Goal: Task Accomplishment & Management: Manage account settings

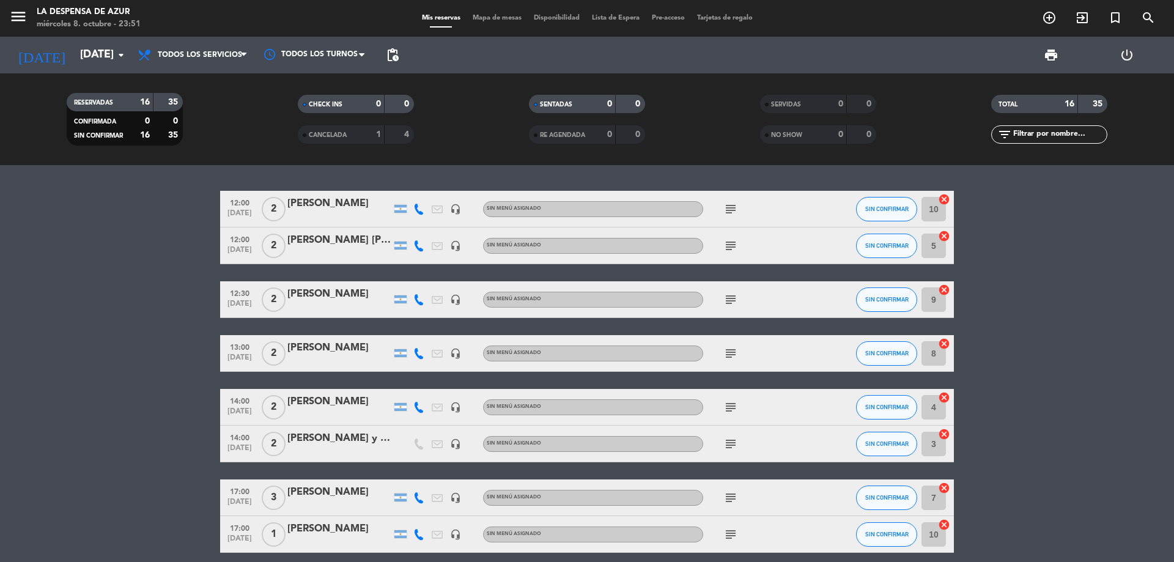
click at [338, 440] on div "[PERSON_NAME] y [PERSON_NAME]. 360" at bounding box center [339, 438] width 104 height 16
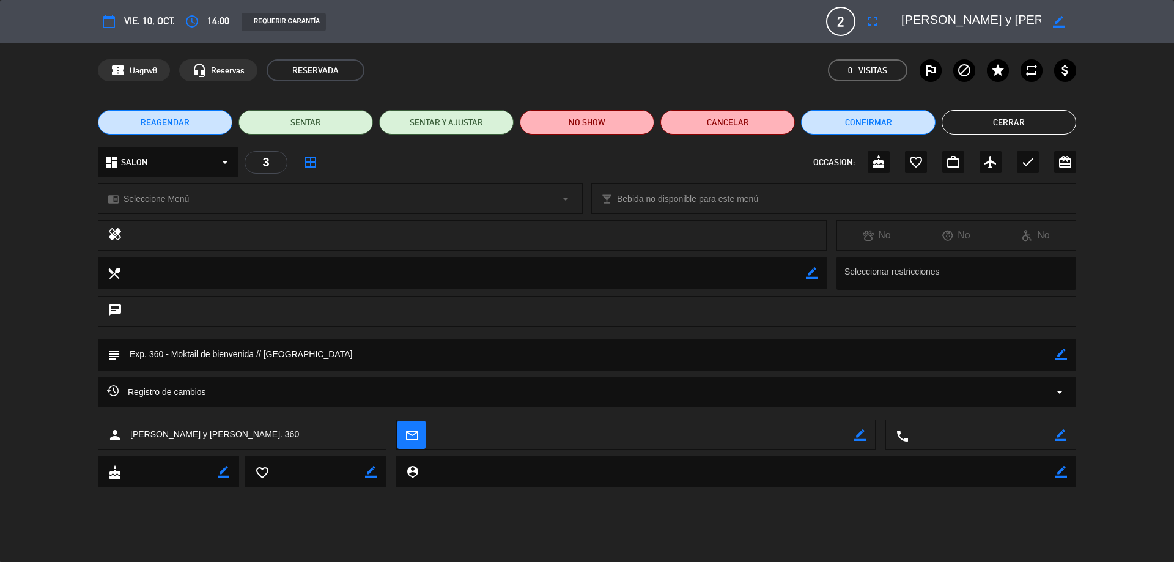
click at [1053, 19] on icon "border_color" at bounding box center [1059, 22] width 12 height 12
click at [1037, 18] on div at bounding box center [983, 21] width 183 height 22
drag, startPoint x: 1038, startPoint y: 17, endPoint x: 993, endPoint y: 11, distance: 45.6
click at [993, 11] on textarea at bounding box center [971, 21] width 140 height 22
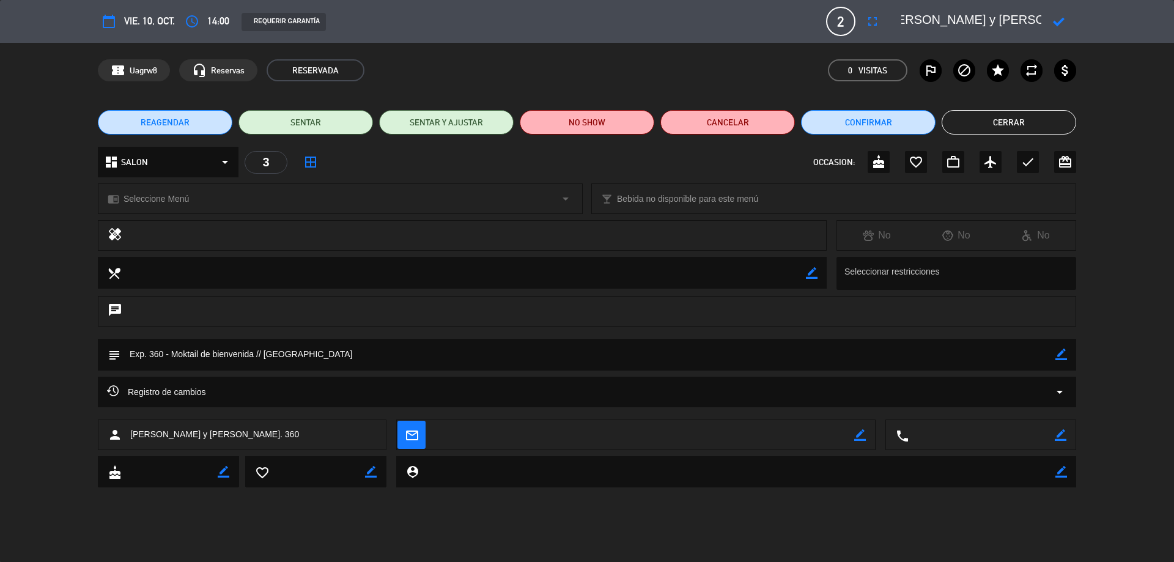
scroll to position [0, 0]
click at [904, 20] on textarea at bounding box center [971, 21] width 140 height 22
paste textarea "Exp. 360"
drag, startPoint x: 903, startPoint y: 19, endPoint x: 1103, endPoint y: 28, distance: 199.5
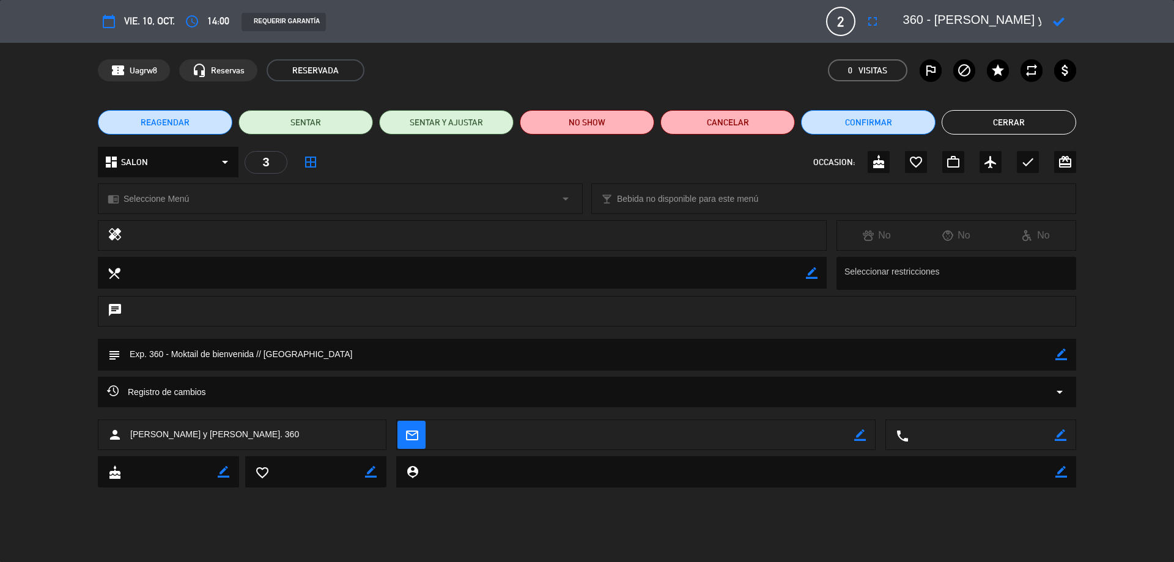
click at [1103, 28] on div "calendar_today vie. 10, oct. access_time 14:00 REQUERIR GARANTÍA 2 [PERSON_NAME…" at bounding box center [587, 21] width 1174 height 43
click at [1004, 75] on icon "star" at bounding box center [997, 70] width 15 height 15
click at [1057, 21] on icon at bounding box center [1059, 22] width 12 height 12
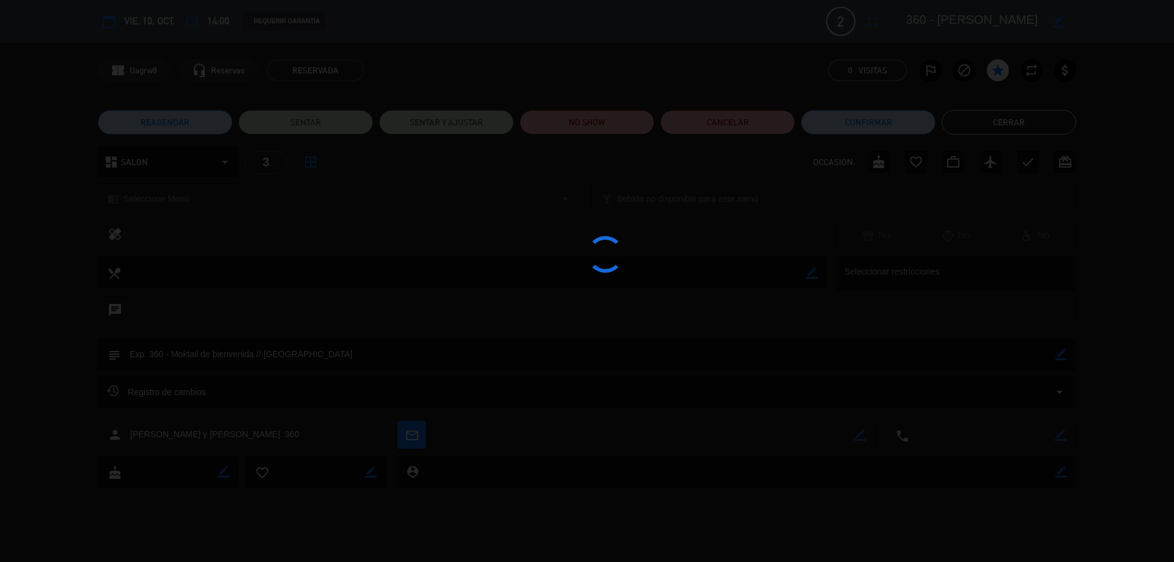
type textarea "Exp. 360 - [PERSON_NAME] y [PERSON_NAME]"
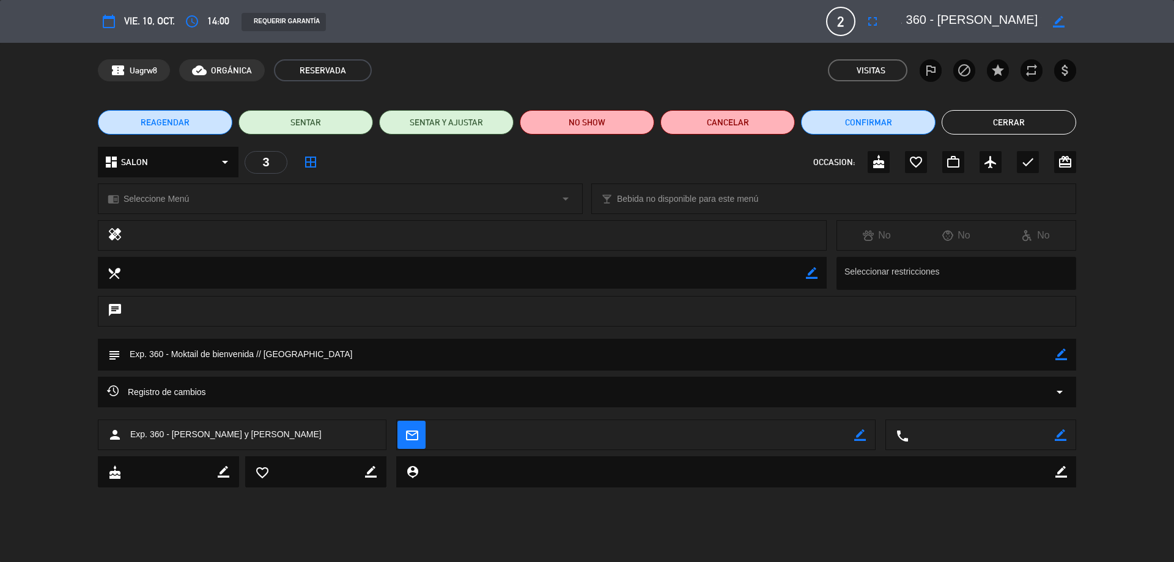
click at [1018, 127] on button "Cerrar" at bounding box center [1008, 122] width 134 height 24
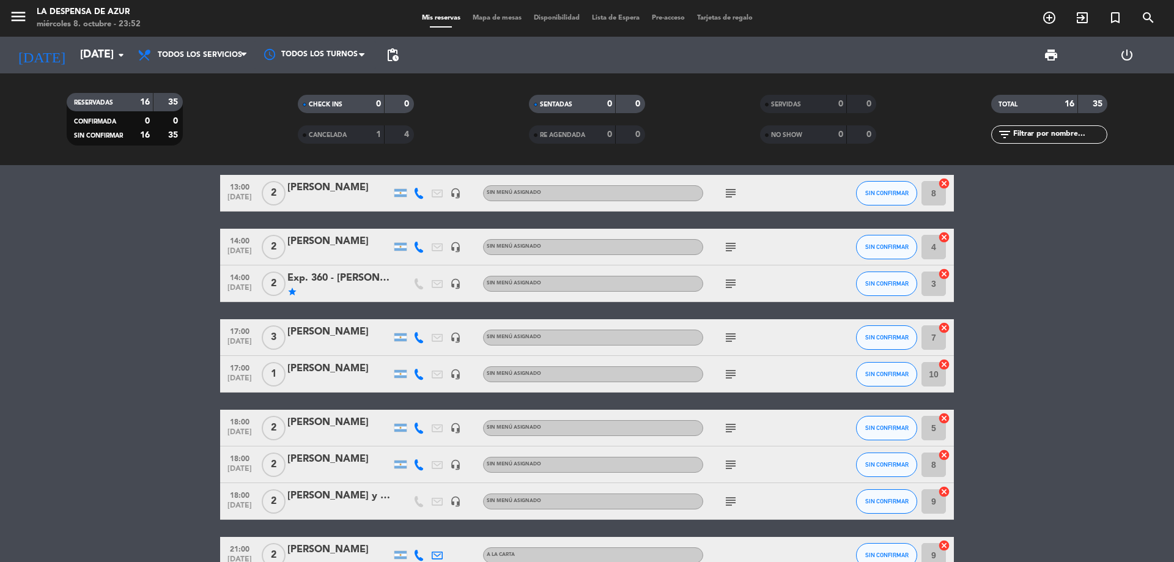
scroll to position [183, 0]
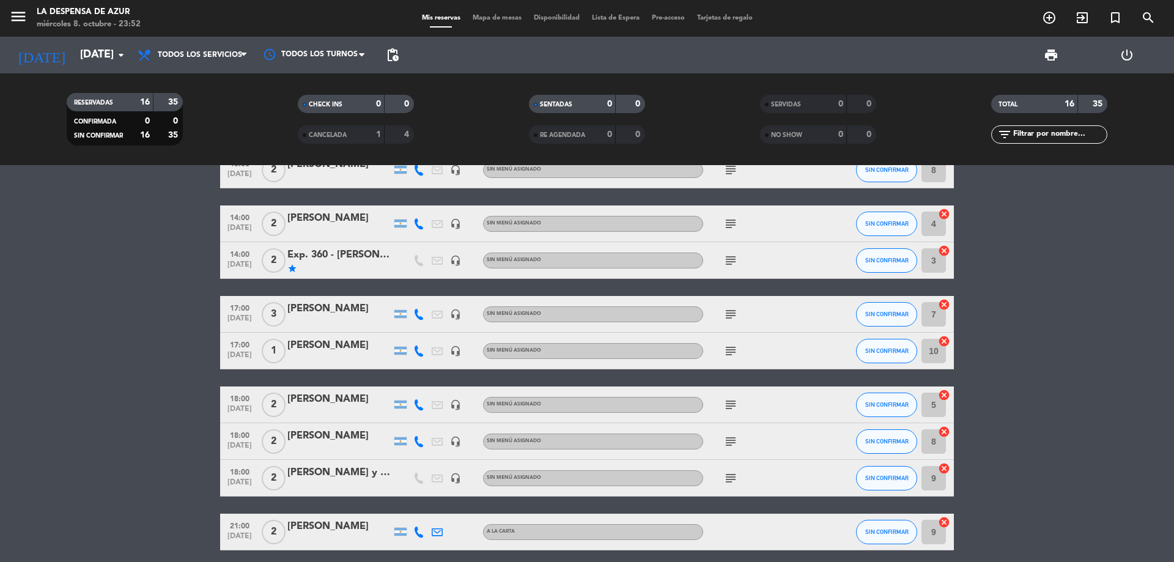
click at [322, 475] on div "[PERSON_NAME] y [PERSON_NAME]. 360" at bounding box center [339, 473] width 104 height 16
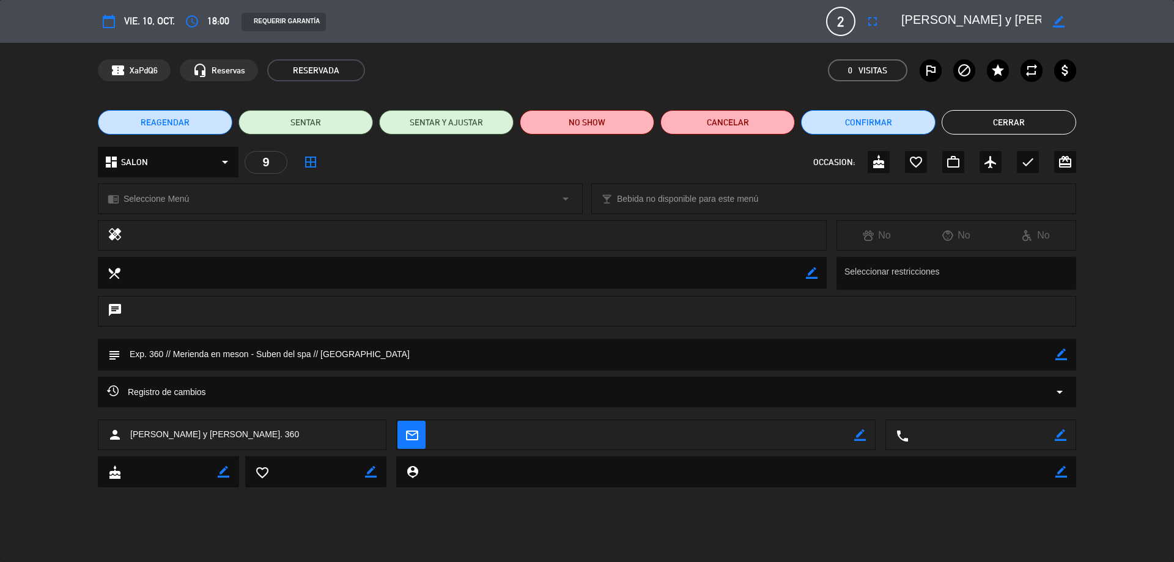
click at [1065, 21] on div "border_color" at bounding box center [1058, 21] width 35 height 22
click at [1060, 20] on icon "border_color" at bounding box center [1059, 22] width 12 height 12
drag, startPoint x: 1038, startPoint y: 18, endPoint x: 764, endPoint y: 51, distance: 275.9
click at [764, 51] on div "calendar_today vie. 10, oct. access_time 18:00 REQUERIR GARANTÍA 2 [PERSON_NAME…" at bounding box center [587, 281] width 1174 height 562
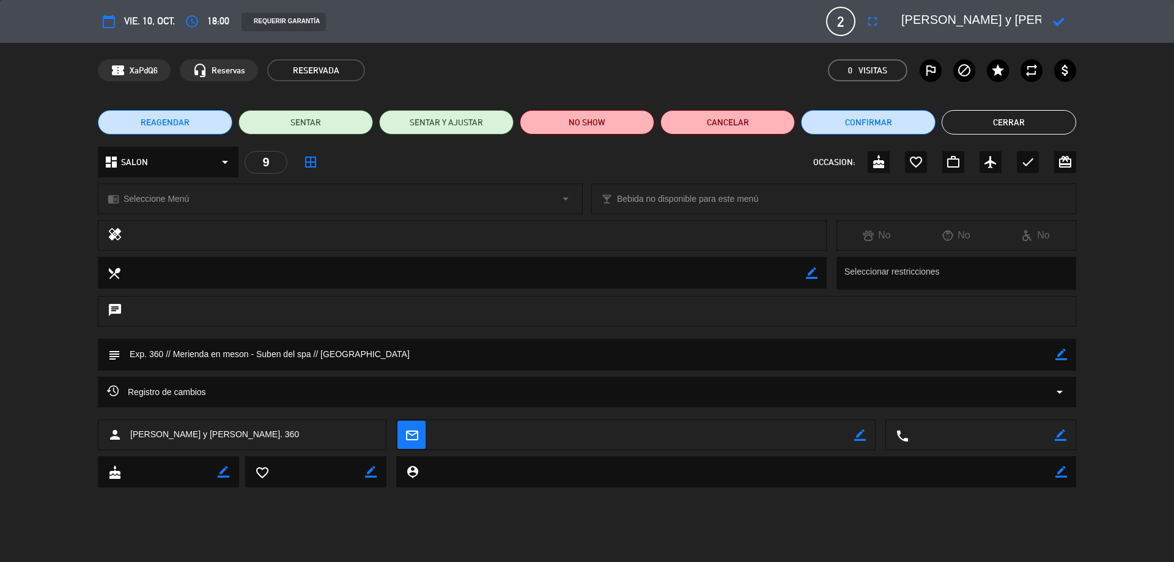
paste textarea "Exp. 360 - [PERSON_NAME] y [PERSON_NAME]"
click at [1001, 70] on icon "star" at bounding box center [997, 70] width 15 height 15
click at [204, 194] on div "chrome_reader_mode Seleccione Menú arrow_drop_down" at bounding box center [339, 198] width 483 height 29
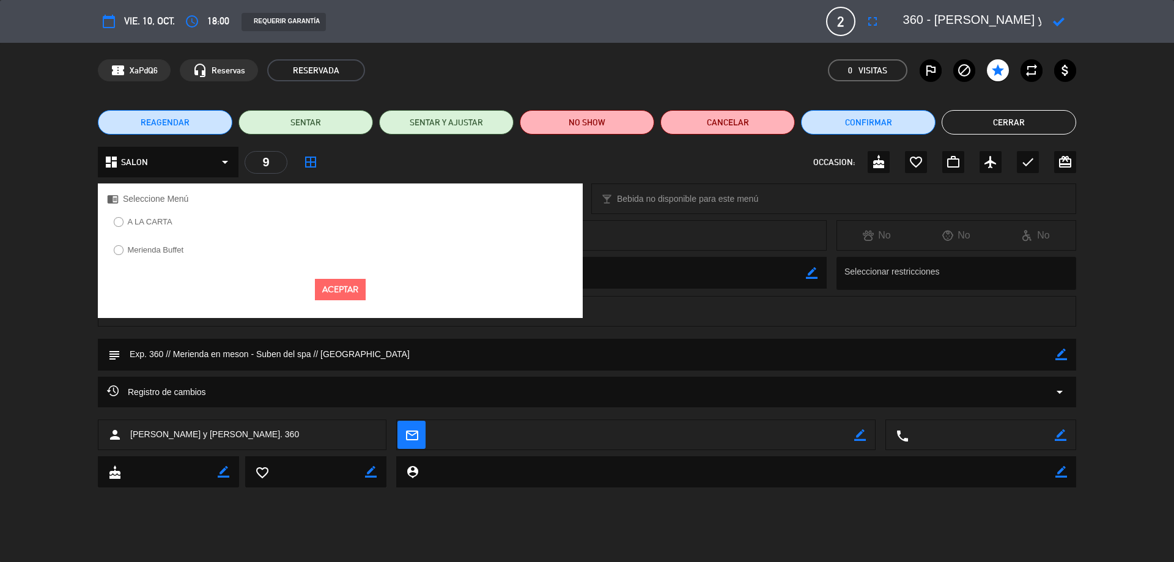
drag, startPoint x: 174, startPoint y: 258, endPoint x: 175, endPoint y: 251, distance: 6.8
click at [174, 256] on label "Merienda Buffet" at bounding box center [148, 252] width 83 height 20
click at [361, 292] on button "Aceptar" at bounding box center [340, 289] width 51 height 21
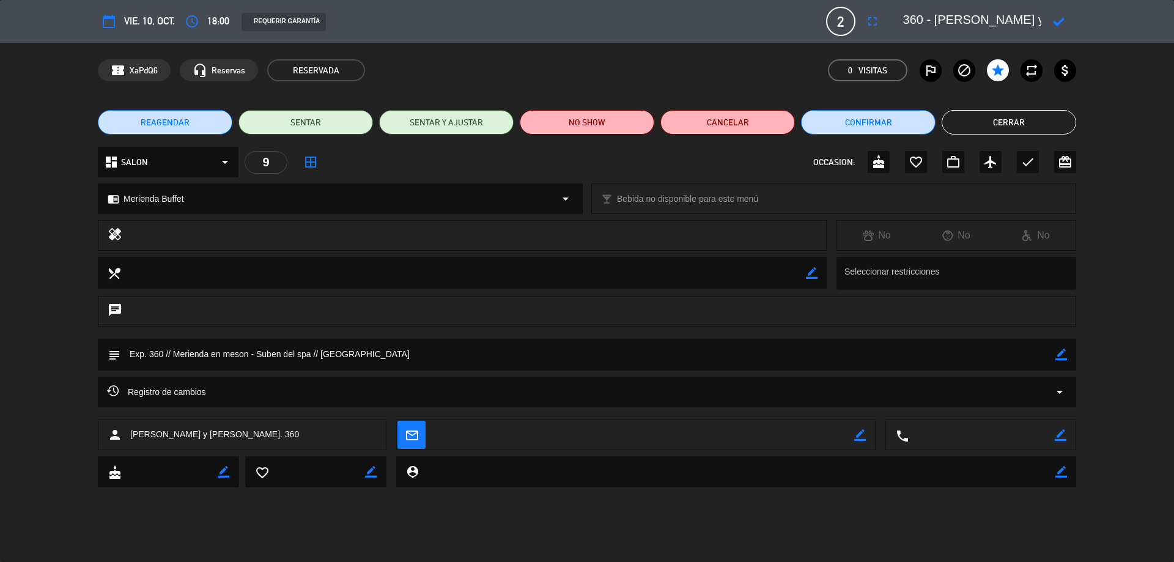
click at [410, 362] on textarea at bounding box center [587, 354] width 935 height 31
click at [1057, 19] on icon at bounding box center [1059, 22] width 12 height 12
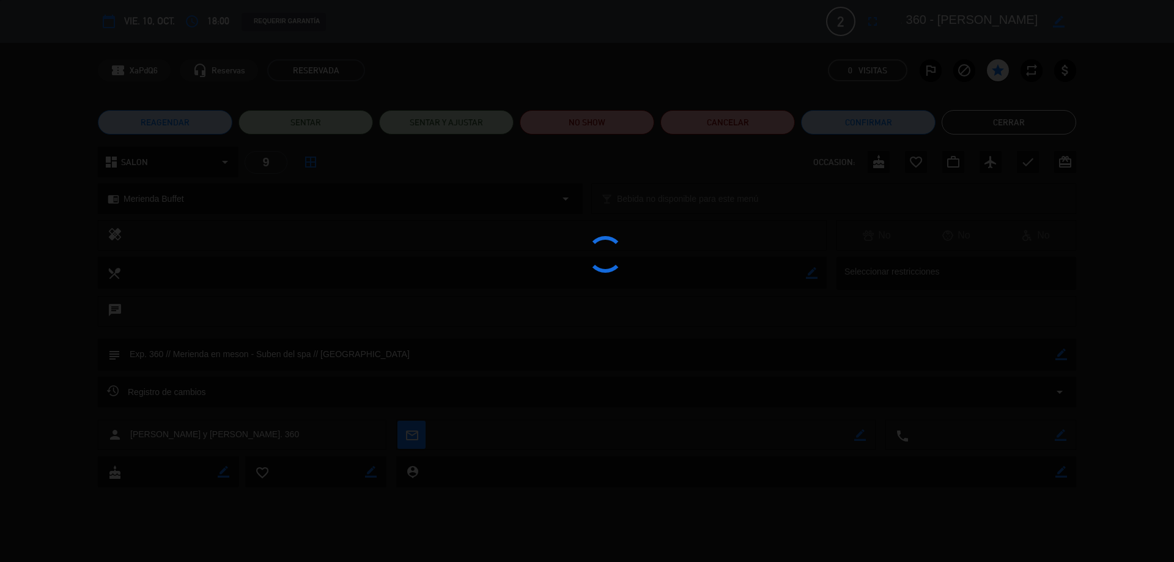
type textarea "Exp. 360 - [PERSON_NAME] y [PERSON_NAME]"
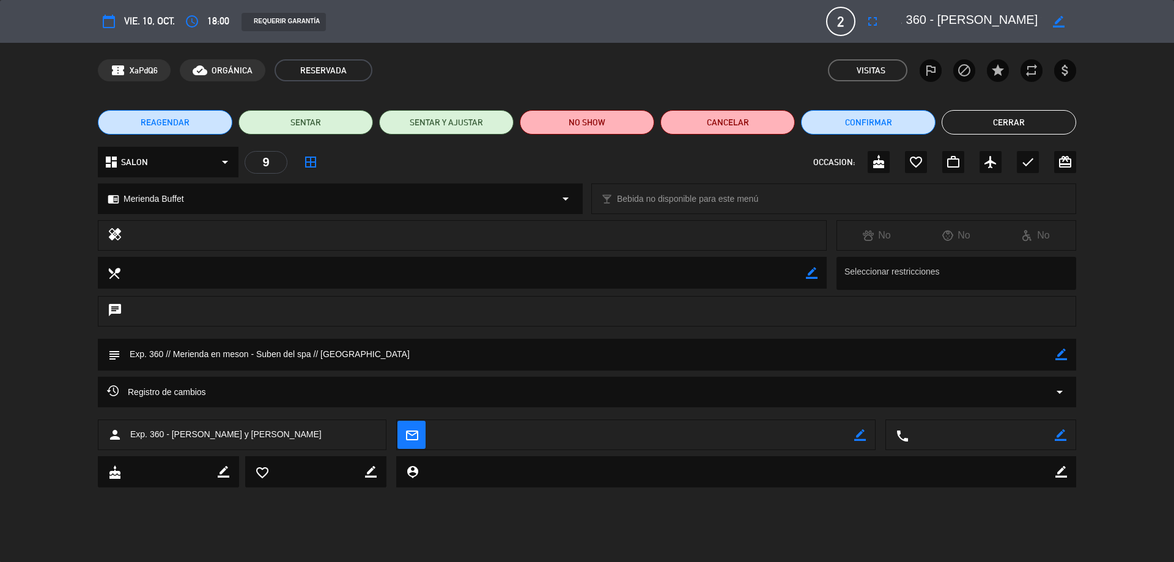
click at [1034, 127] on button "Cerrar" at bounding box center [1008, 122] width 134 height 24
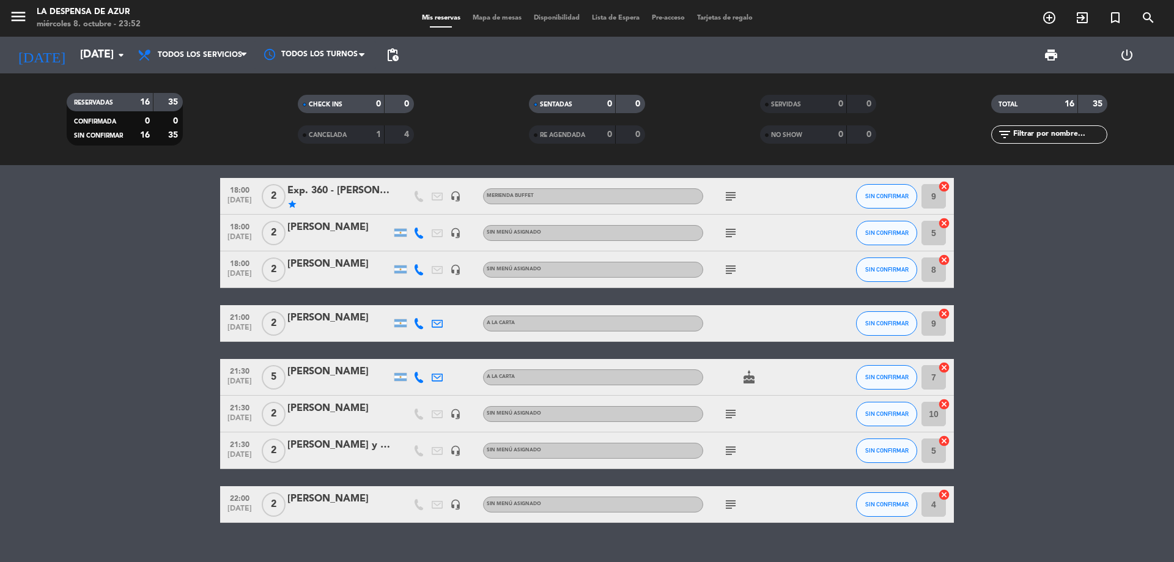
scroll to position [414, 0]
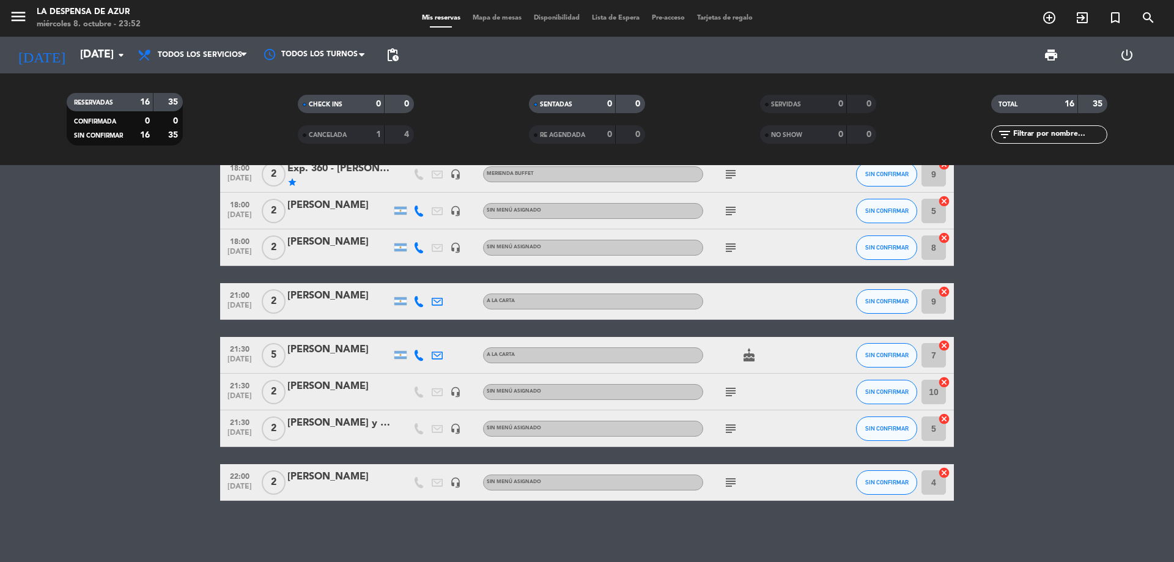
click at [349, 418] on div "[PERSON_NAME] y [PERSON_NAME]. 360" at bounding box center [339, 423] width 104 height 16
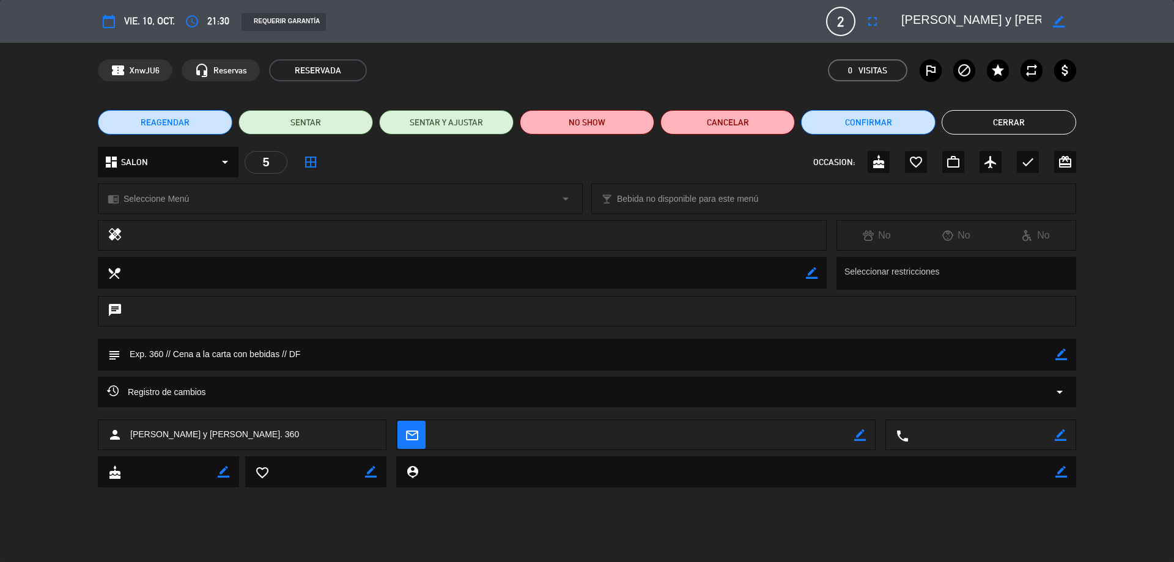
click at [1062, 24] on icon "border_color" at bounding box center [1059, 22] width 12 height 12
drag, startPoint x: 1040, startPoint y: 15, endPoint x: 729, endPoint y: 17, distance: 310.5
click at [730, 15] on div "calendar_today vie. 10, oct. access_time 21:30 REQUERIR GARANTÍA 2 [PERSON_NAME…" at bounding box center [587, 21] width 978 height 29
paste textarea "Exp. 360 - [PERSON_NAME] y [PERSON_NAME]"
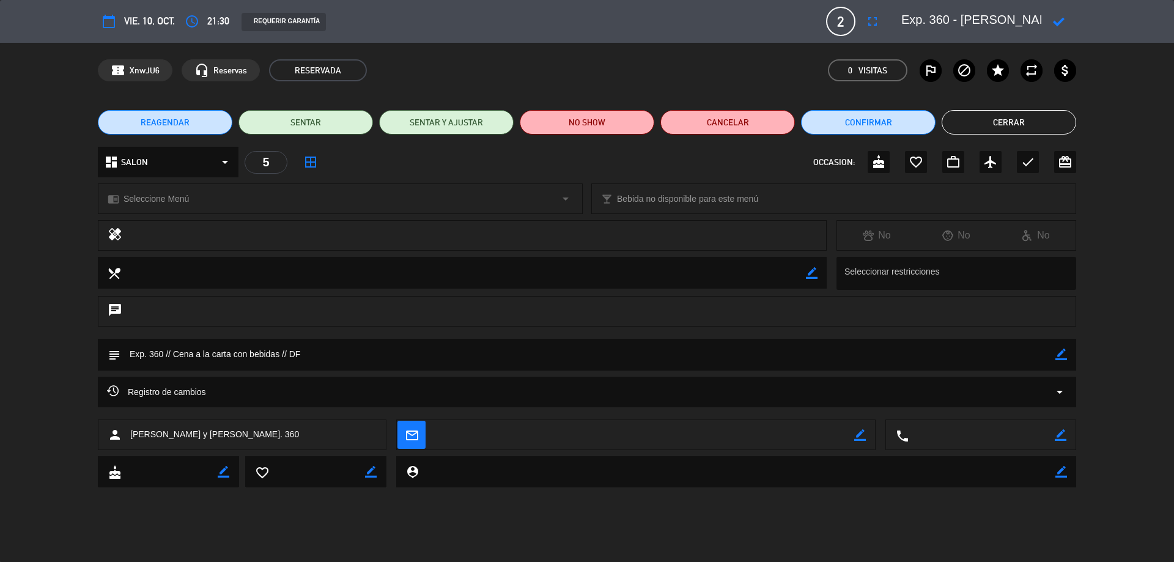
scroll to position [0, 26]
type textarea "Exp. 360 - [PERSON_NAME] y [PERSON_NAME]"
click at [995, 61] on label "star" at bounding box center [998, 70] width 22 height 22
click at [1064, 350] on icon "border_color" at bounding box center [1061, 354] width 12 height 12
paste textarea "En cuanto a comida, prefieren la tradicional. Italiana. Mariscos y pescados. Es…"
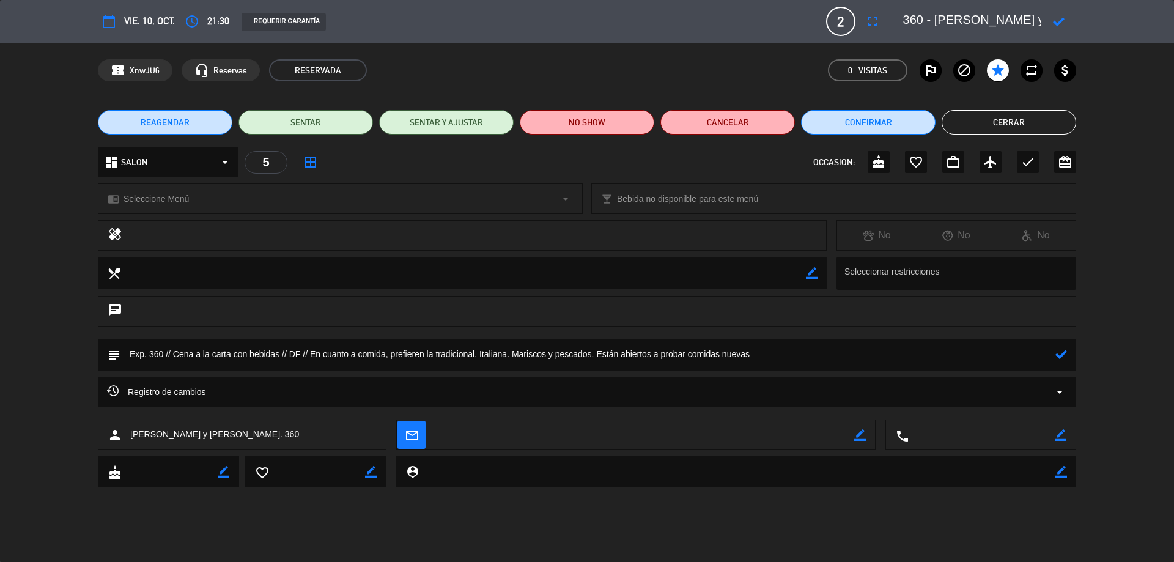
type textarea "Exp. 360 // Cena a la carta con bebidas // DF // En cuanto a comida, prefieren …"
click at [1062, 17] on icon at bounding box center [1059, 22] width 12 height 12
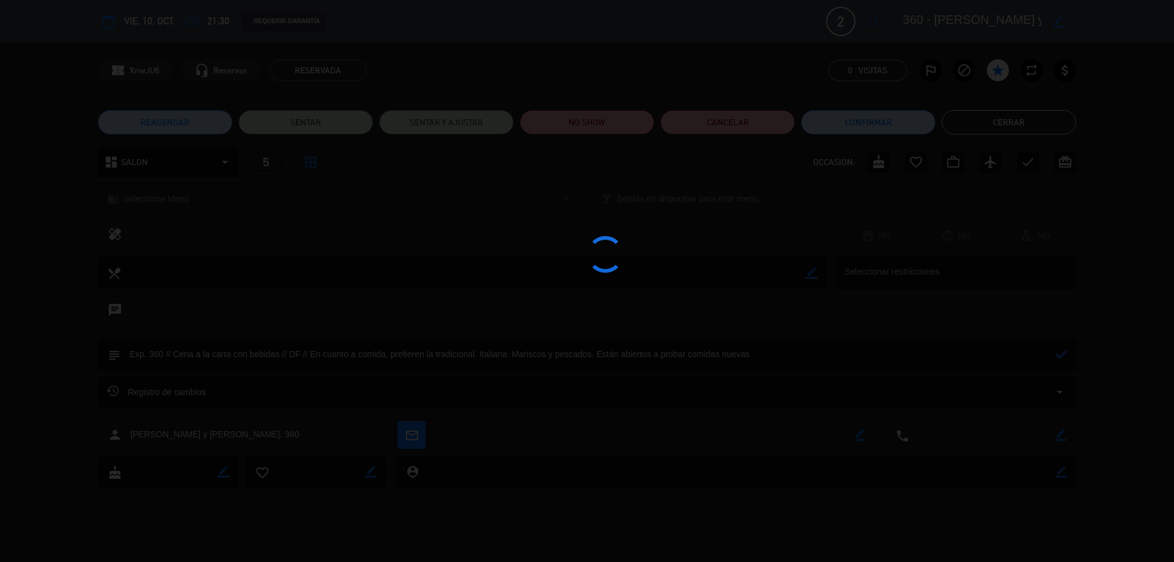
scroll to position [0, 23]
type textarea "Exp. 360 - [PERSON_NAME] y [PERSON_NAME]"
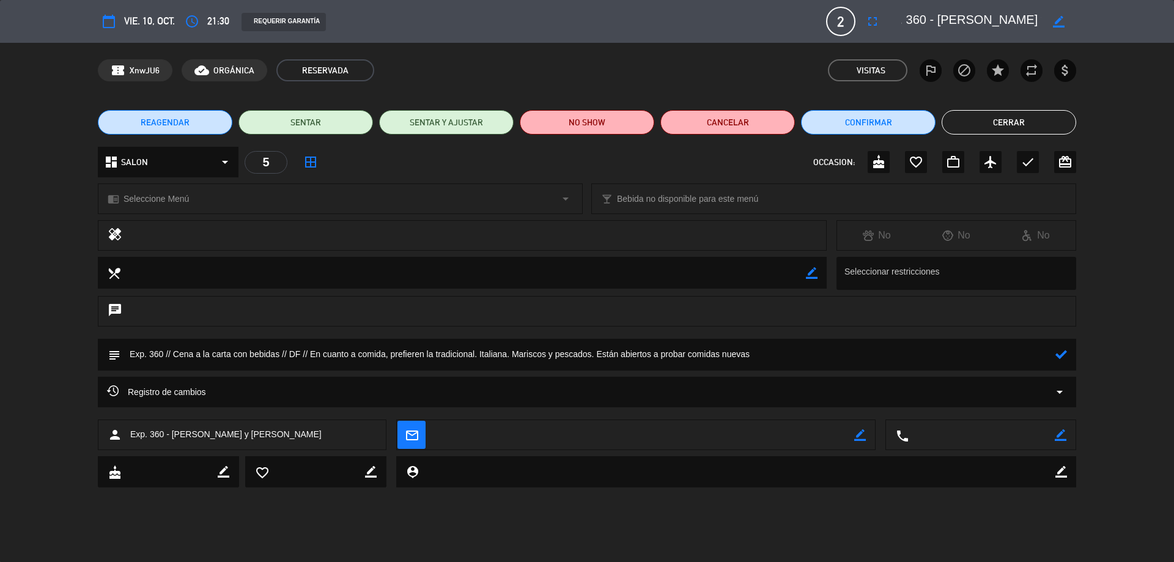
click at [990, 125] on button "Cerrar" at bounding box center [1008, 122] width 134 height 24
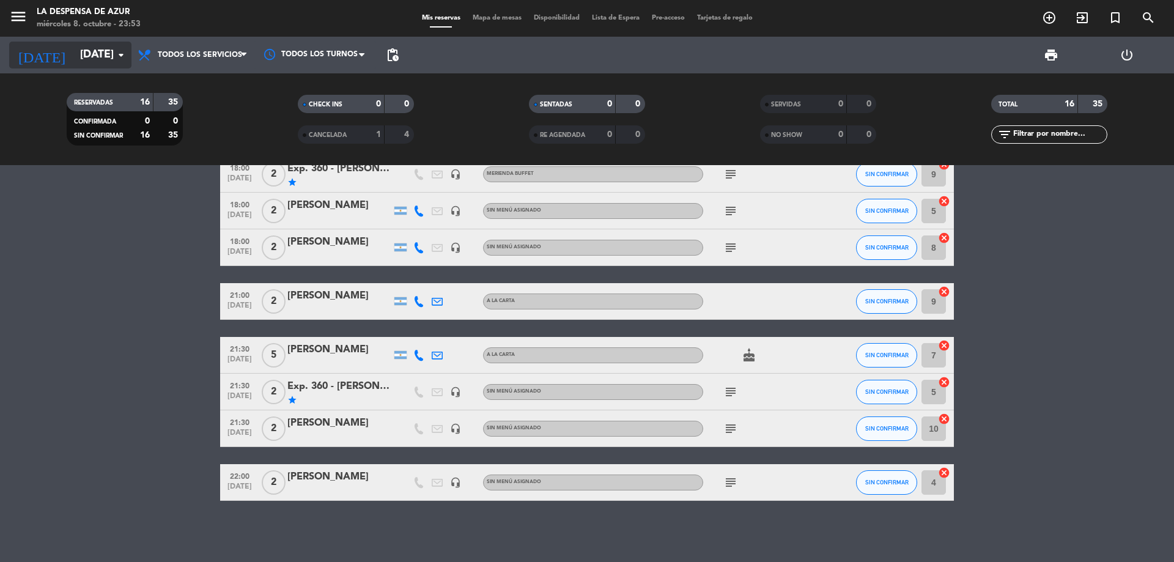
click at [126, 61] on icon "arrow_drop_down" at bounding box center [121, 55] width 15 height 15
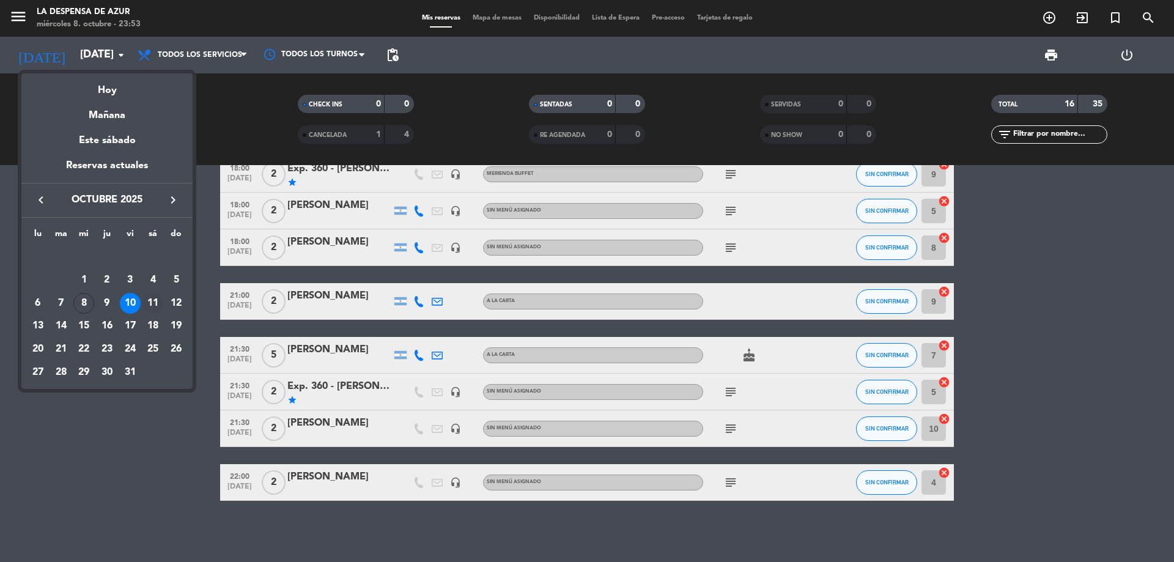
click at [157, 304] on div "11" at bounding box center [152, 303] width 21 height 21
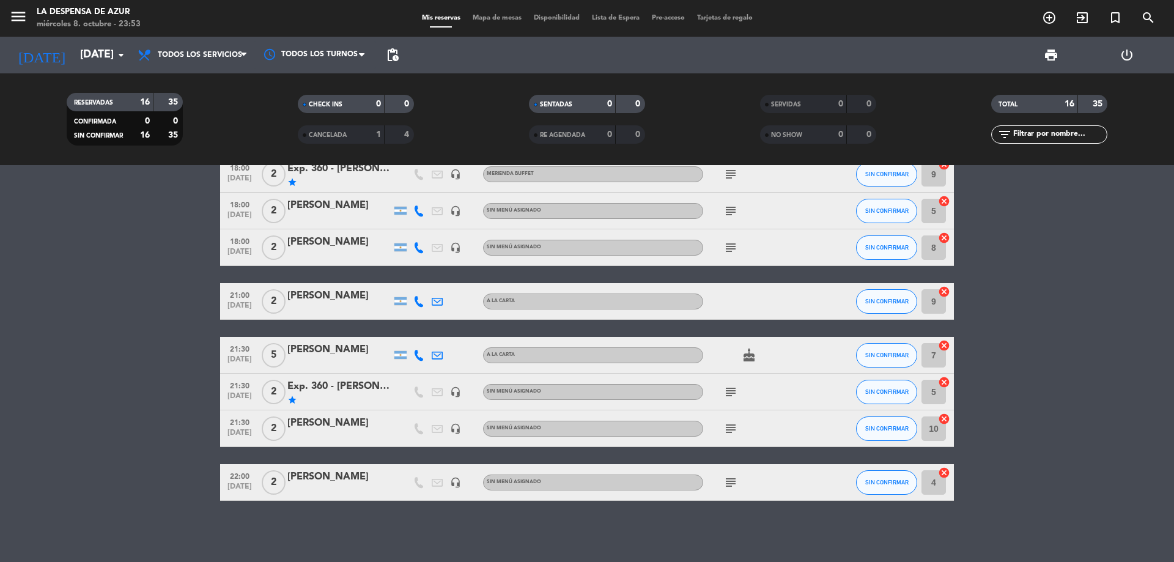
type input "[DATE]"
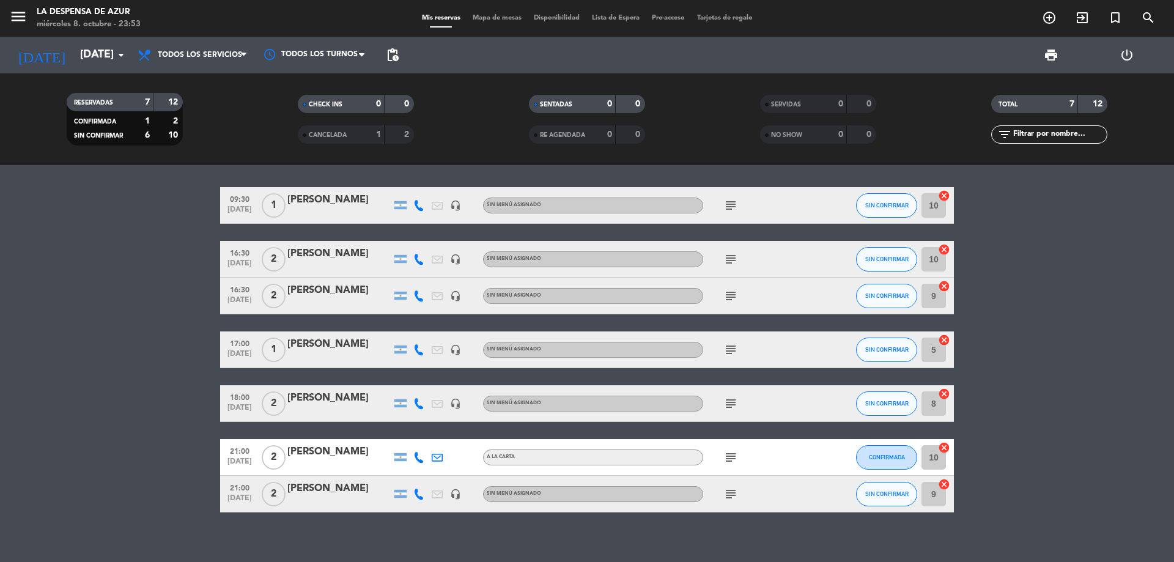
scroll to position [0, 0]
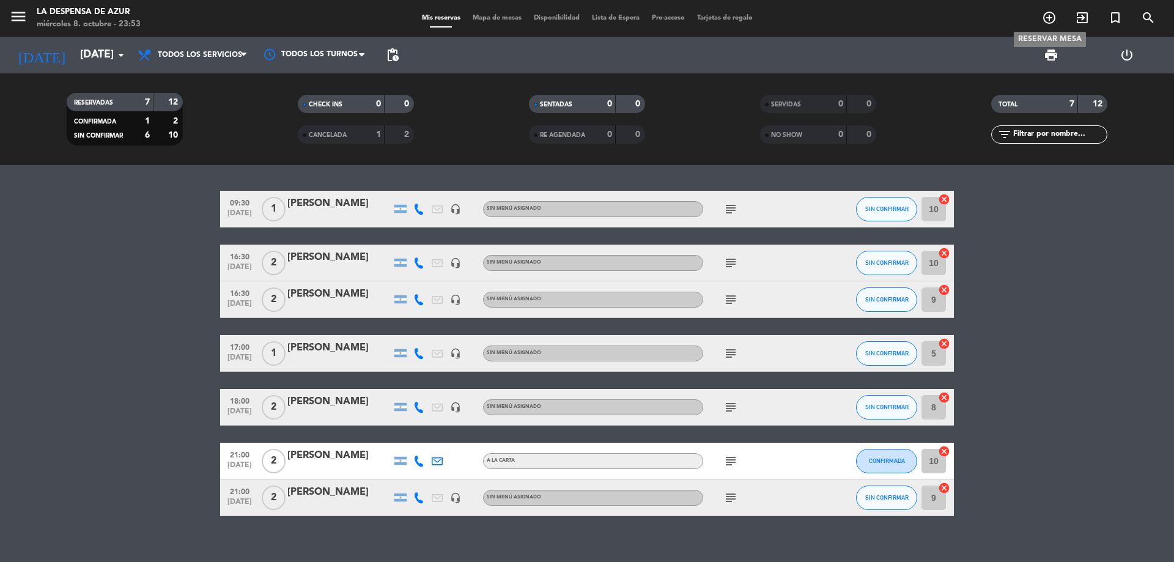
click at [1047, 18] on icon "add_circle_outline" at bounding box center [1049, 17] width 15 height 15
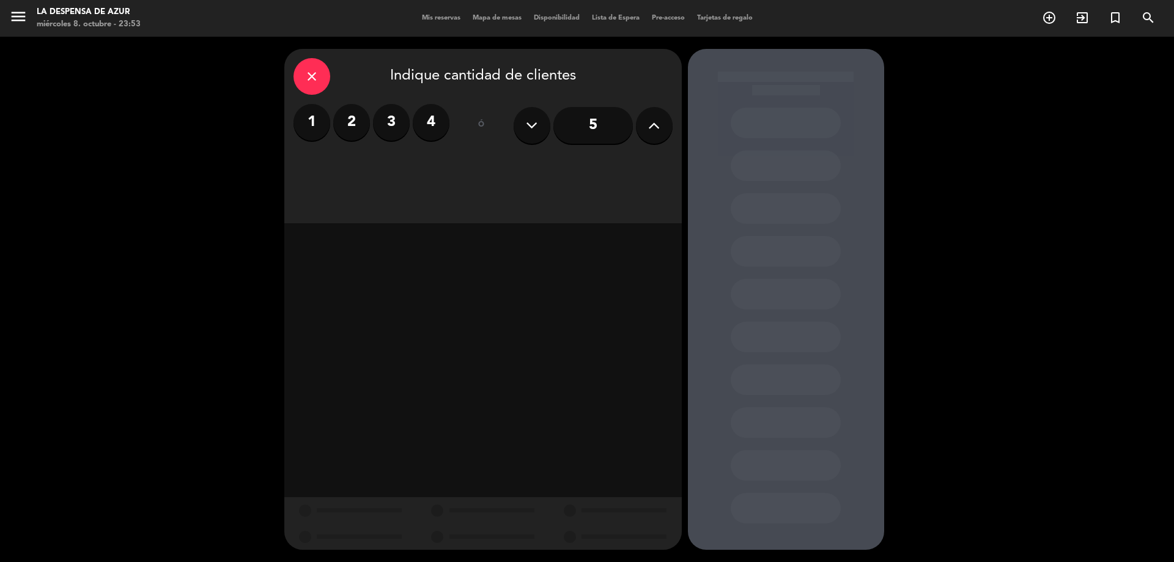
click at [362, 124] on label "2" at bounding box center [351, 122] width 37 height 37
click at [461, 173] on div "Almuerzo" at bounding box center [435, 167] width 92 height 24
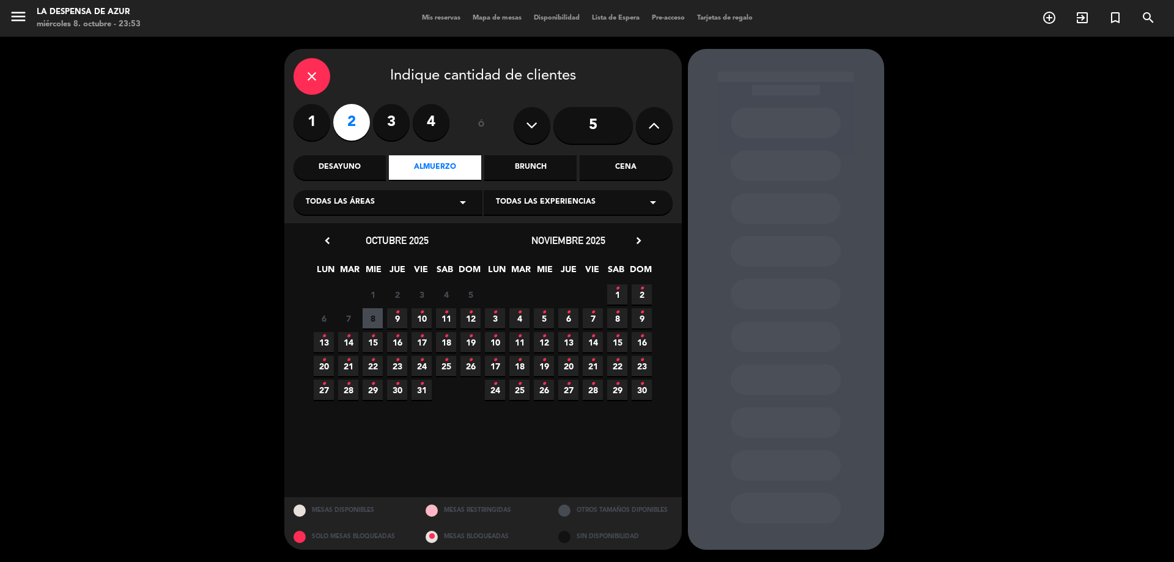
click at [445, 314] on icon "•" at bounding box center [446, 313] width 4 height 20
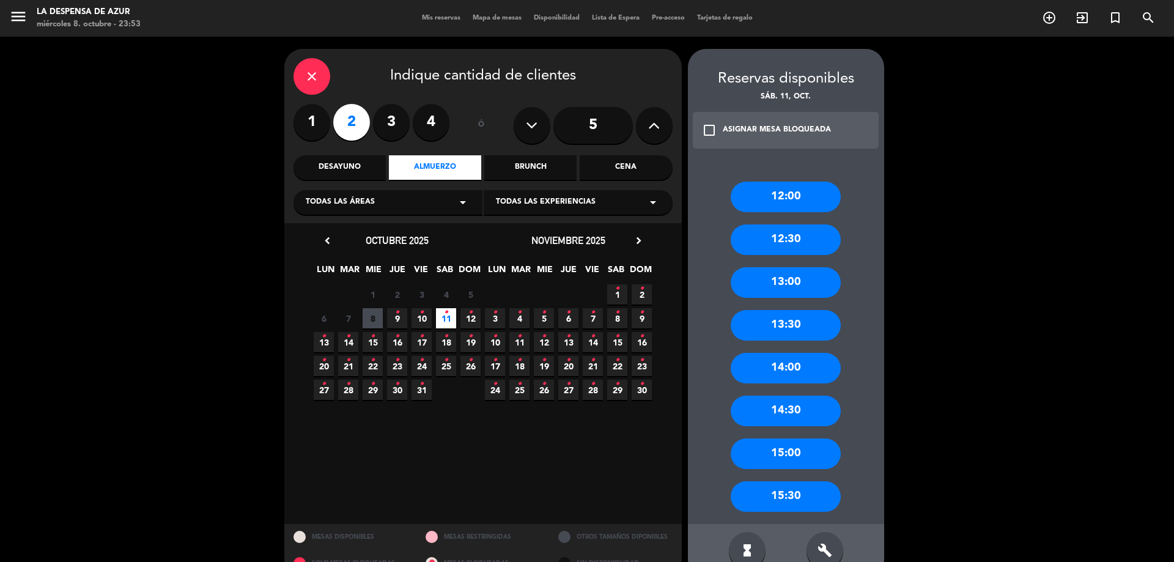
click at [802, 273] on div "13:00" at bounding box center [785, 282] width 110 height 31
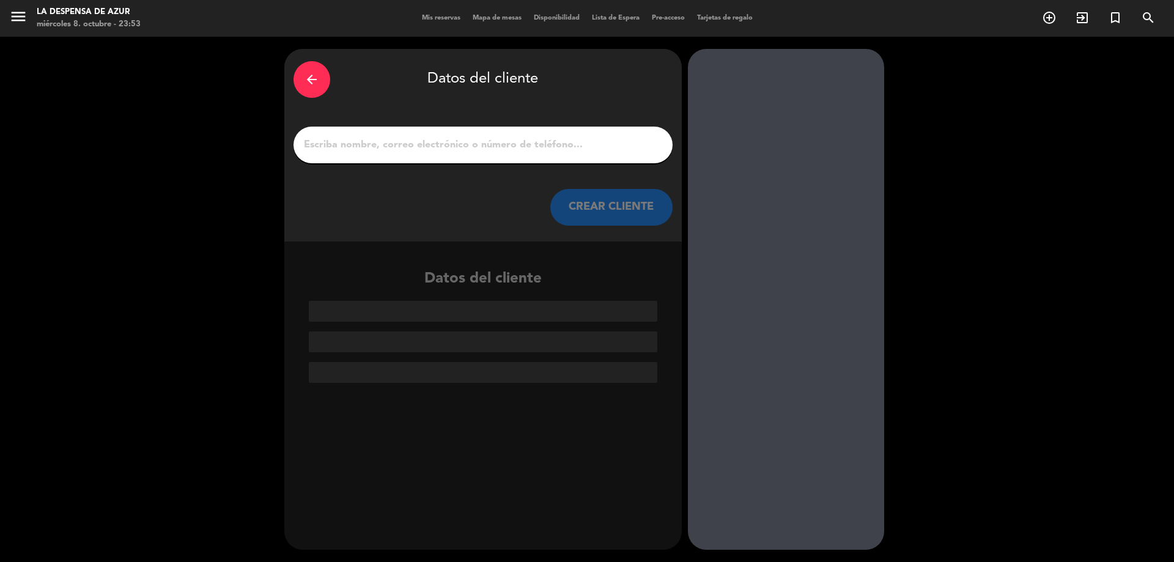
click at [488, 133] on div at bounding box center [482, 145] width 379 height 37
click at [484, 143] on input "1" at bounding box center [483, 144] width 361 height 17
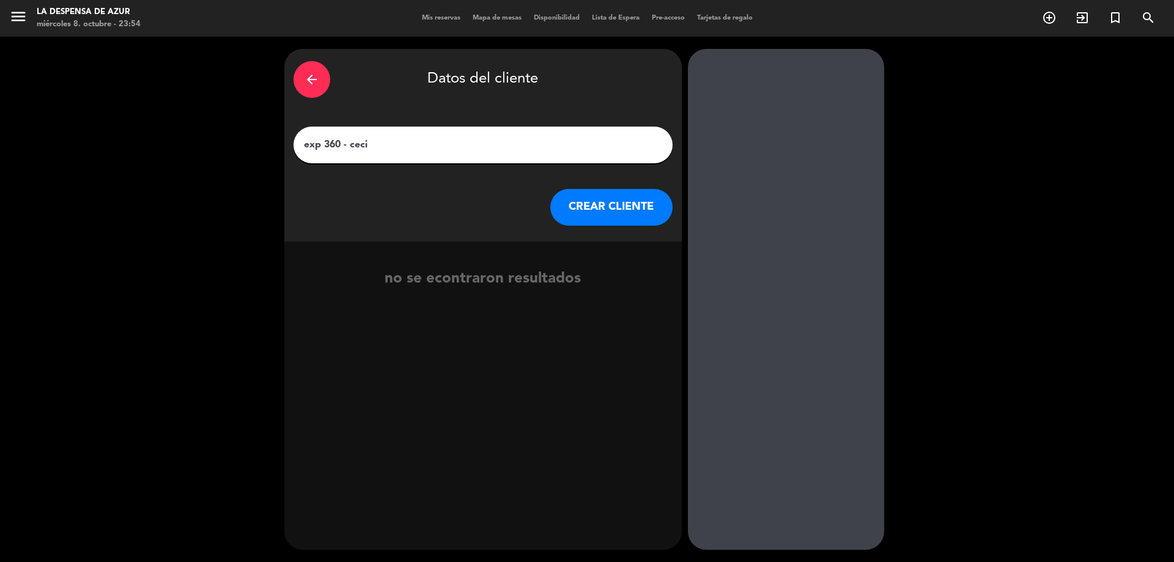
click at [375, 145] on input "exp 360 - ceci" at bounding box center [483, 144] width 361 height 17
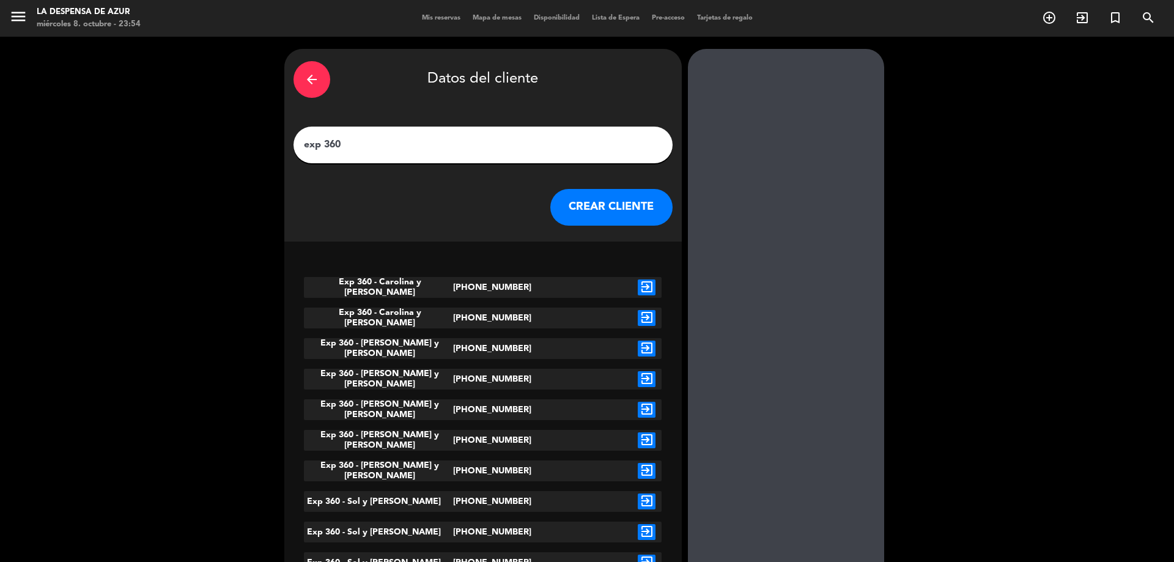
type input "exp 360"
click at [322, 82] on div "arrow_back" at bounding box center [311, 79] width 37 height 37
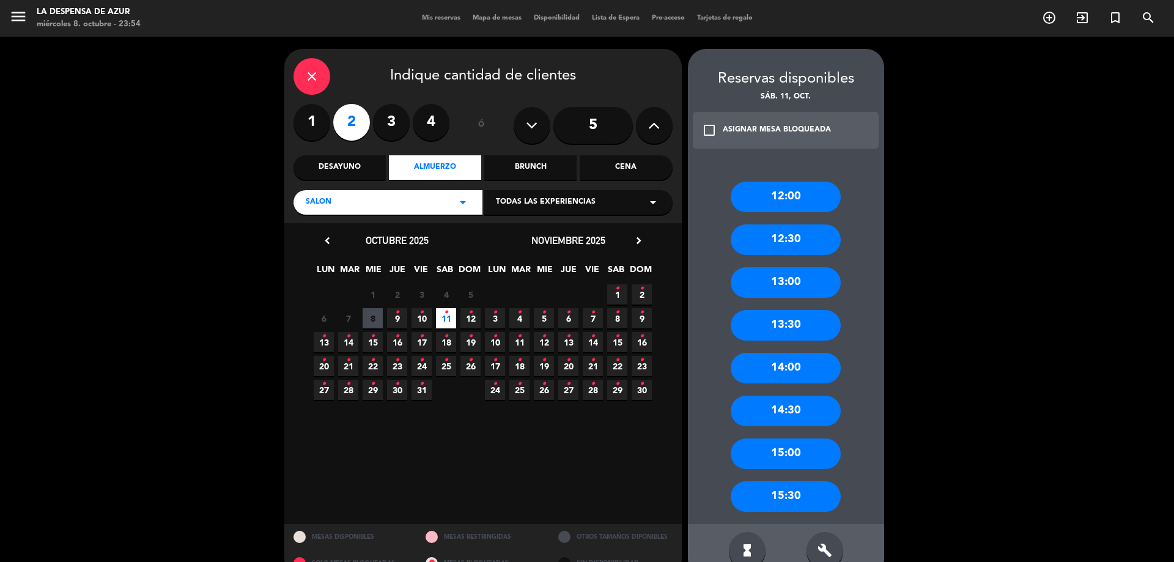
click at [317, 78] on icon "close" at bounding box center [311, 76] width 15 height 15
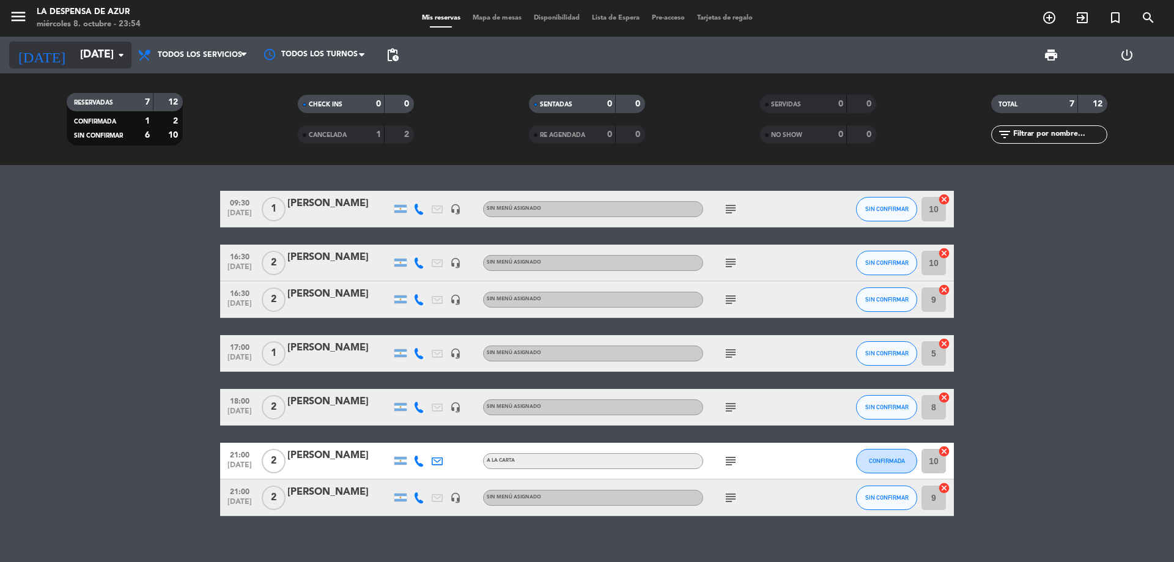
click at [122, 58] on icon "arrow_drop_down" at bounding box center [121, 55] width 15 height 15
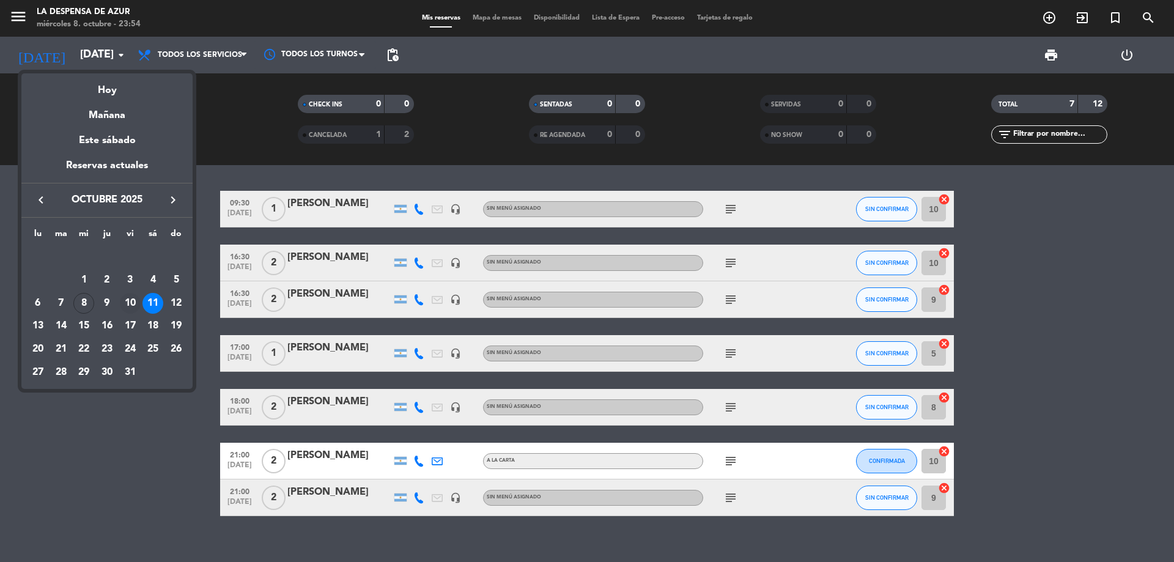
click at [129, 306] on div "10" at bounding box center [130, 303] width 21 height 21
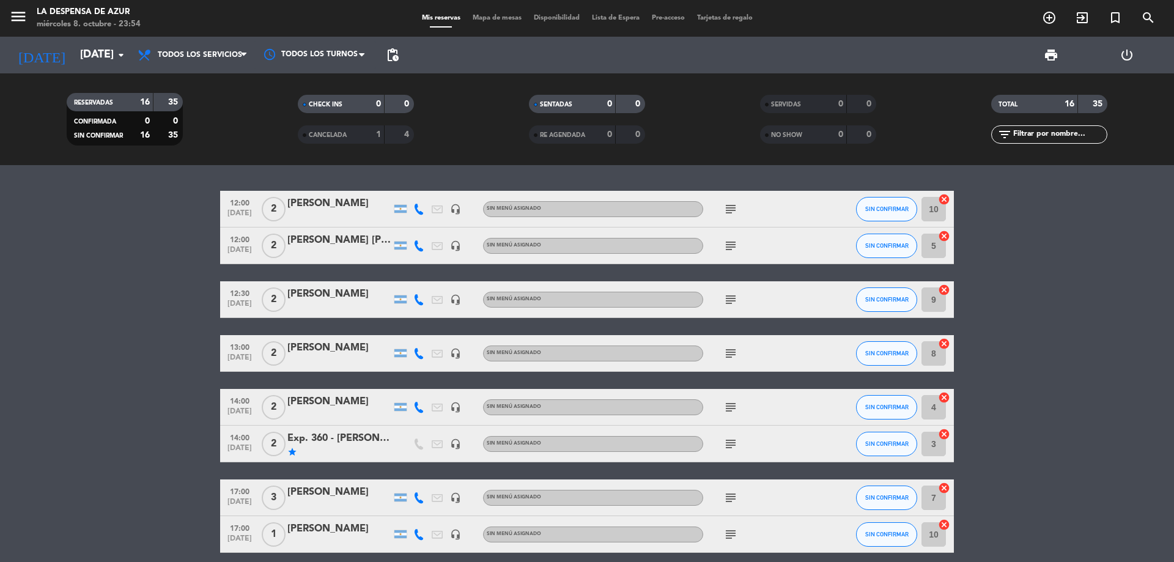
click at [334, 439] on div "Exp. 360 - [PERSON_NAME] y [PERSON_NAME]" at bounding box center [339, 438] width 104 height 16
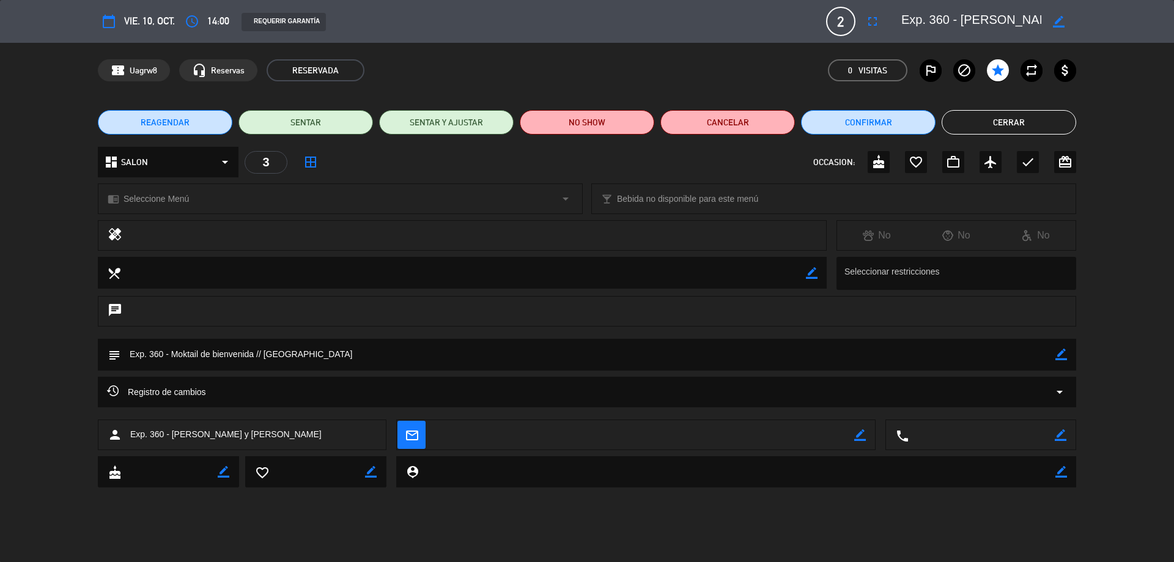
click at [1064, 18] on div "border_color" at bounding box center [1058, 21] width 35 height 22
click at [1057, 22] on icon "border_color" at bounding box center [1059, 22] width 12 height 12
click at [1041, 19] on div at bounding box center [1058, 21] width 35 height 22
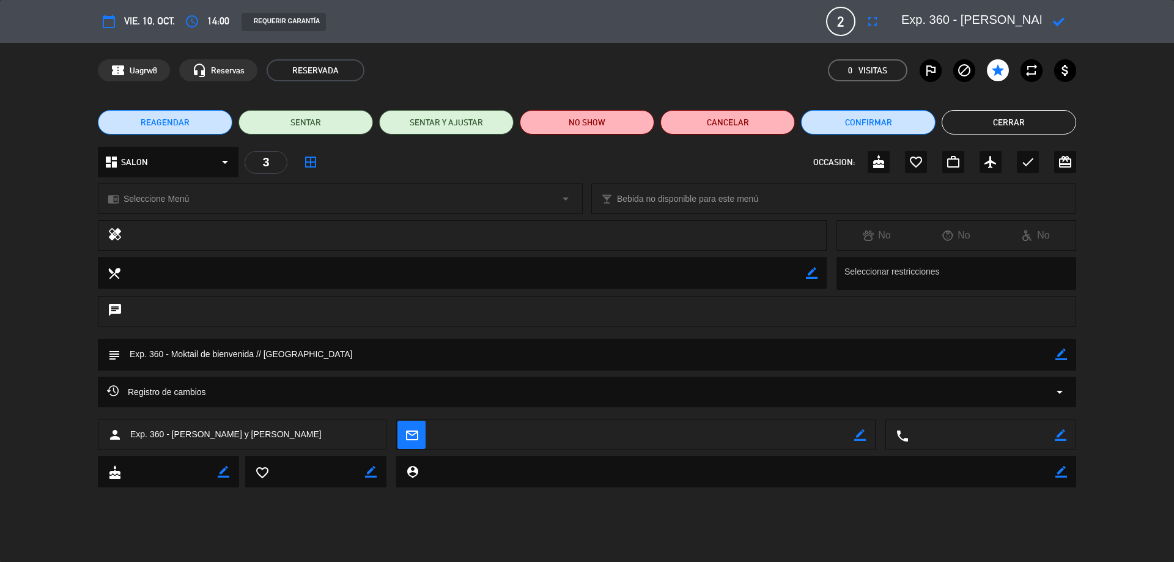
drag, startPoint x: 1038, startPoint y: 19, endPoint x: 715, endPoint y: 57, distance: 326.2
click at [715, 57] on div "calendar_today vie. 10, oct. access_time 14:00 REQUERIR GARANTÍA 2 Exp. 360 - […" at bounding box center [587, 281] width 1174 height 562
click at [1060, 20] on icon at bounding box center [1059, 22] width 12 height 12
click at [998, 123] on button "Cerrar" at bounding box center [1008, 122] width 134 height 24
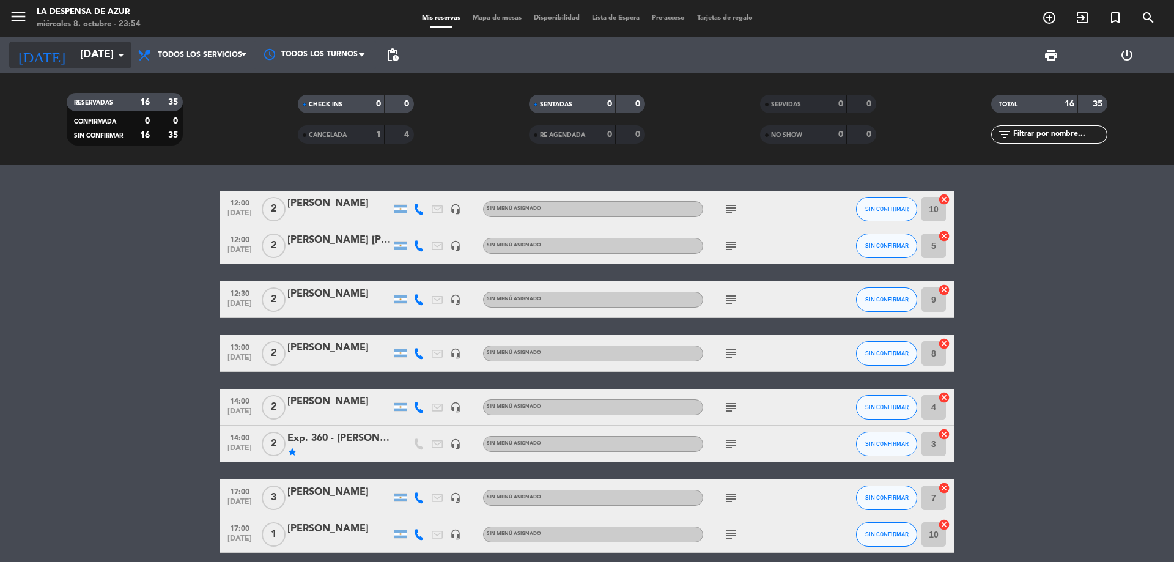
click at [97, 56] on input "[DATE]" at bounding box center [145, 55] width 142 height 24
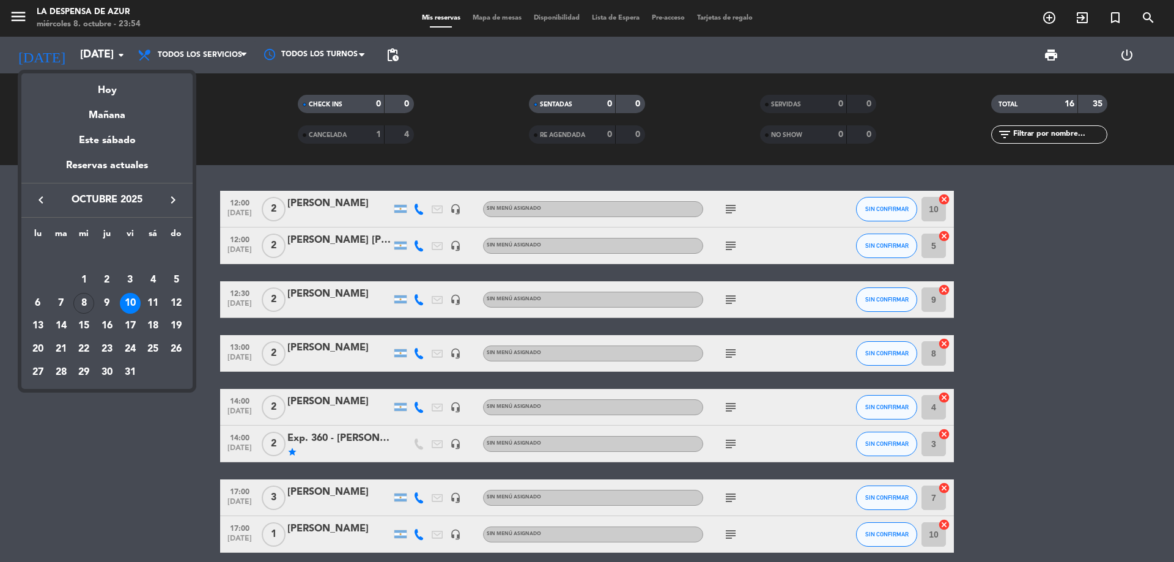
click at [229, 79] on div at bounding box center [587, 281] width 1174 height 562
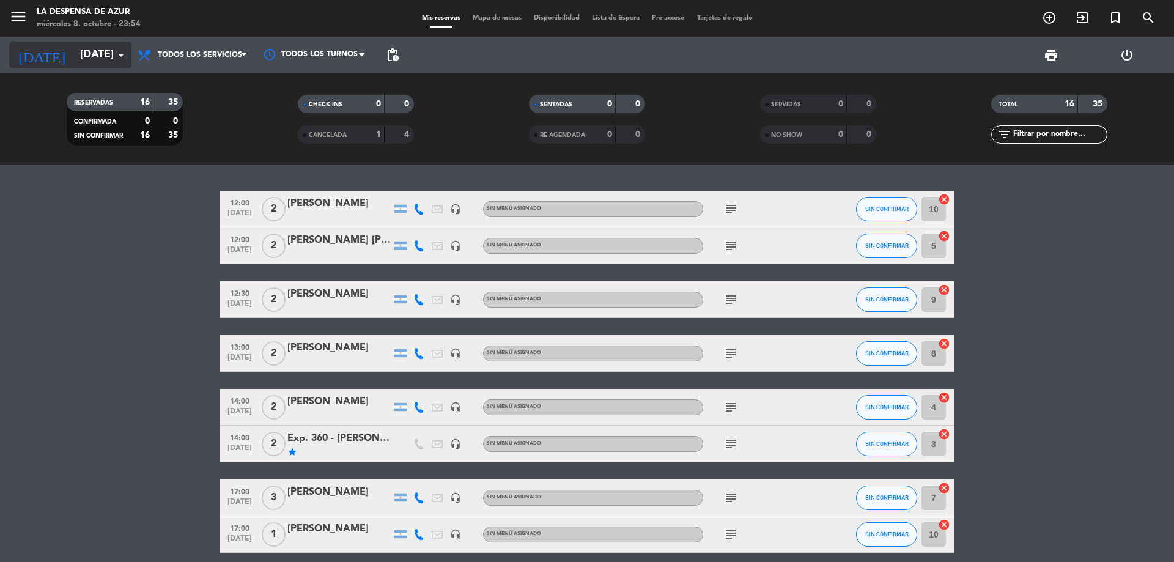
click at [94, 56] on input "[DATE]" at bounding box center [145, 55] width 142 height 24
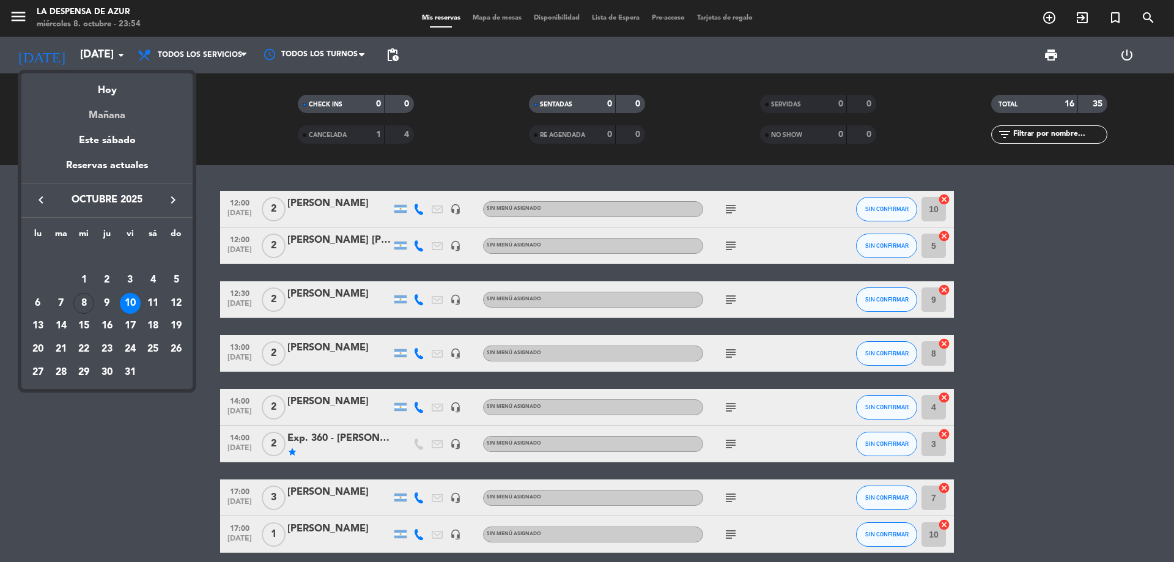
click at [112, 120] on div "Mañana" at bounding box center [106, 110] width 171 height 25
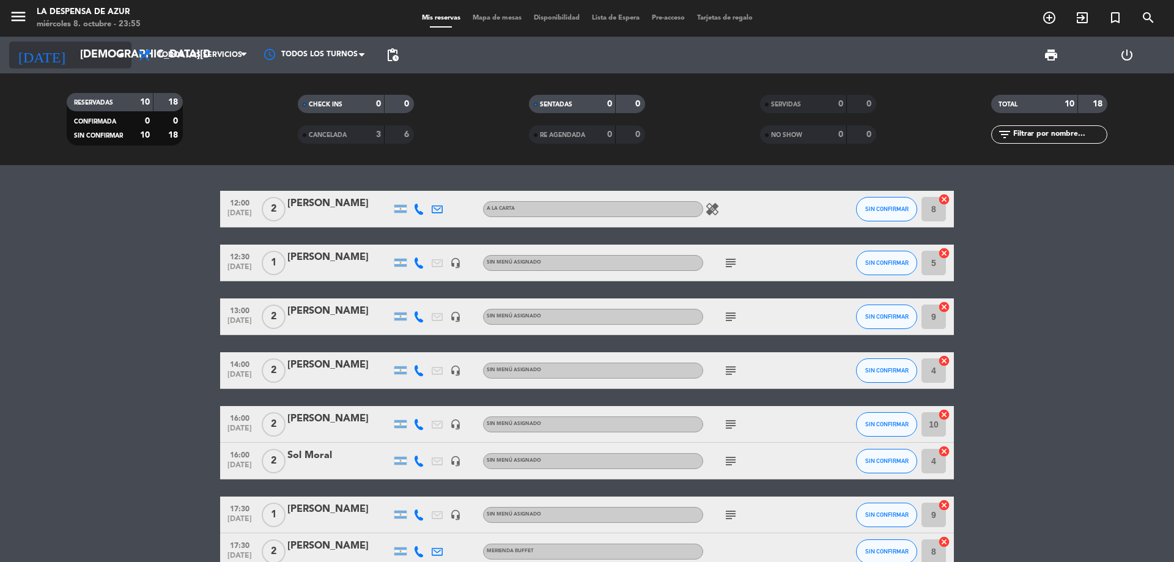
click at [97, 56] on input "[DEMOGRAPHIC_DATA][DATE]" at bounding box center [145, 55] width 142 height 24
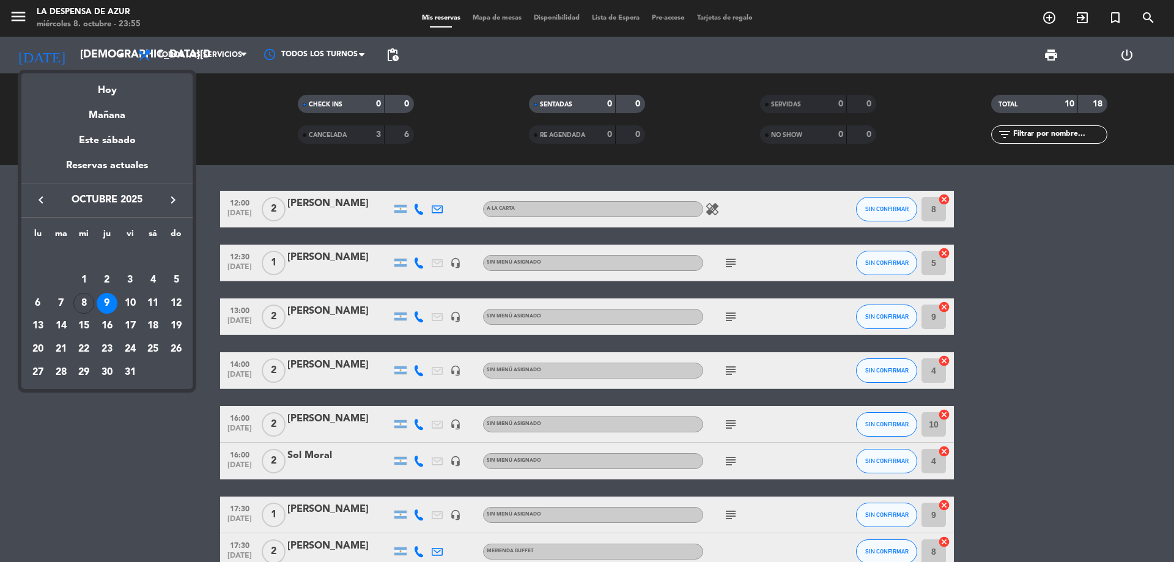
click at [149, 303] on div "11" at bounding box center [152, 303] width 21 height 21
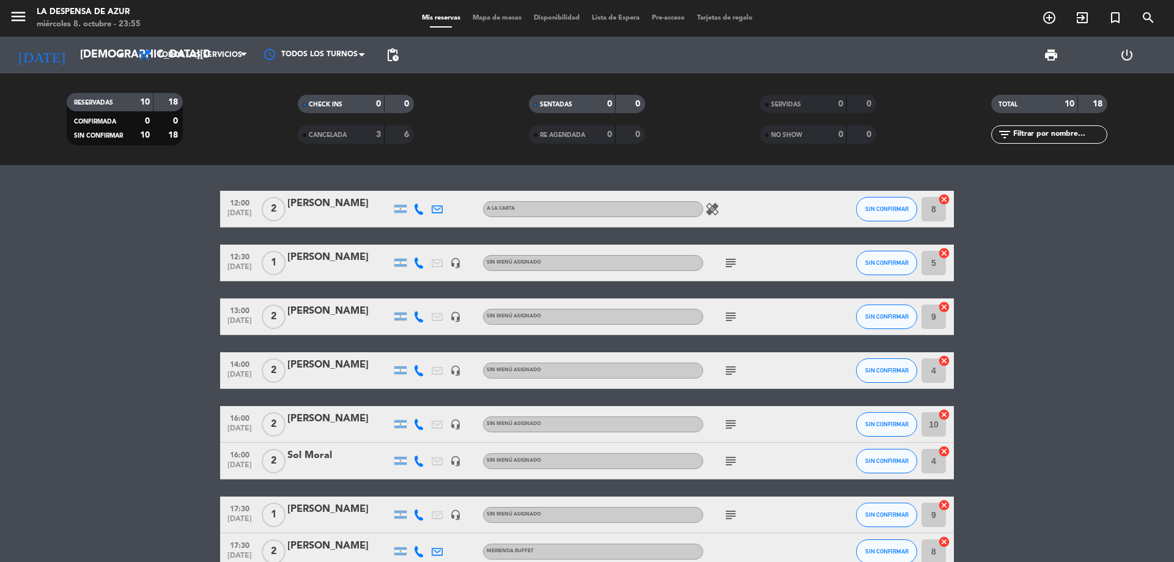
type input "[DATE]"
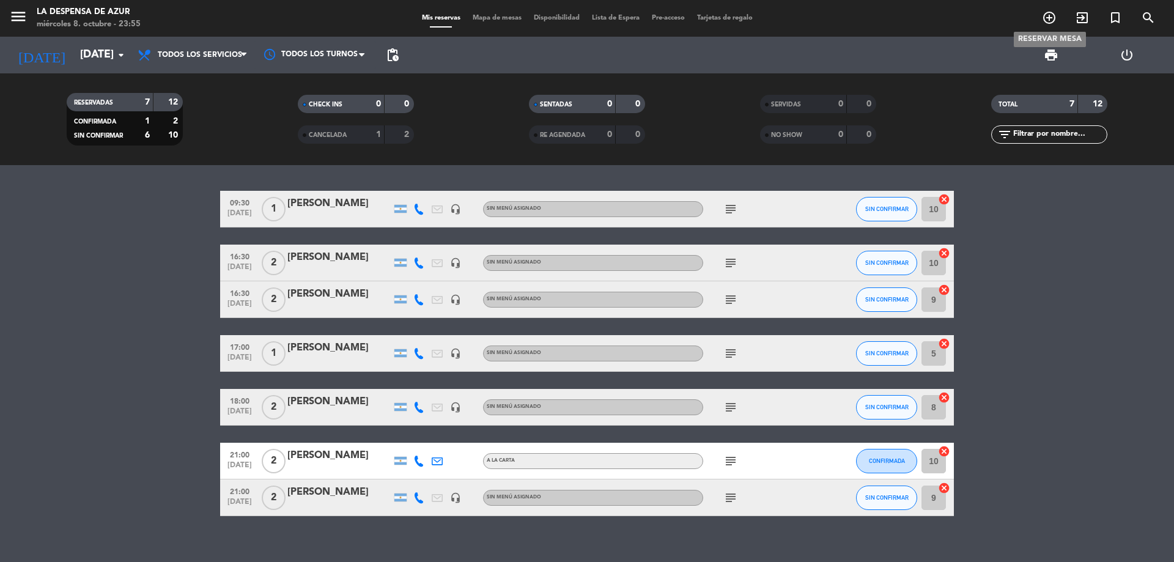
click at [1052, 19] on icon "add_circle_outline" at bounding box center [1049, 17] width 15 height 15
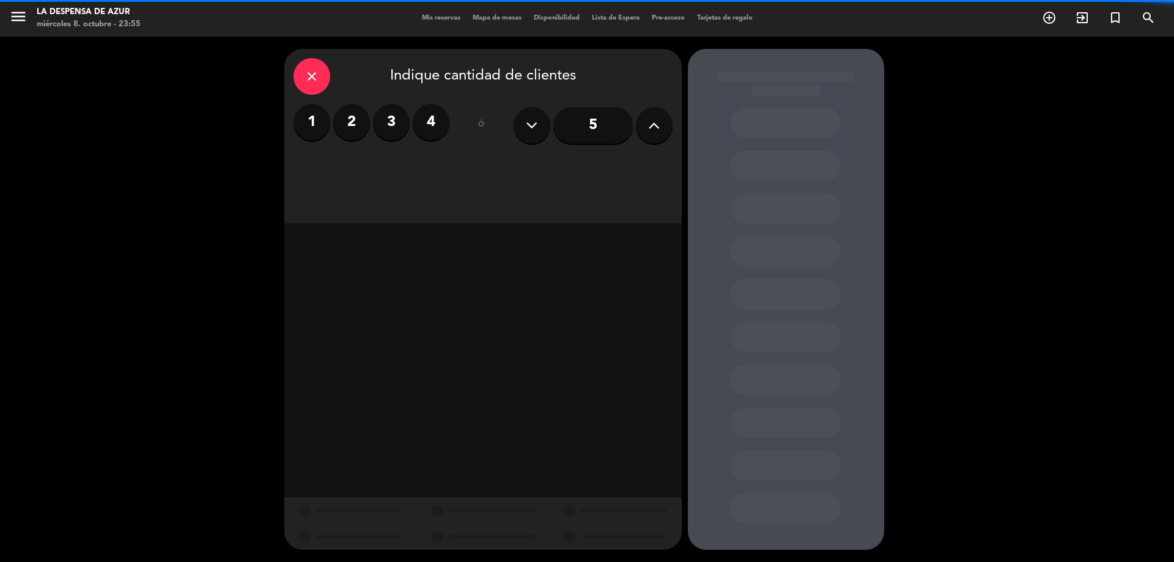
click at [361, 131] on label "2" at bounding box center [351, 122] width 37 height 37
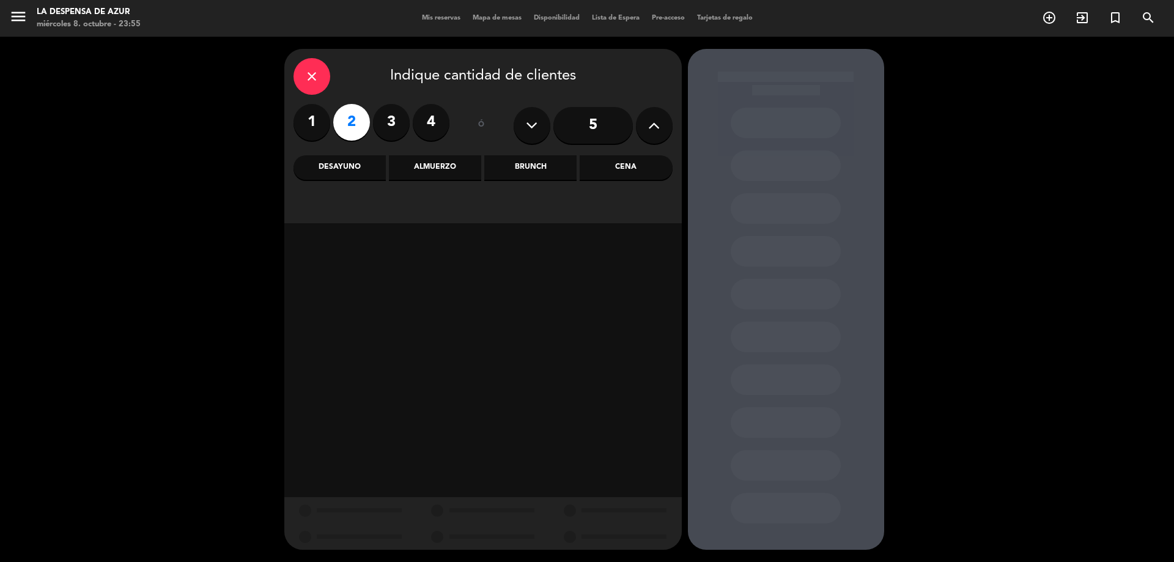
click at [447, 166] on div "Almuerzo" at bounding box center [435, 167] width 92 height 24
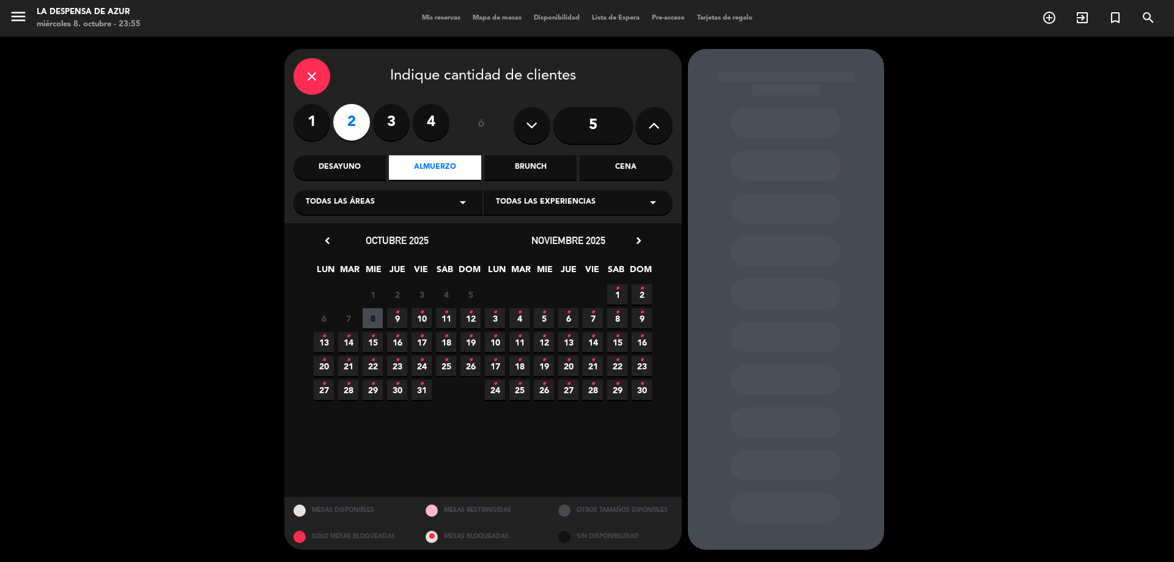
click at [445, 318] on icon "•" at bounding box center [446, 313] width 4 height 20
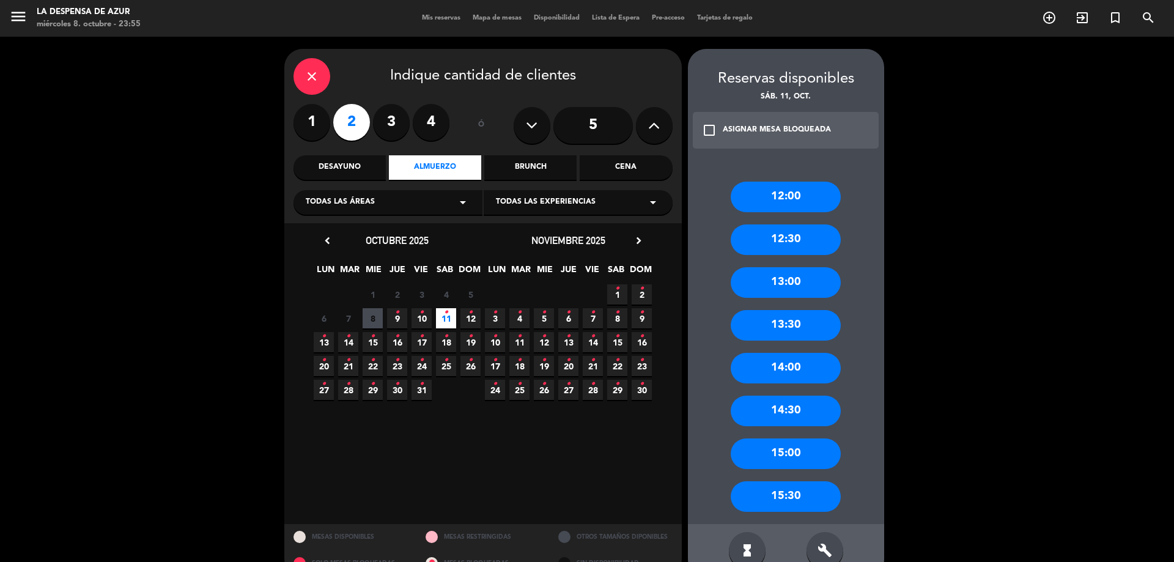
click at [794, 275] on div "13:00" at bounding box center [785, 282] width 110 height 31
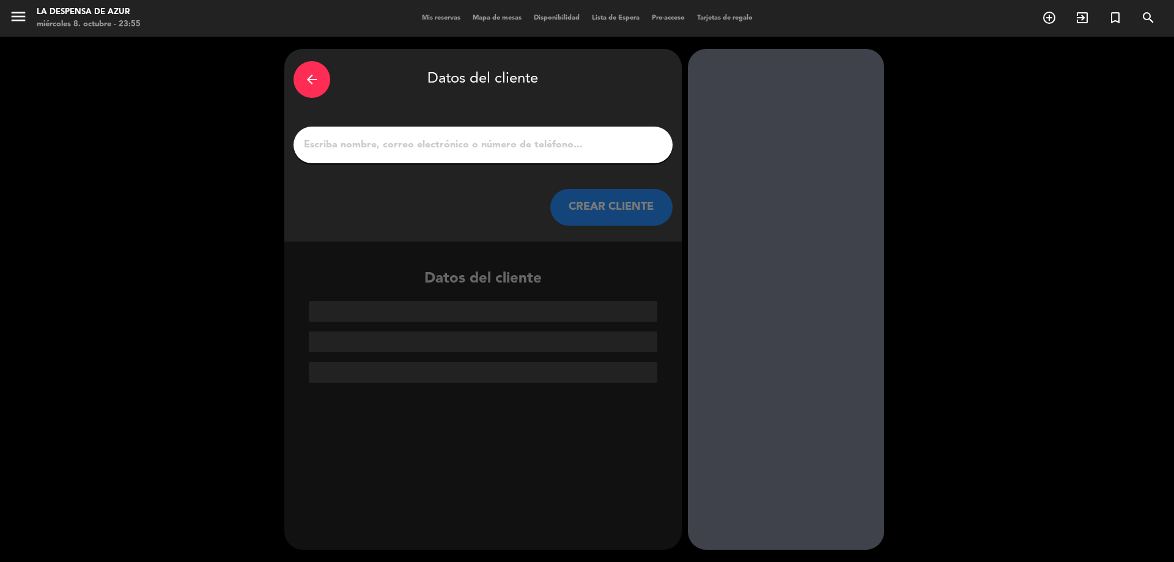
drag, startPoint x: 435, startPoint y: 163, endPoint x: 427, endPoint y: 151, distance: 13.7
click at [432, 160] on div at bounding box center [482, 145] width 379 height 37
click at [427, 151] on input "1" at bounding box center [483, 144] width 361 height 17
paste input "Exp. 360 - [PERSON_NAME] y [PERSON_NAME]"
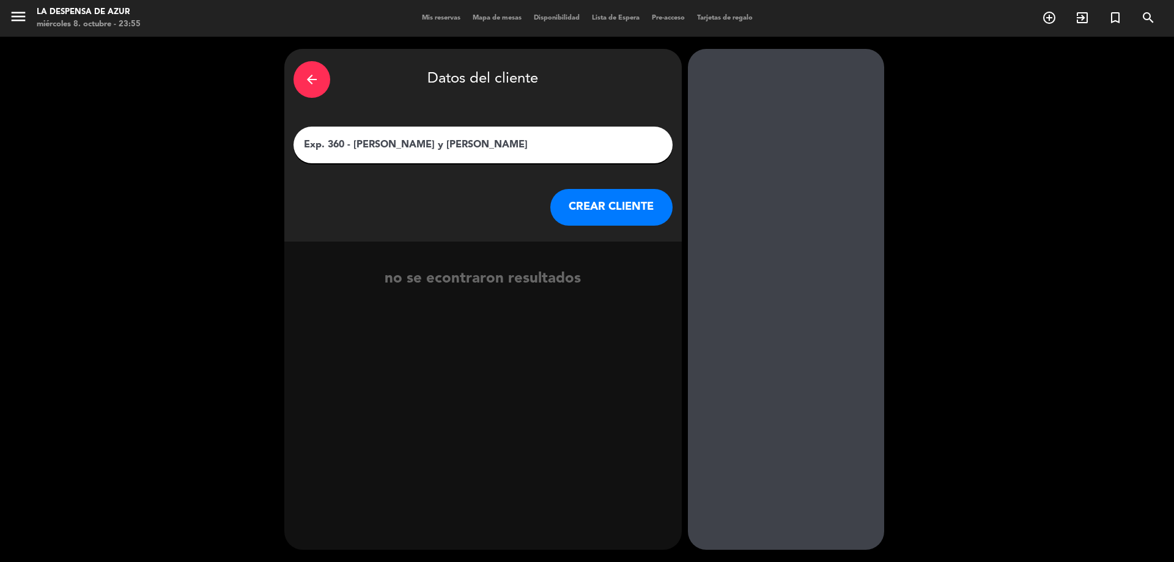
type input "Exp. 360 - [PERSON_NAME] y [PERSON_NAME]"
click at [611, 211] on button "CREAR CLIENTE" at bounding box center [611, 207] width 122 height 37
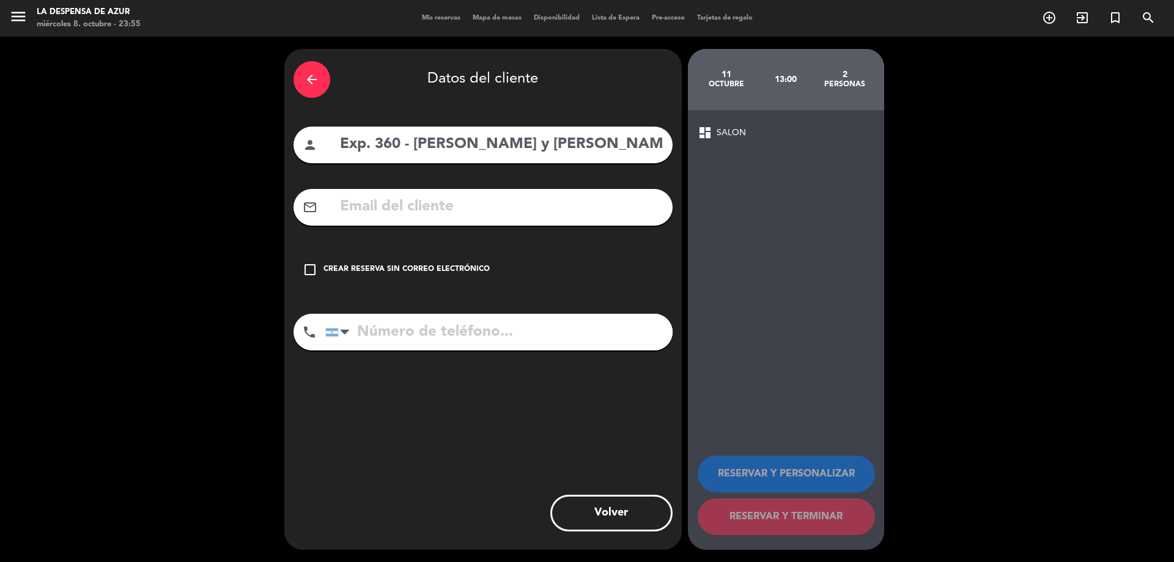
click at [306, 267] on icon "check_box_outline_blank" at bounding box center [310, 269] width 15 height 15
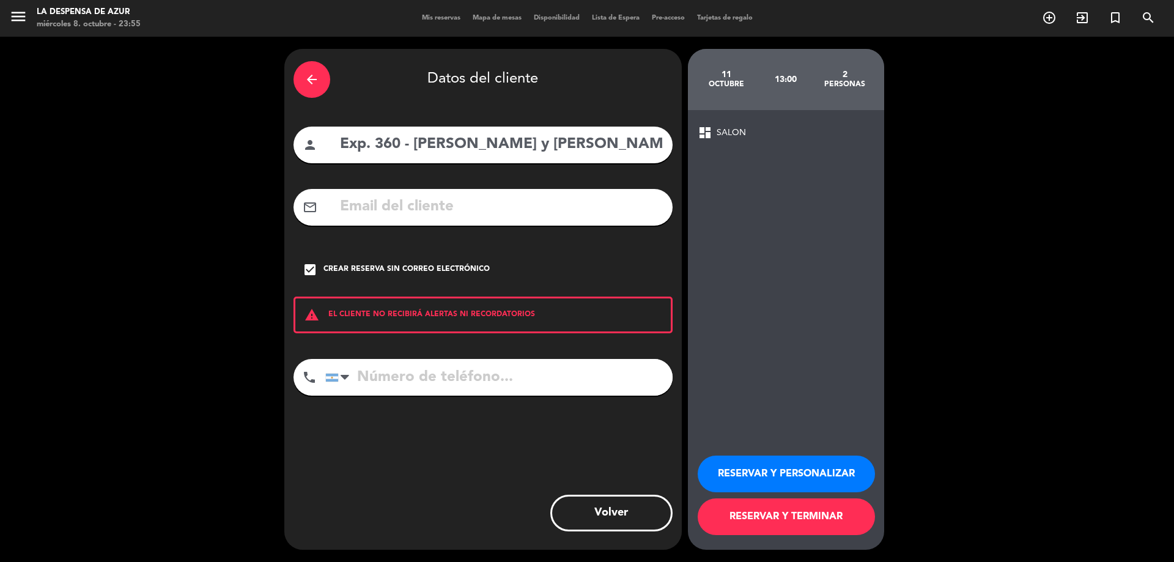
click at [842, 467] on button "RESERVAR Y PERSONALIZAR" at bounding box center [785, 473] width 177 height 37
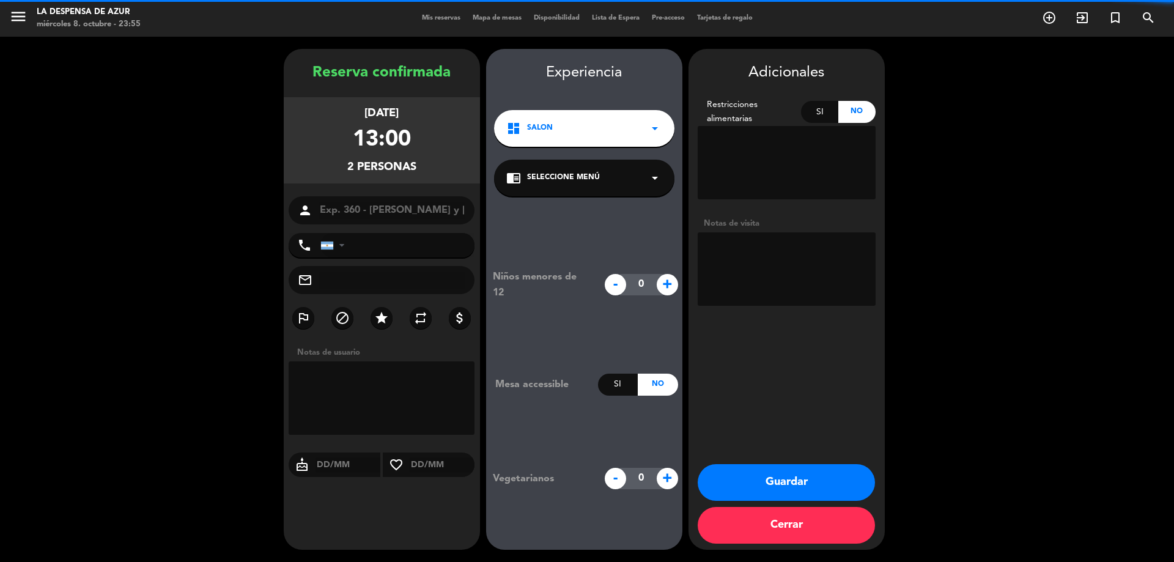
click at [766, 245] on textarea at bounding box center [786, 268] width 178 height 73
paste textarea "Exp. 360 - [PERSON_NAME] y [PERSON_NAME]"
type textarea "Exp. 360 - [PERSON_NAME] y [PERSON_NAME]"
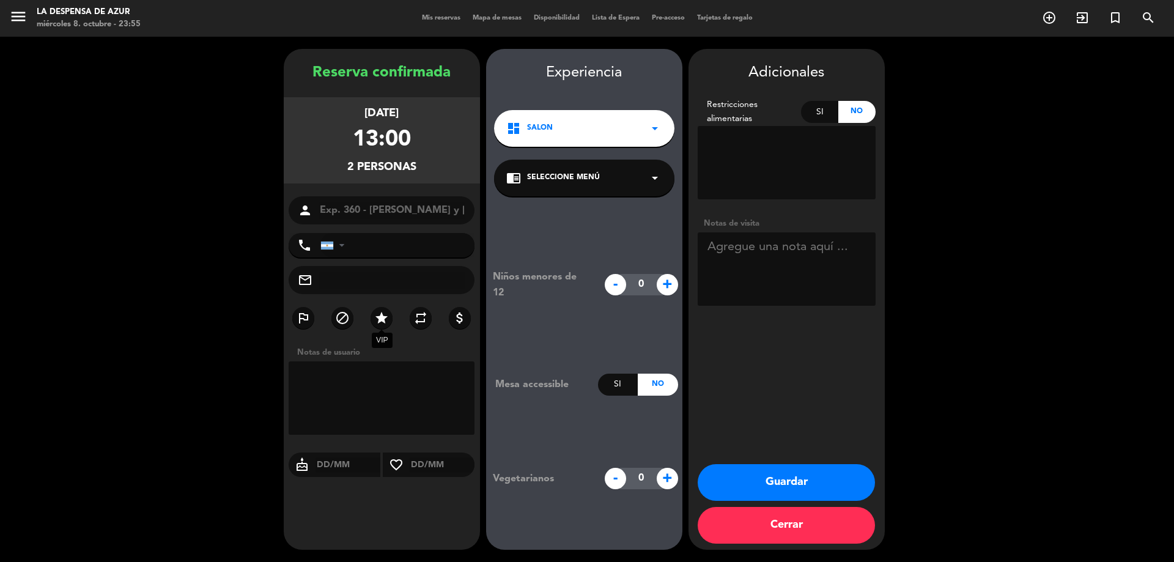
click at [383, 323] on icon "star" at bounding box center [381, 318] width 15 height 15
click at [831, 249] on textarea at bounding box center [786, 268] width 178 height 73
type textarea "Almuerzo de 3 pasos x 2 // Exp 360"
click at [790, 488] on button "Guardar" at bounding box center [785, 482] width 177 height 37
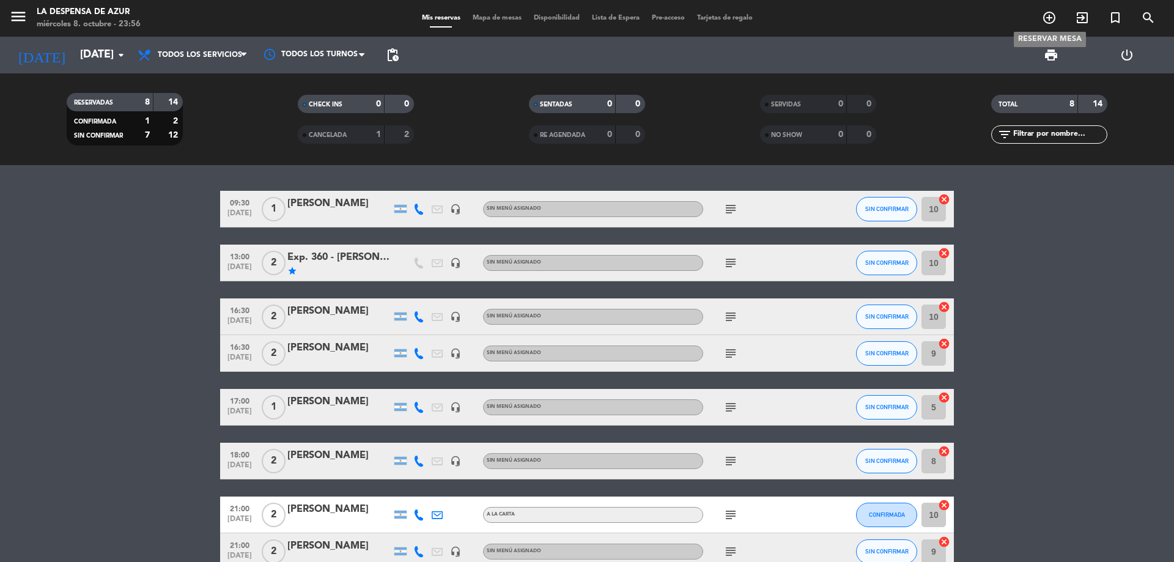
click at [1054, 21] on icon "add_circle_outline" at bounding box center [1049, 17] width 15 height 15
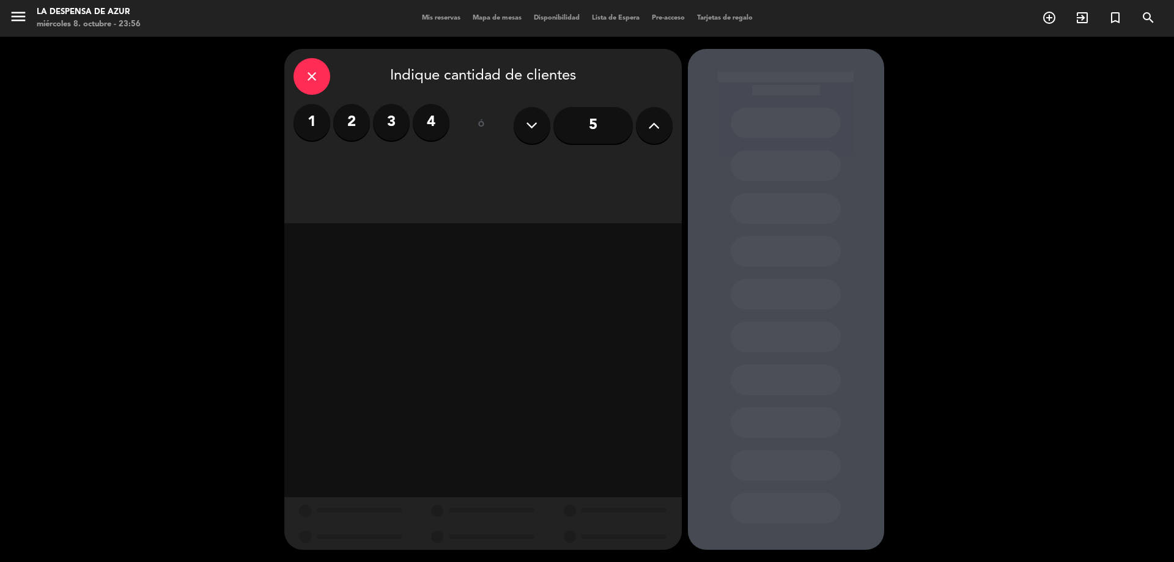
click at [353, 124] on label "2" at bounding box center [351, 122] width 37 height 37
click at [617, 173] on div "Cena" at bounding box center [625, 167] width 92 height 24
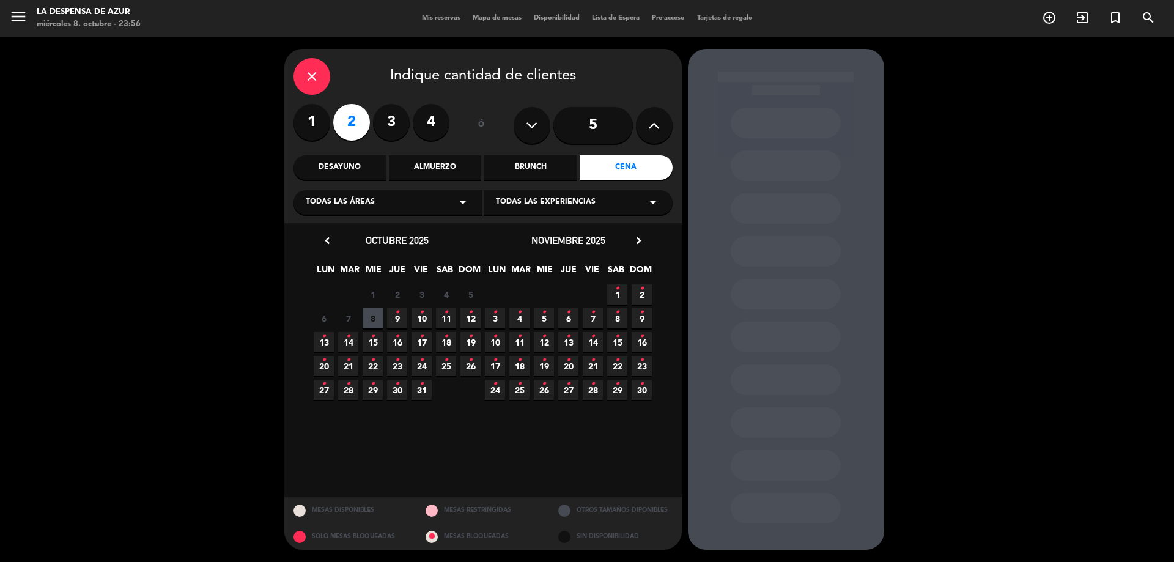
click at [443, 315] on span "11 •" at bounding box center [446, 318] width 20 height 20
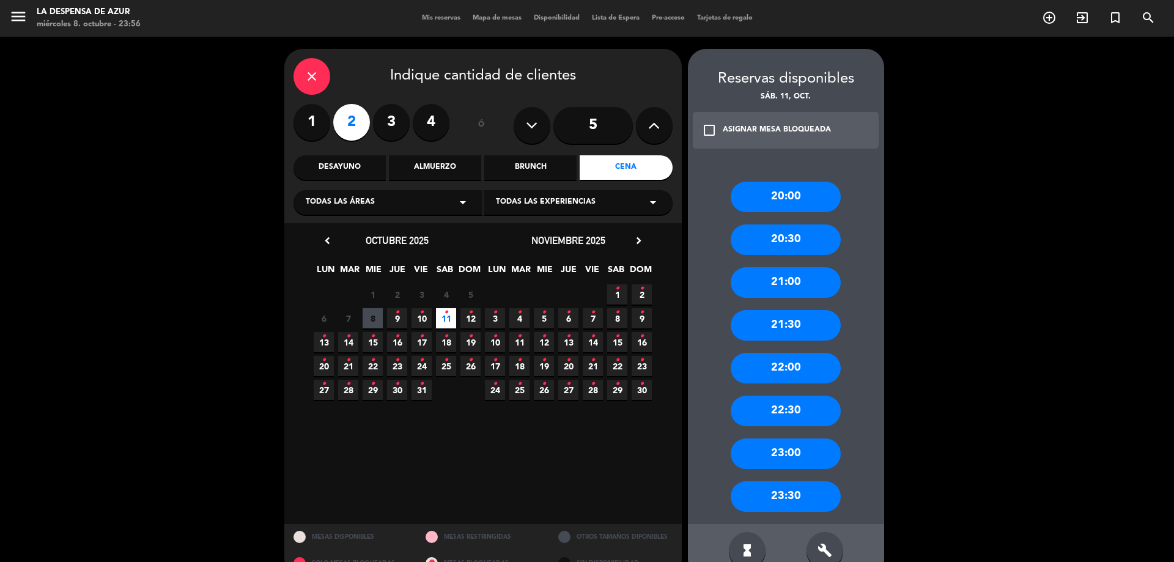
click at [798, 339] on div "21:30" at bounding box center [785, 325] width 110 height 31
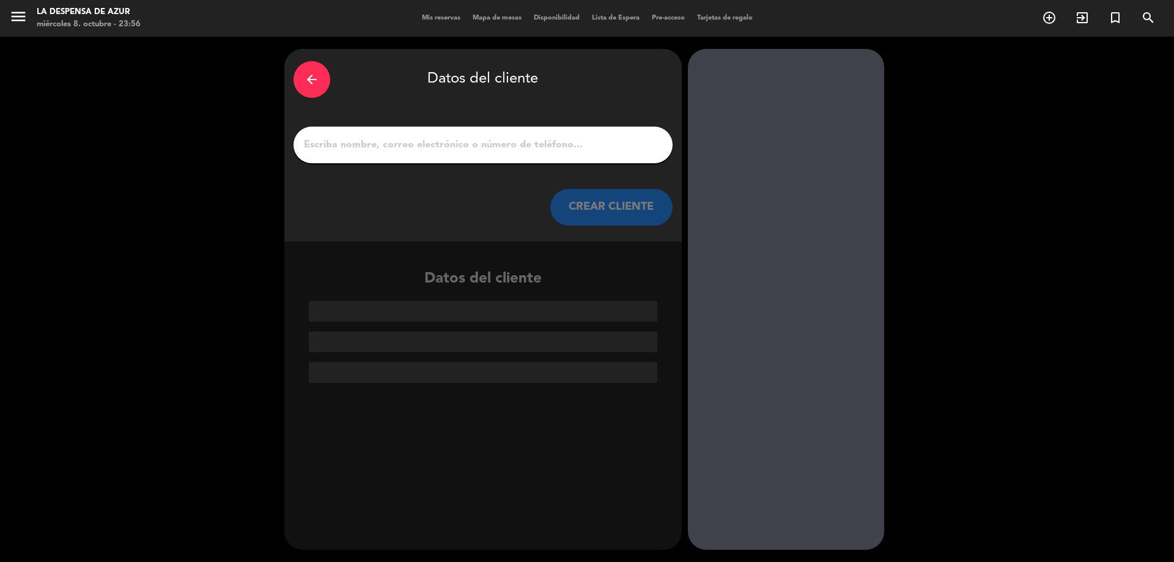
click at [455, 139] on input "1" at bounding box center [483, 144] width 361 height 17
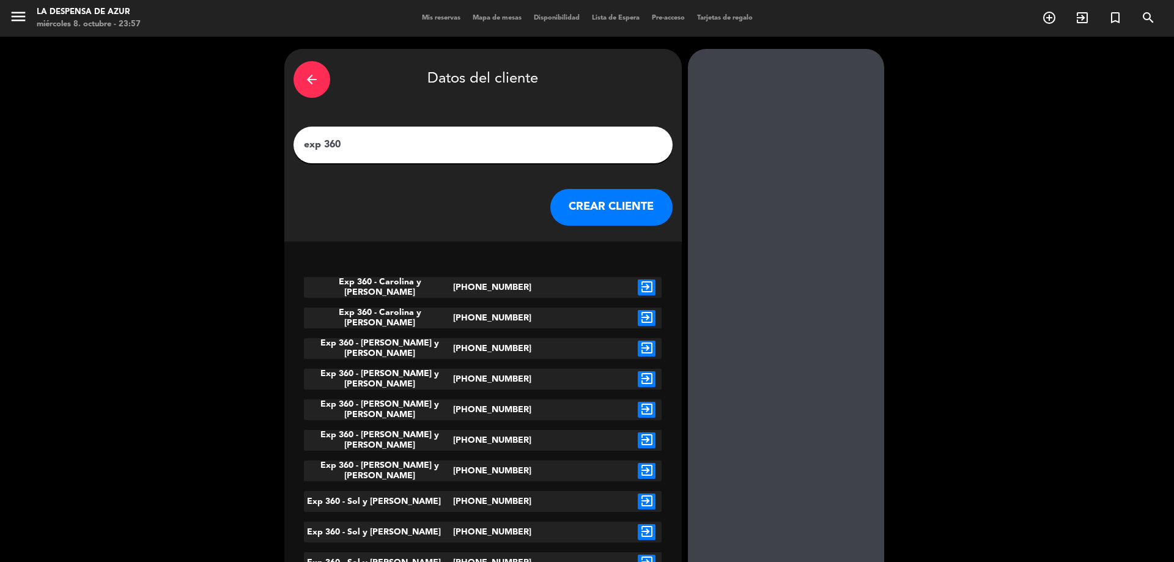
drag, startPoint x: 372, startPoint y: 139, endPoint x: 278, endPoint y: 147, distance: 93.9
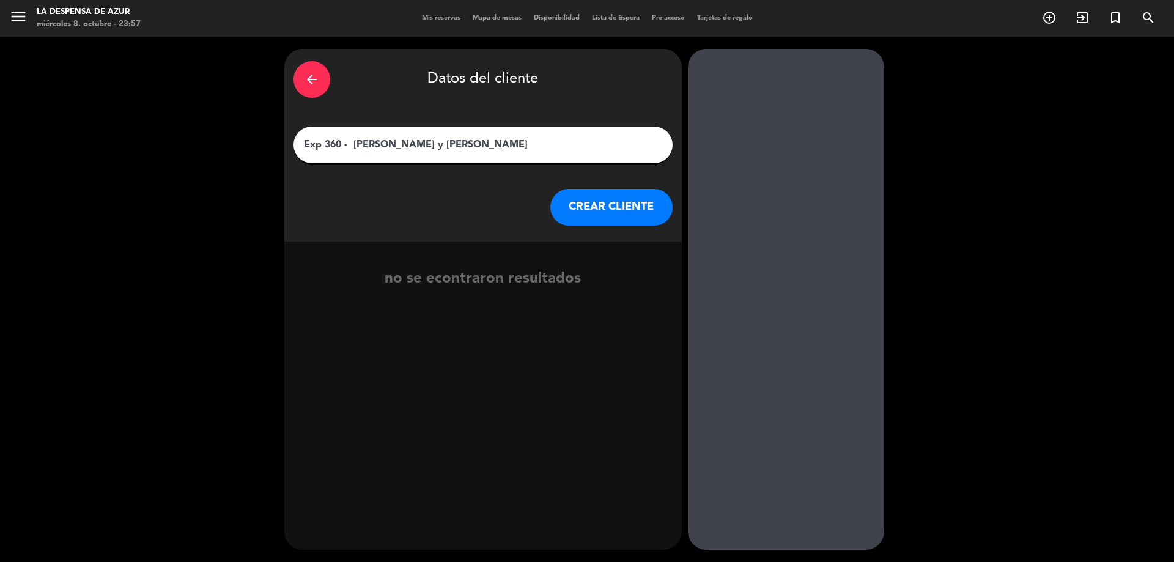
type input "Exp 360 - [PERSON_NAME] y [PERSON_NAME]"
click at [589, 216] on button "CREAR CLIENTE" at bounding box center [611, 207] width 122 height 37
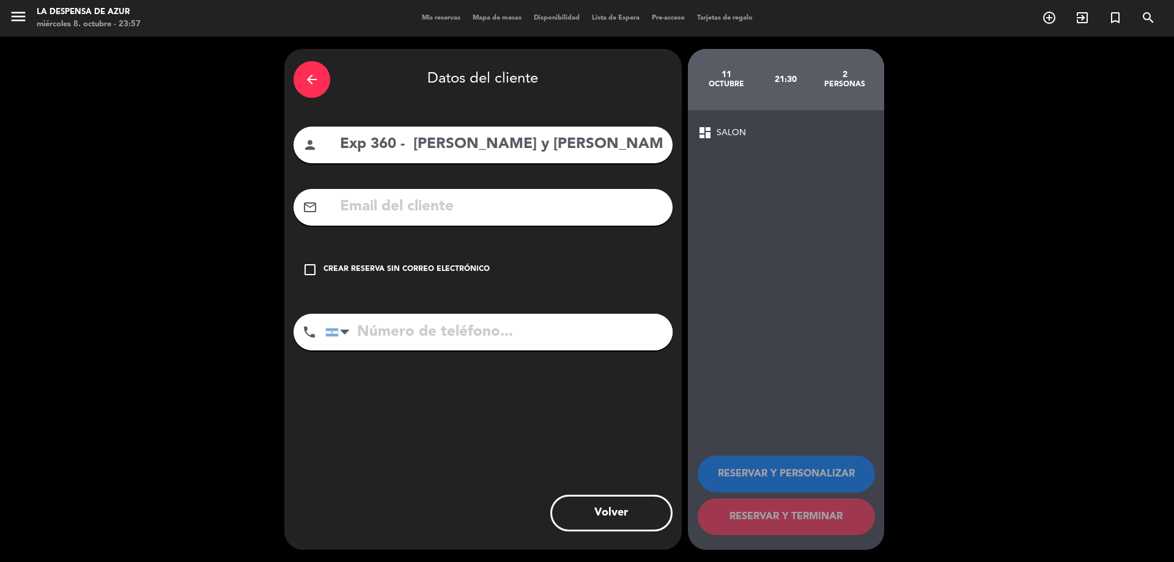
click at [306, 263] on icon "check_box_outline_blank" at bounding box center [310, 269] width 15 height 15
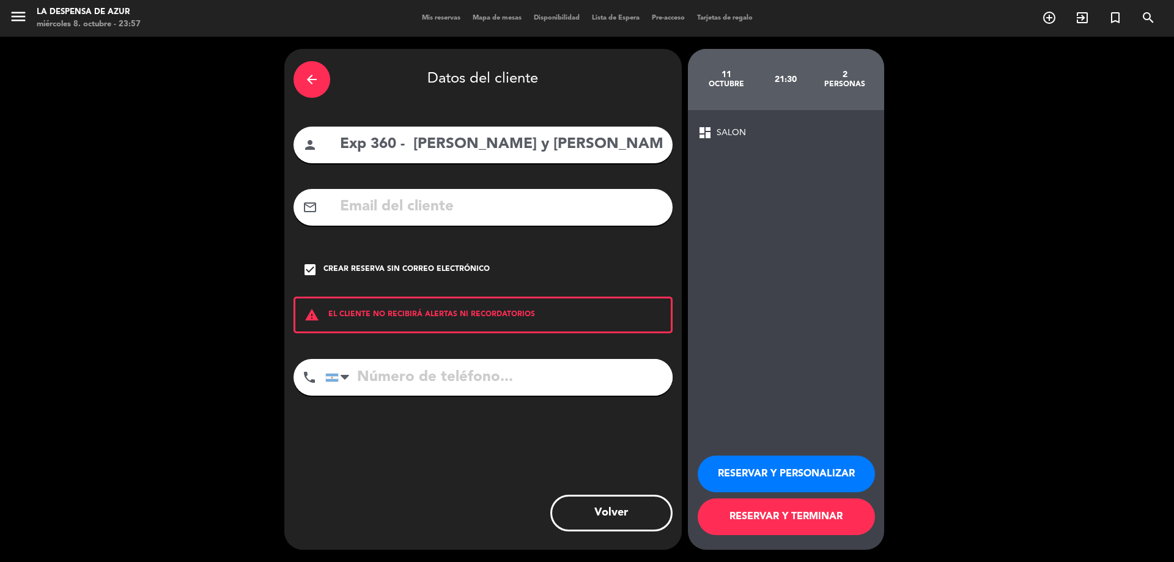
click at [806, 477] on button "RESERVAR Y PERSONALIZAR" at bounding box center [785, 473] width 177 height 37
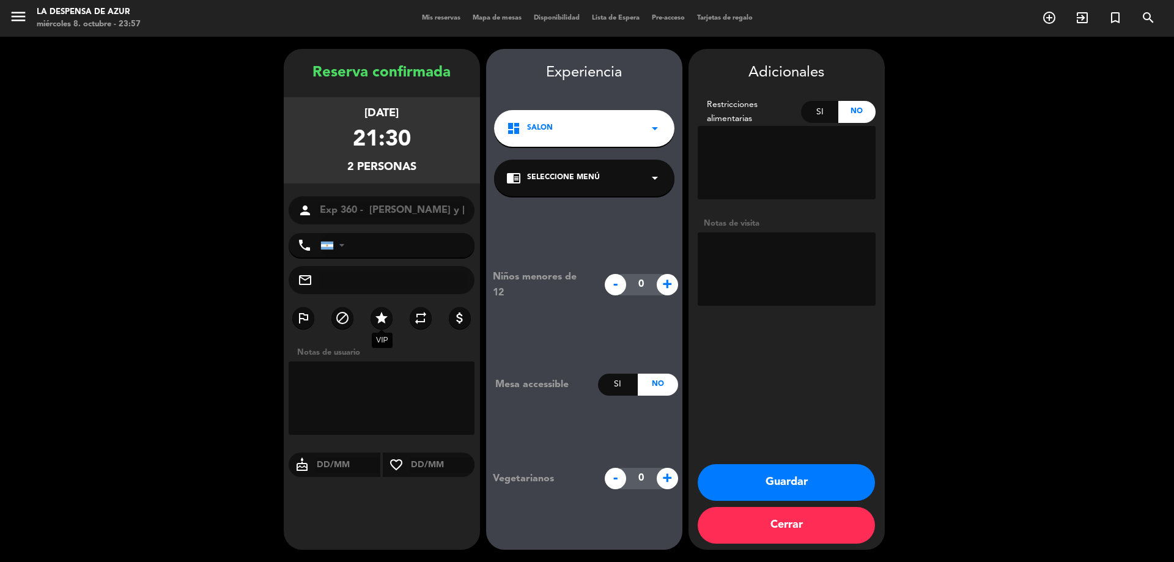
click at [376, 315] on icon "star" at bounding box center [381, 318] width 15 height 15
click at [774, 272] on textarea at bounding box center [786, 268] width 178 height 73
paste textarea "Cena personalizada de 5 pasos"
paste textarea "En cuanto a comida, prefieren la tradicional. Italiana. Mariscos y pescados. Es…"
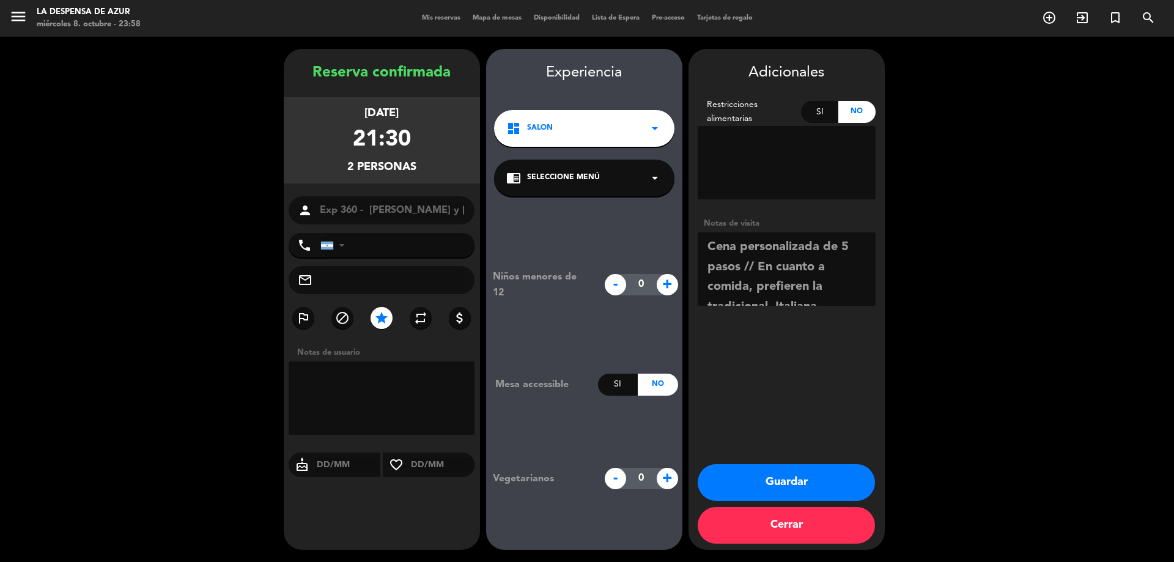
scroll to position [68, 0]
type textarea "Cena personalizada de 5 pasos // En cuanto a comida, prefieren la tradicional. …"
click at [812, 483] on button "Guardar" at bounding box center [785, 482] width 177 height 37
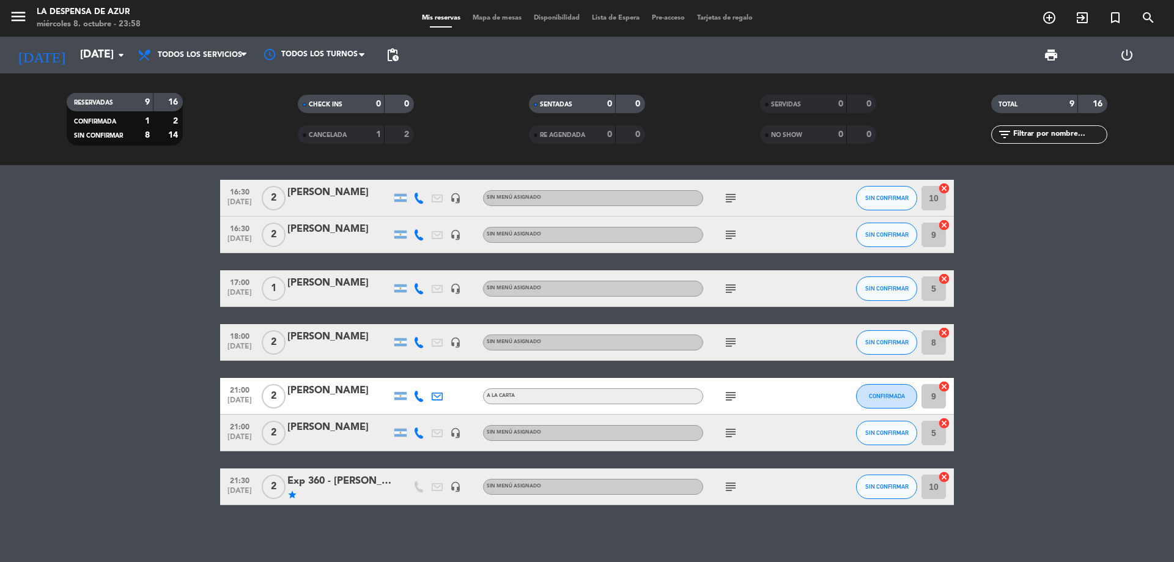
scroll to position [123, 0]
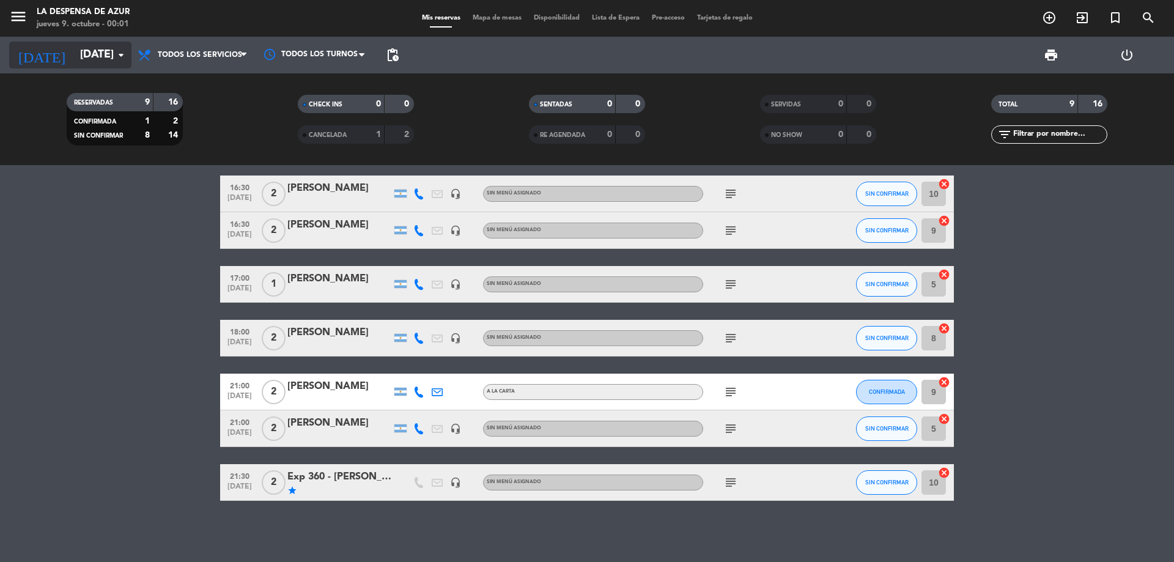
click at [74, 50] on input "[DATE]" at bounding box center [145, 55] width 142 height 24
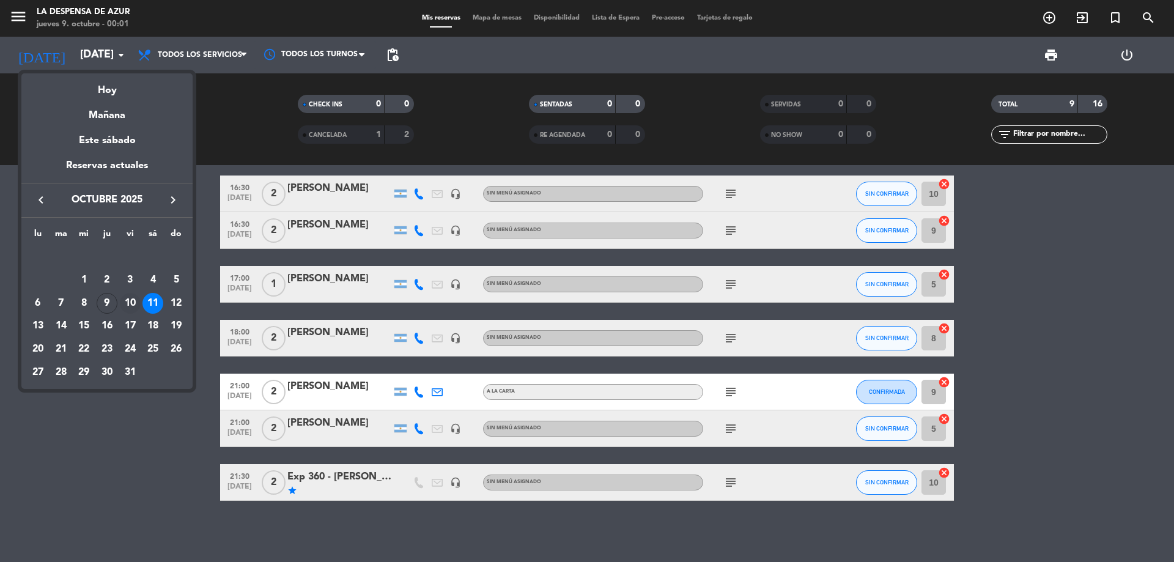
click at [136, 303] on div "10" at bounding box center [130, 303] width 21 height 21
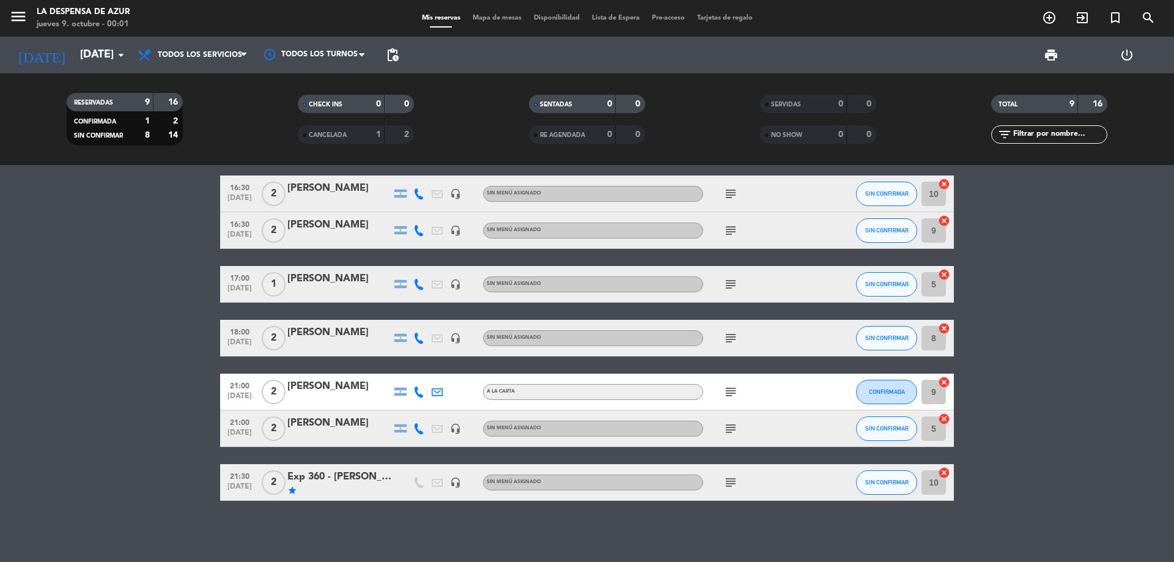
type input "[DATE]"
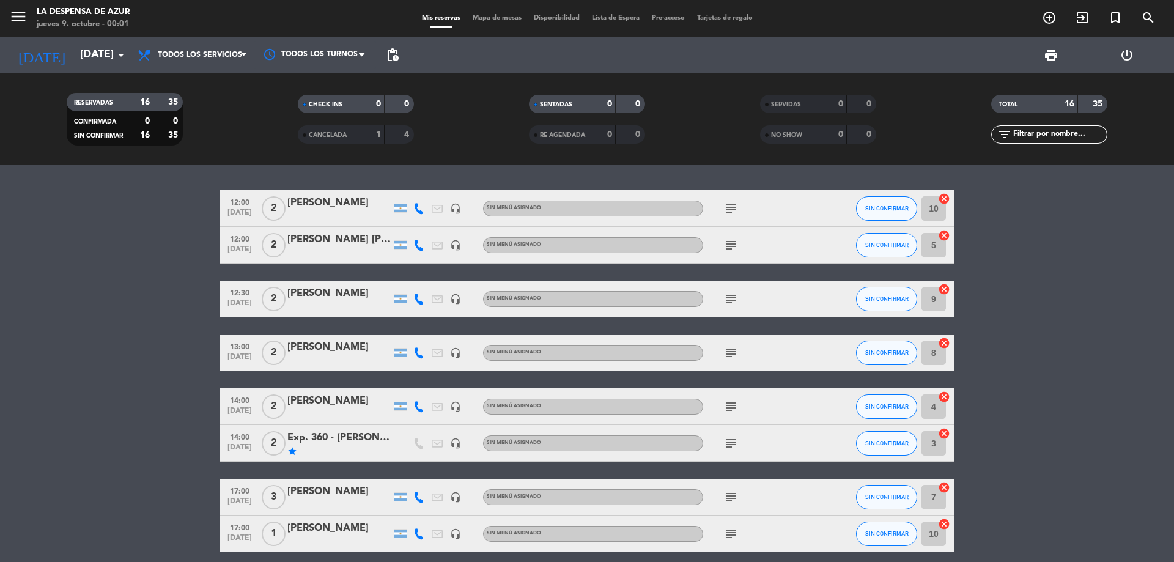
scroll to position [0, 0]
click at [1049, 18] on icon "add_circle_outline" at bounding box center [1049, 17] width 15 height 15
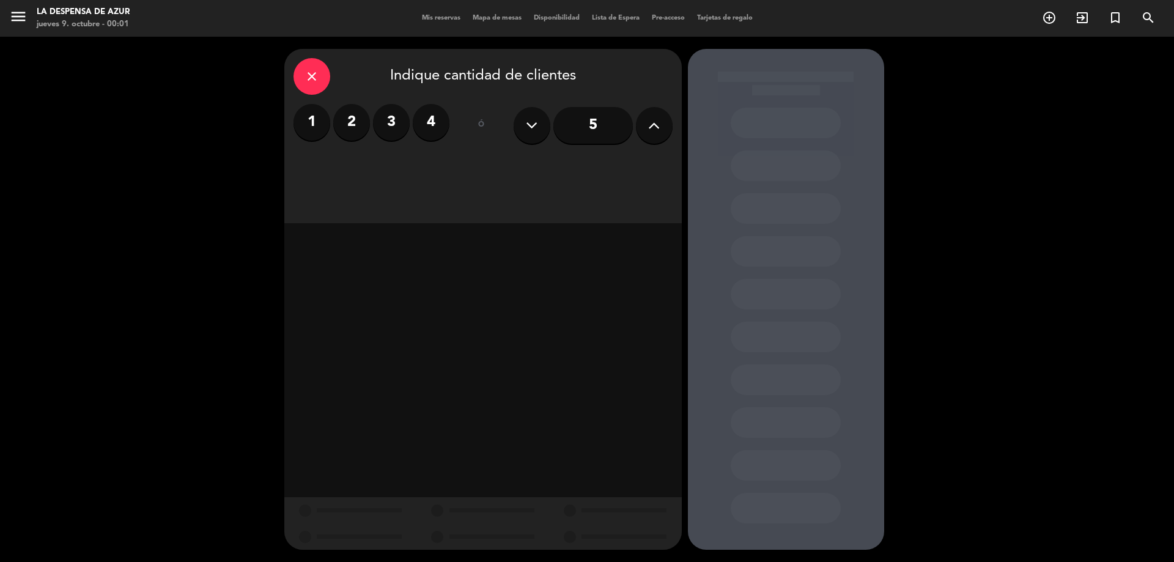
click at [358, 116] on label "2" at bounding box center [351, 122] width 37 height 37
click at [449, 169] on div "Almuerzo" at bounding box center [435, 167] width 92 height 24
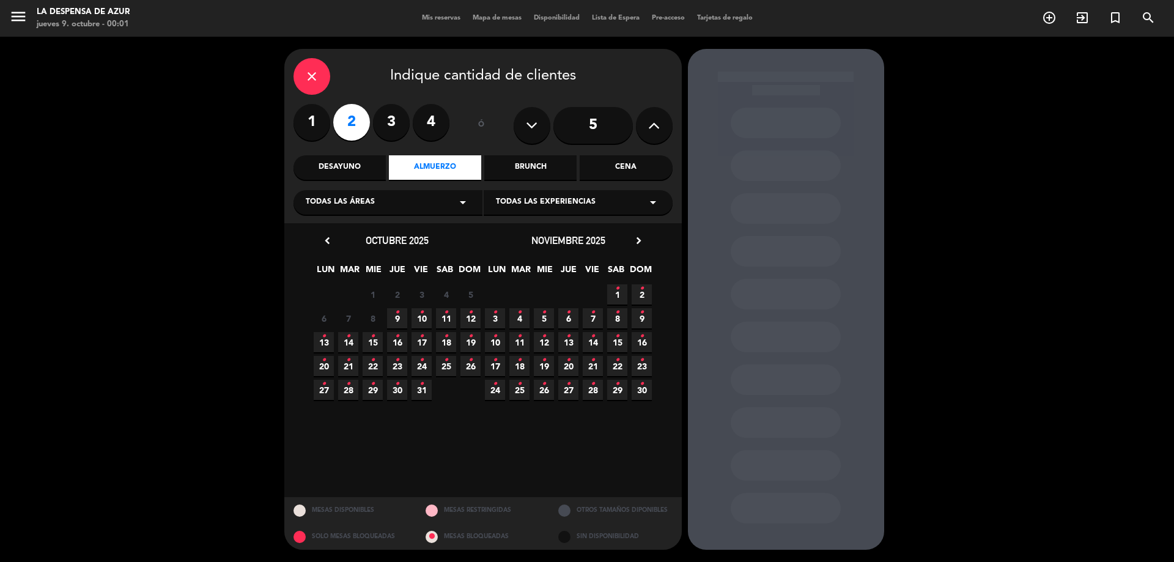
click at [422, 323] on span "10 •" at bounding box center [421, 318] width 20 height 20
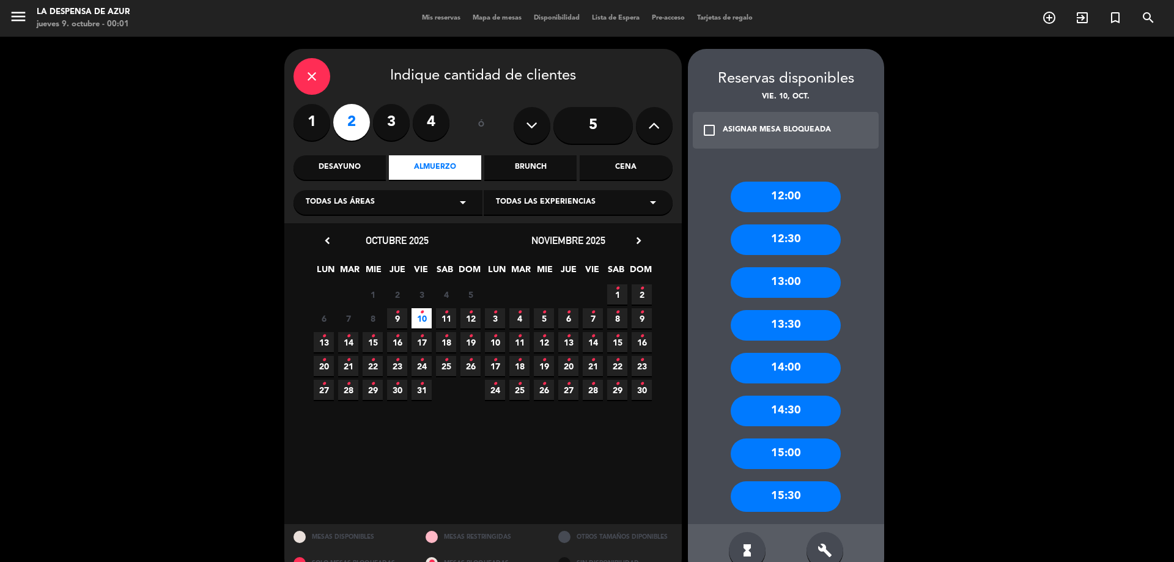
click at [769, 337] on div "13:30" at bounding box center [785, 325] width 110 height 31
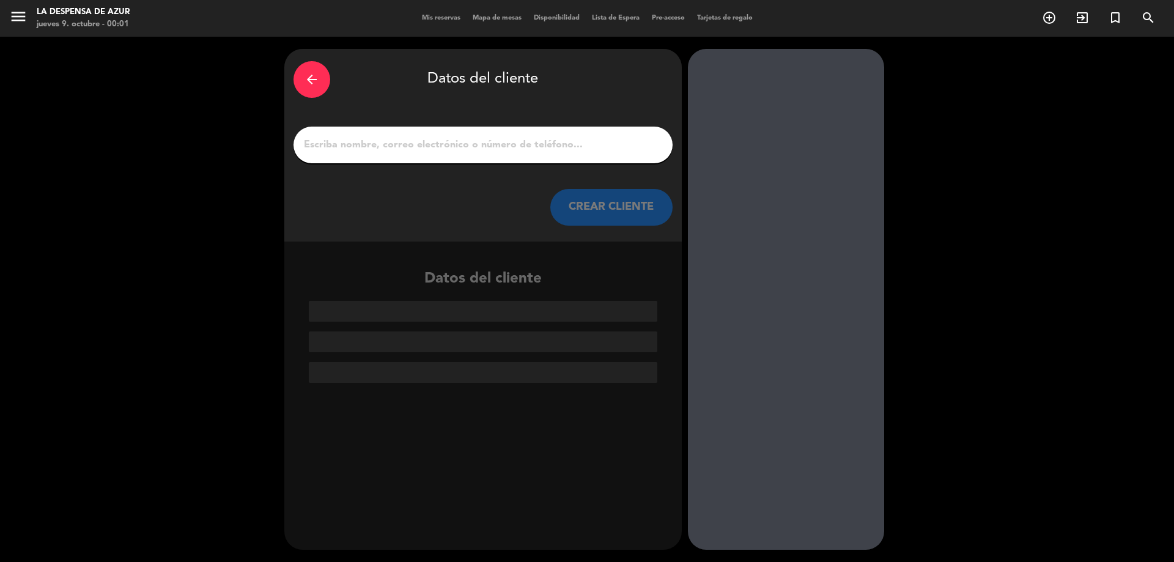
click at [505, 155] on div at bounding box center [482, 145] width 379 height 37
click at [501, 148] on input "1" at bounding box center [483, 144] width 361 height 17
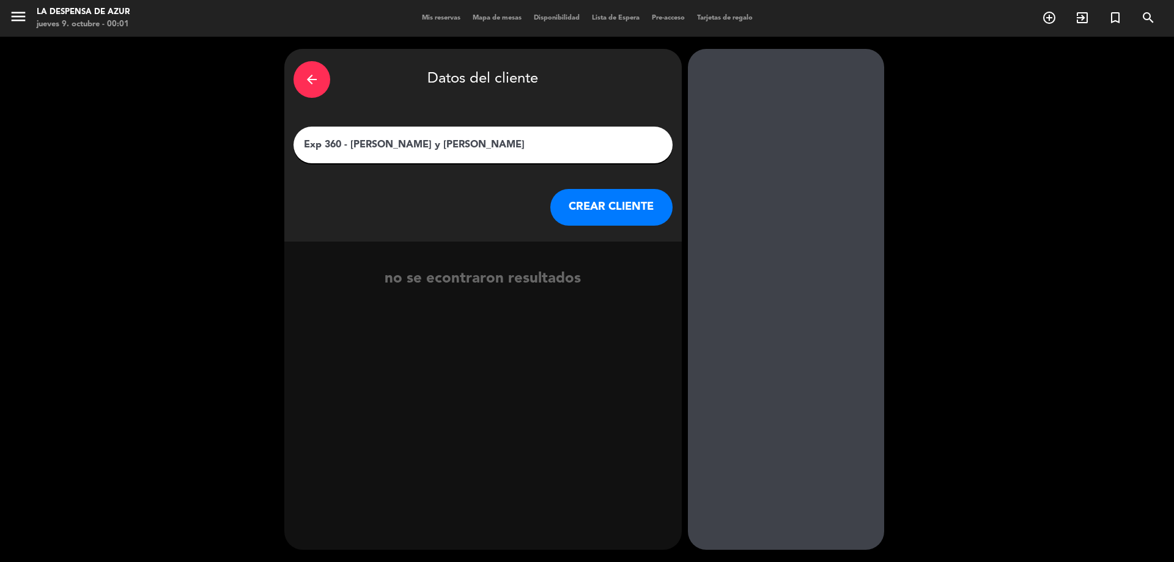
drag, startPoint x: 463, startPoint y: 147, endPoint x: 303, endPoint y: 156, distance: 160.4
click at [303, 156] on div "Exp 360 - [PERSON_NAME] y [PERSON_NAME]" at bounding box center [482, 145] width 379 height 37
type input "Exp 360 - [PERSON_NAME] y [PERSON_NAME]"
click at [645, 210] on button "CREAR CLIENTE" at bounding box center [611, 207] width 122 height 37
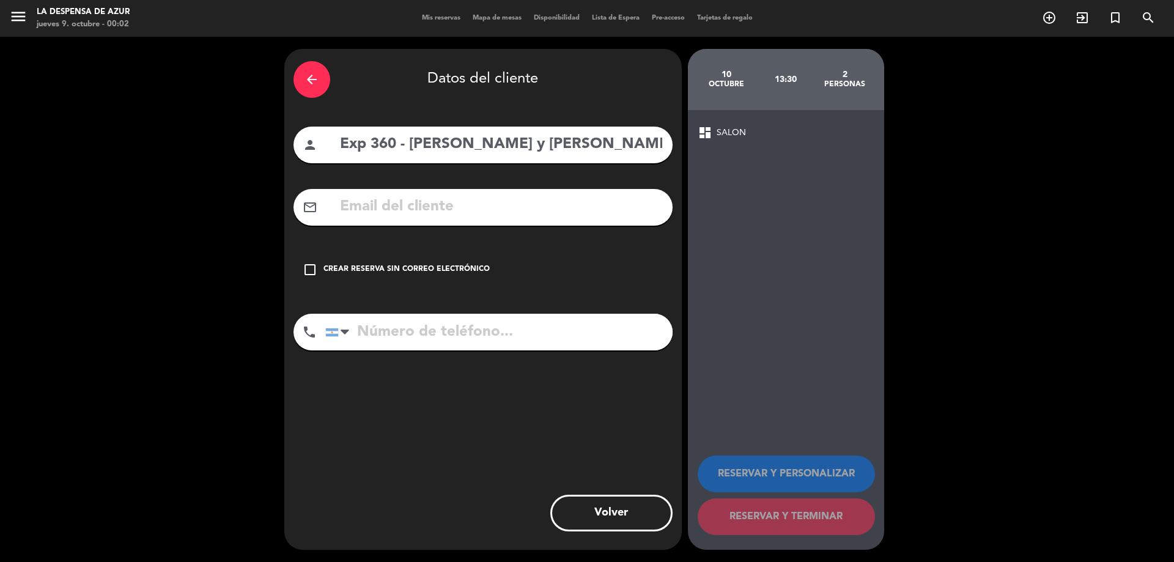
click at [312, 272] on icon "check_box_outline_blank" at bounding box center [310, 269] width 15 height 15
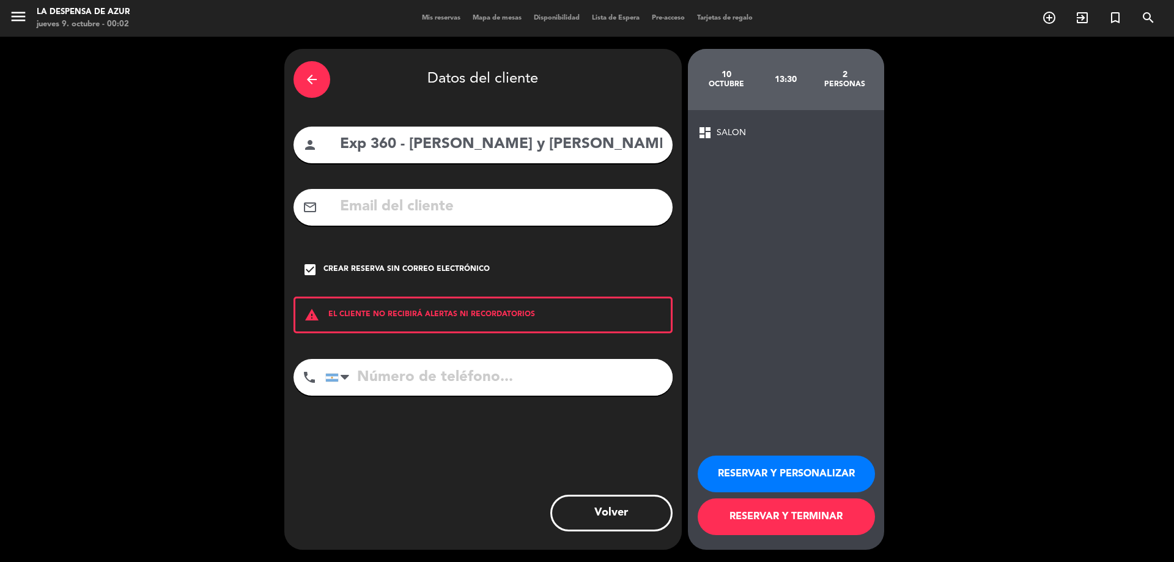
drag, startPoint x: 777, startPoint y: 460, endPoint x: 799, endPoint y: 468, distance: 23.6
click at [777, 460] on button "RESERVAR Y PERSONALIZAR" at bounding box center [785, 473] width 177 height 37
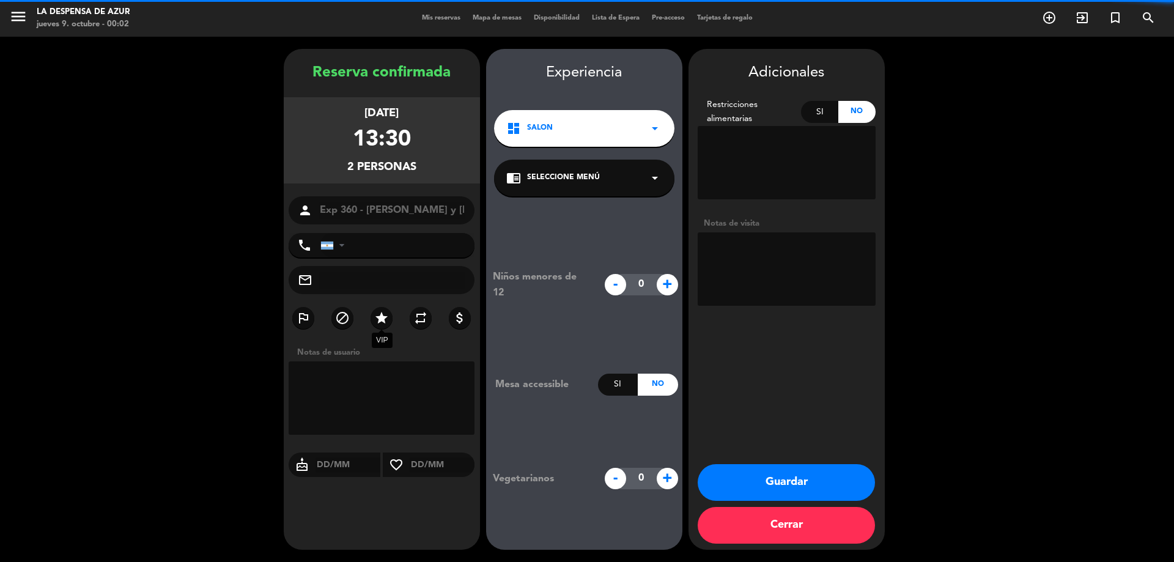
click at [383, 322] on icon "star" at bounding box center [381, 318] width 15 height 15
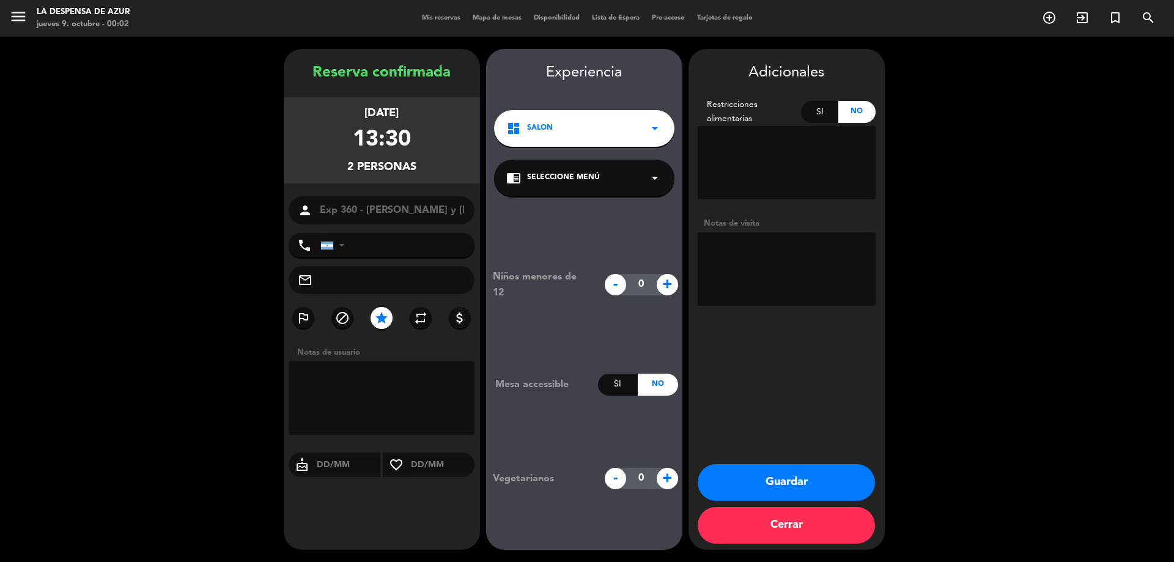
click at [790, 257] on textarea at bounding box center [786, 268] width 178 height 73
type textarea "Mocktail de bievenida"
click at [807, 489] on button "Guardar" at bounding box center [785, 482] width 177 height 37
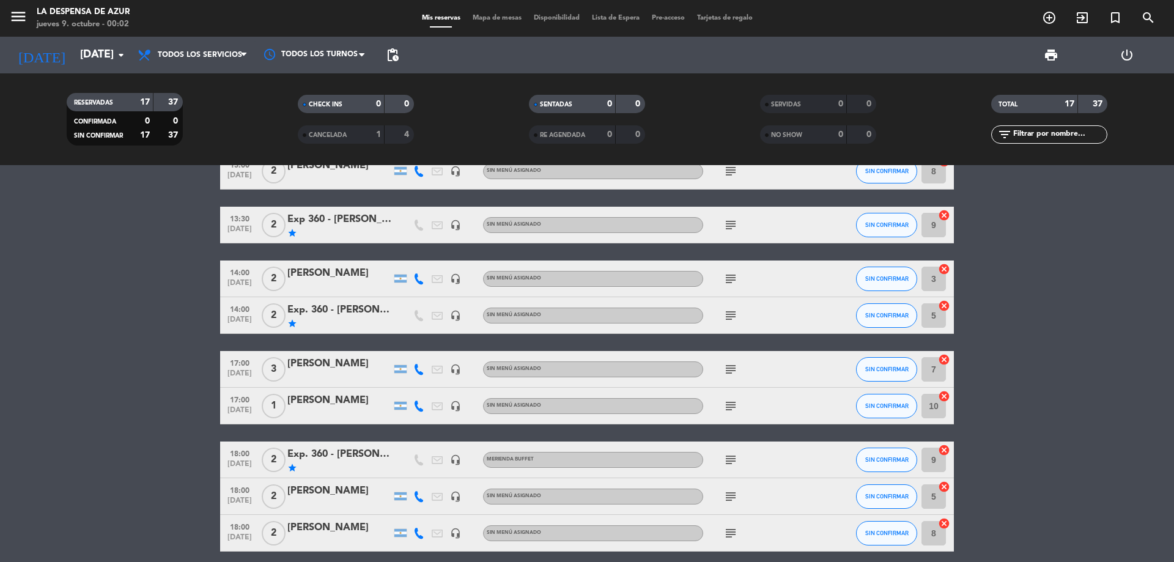
scroll to position [183, 0]
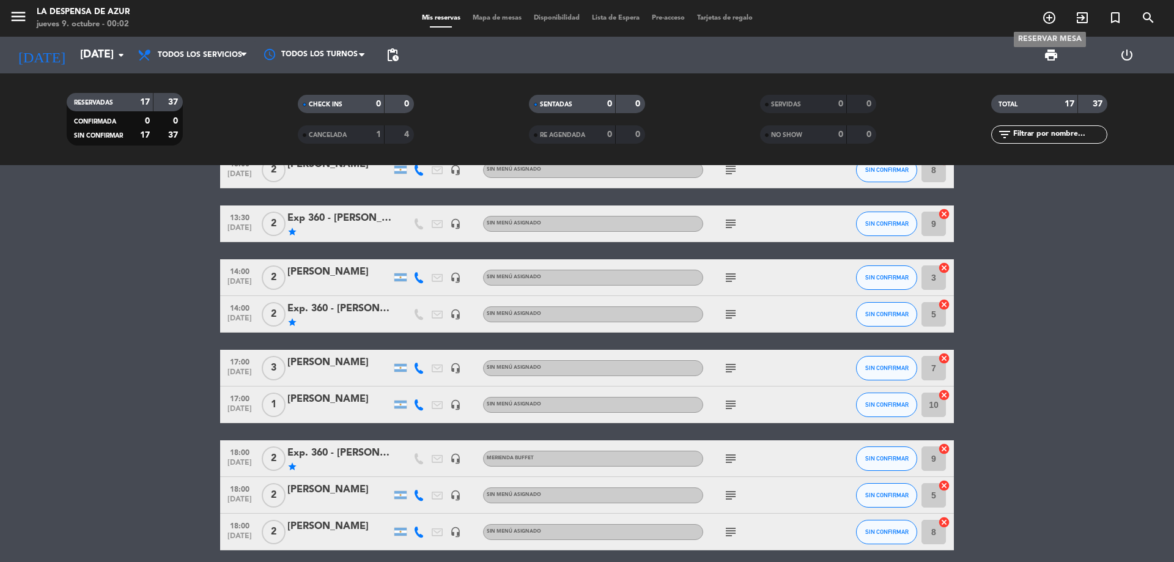
click at [1045, 12] on icon "add_circle_outline" at bounding box center [1049, 17] width 15 height 15
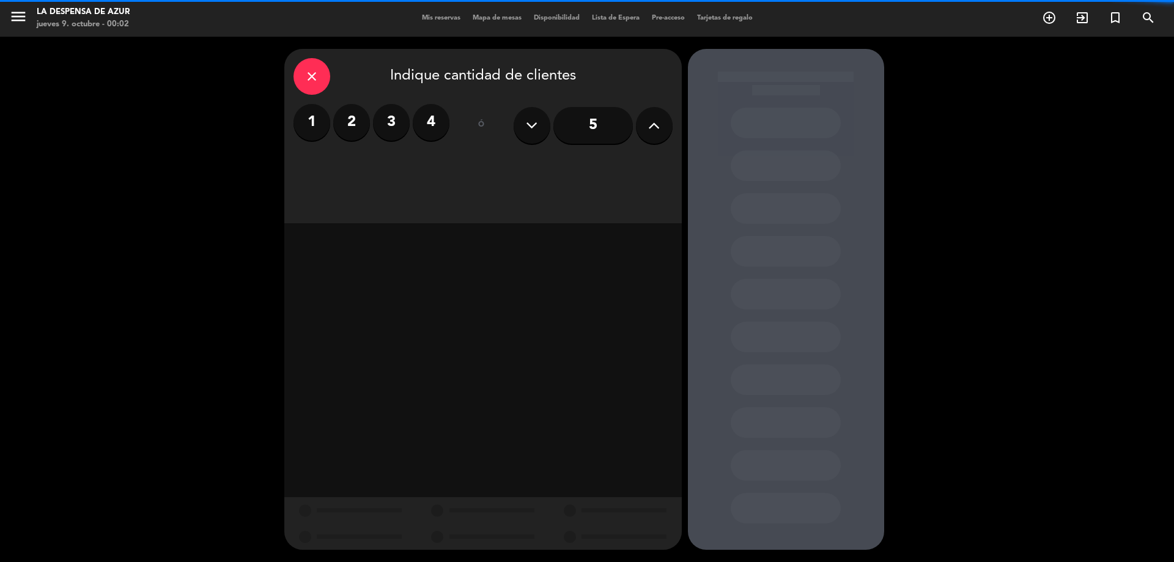
drag, startPoint x: 369, startPoint y: 115, endPoint x: 361, endPoint y: 119, distance: 9.3
click at [366, 117] on div "1 2 3 4" at bounding box center [371, 122] width 156 height 37
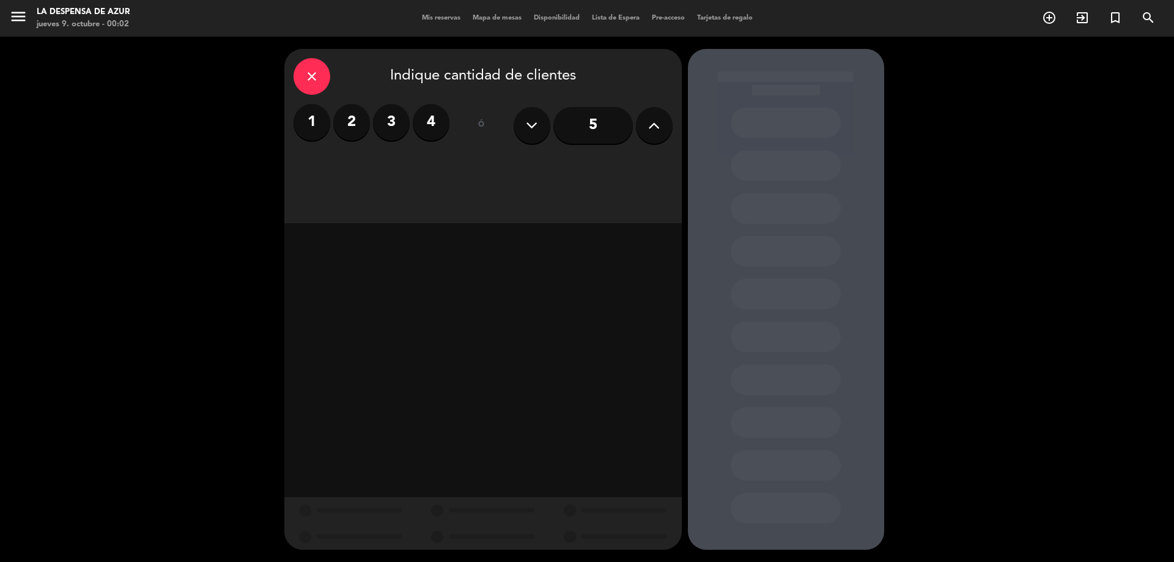
click at [358, 119] on label "2" at bounding box center [351, 122] width 37 height 37
click at [520, 165] on div "Brunch" at bounding box center [530, 167] width 92 height 24
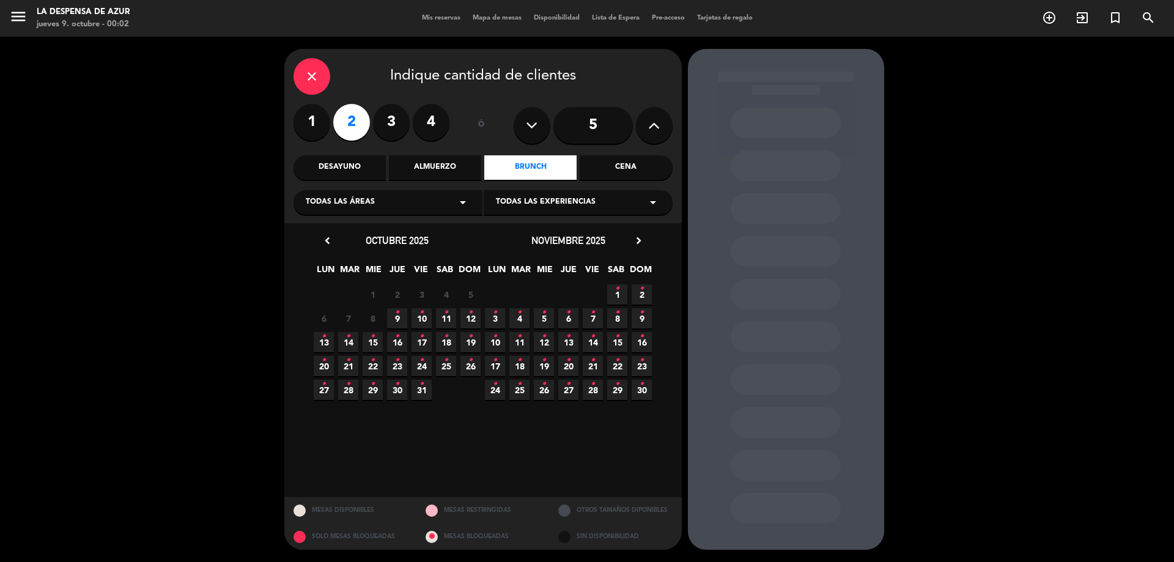
click at [425, 317] on span "10 •" at bounding box center [421, 318] width 20 height 20
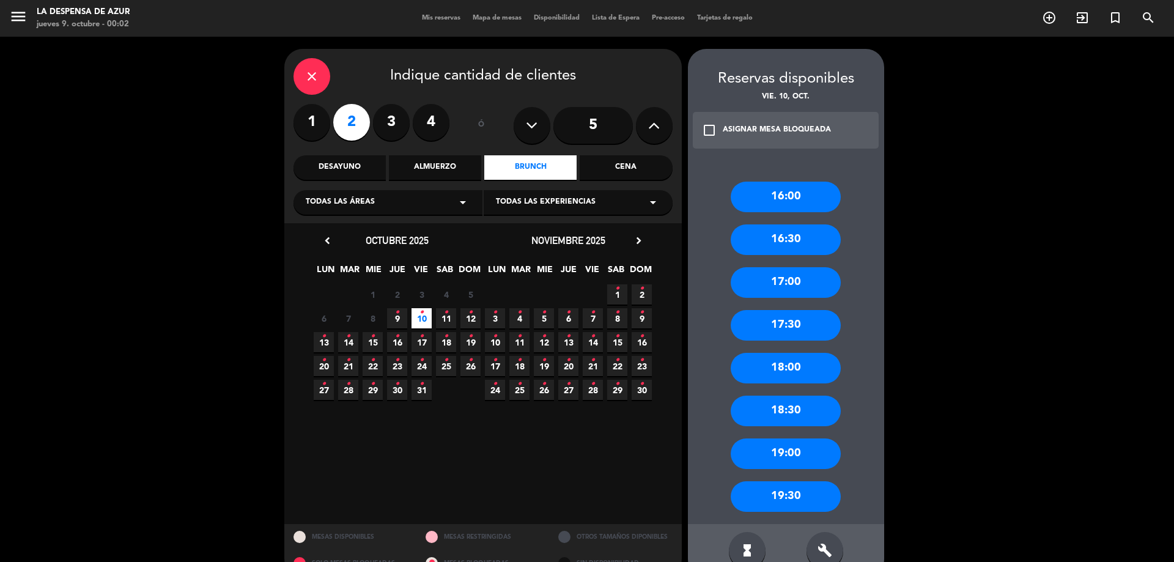
click at [784, 289] on div "17:00" at bounding box center [785, 282] width 110 height 31
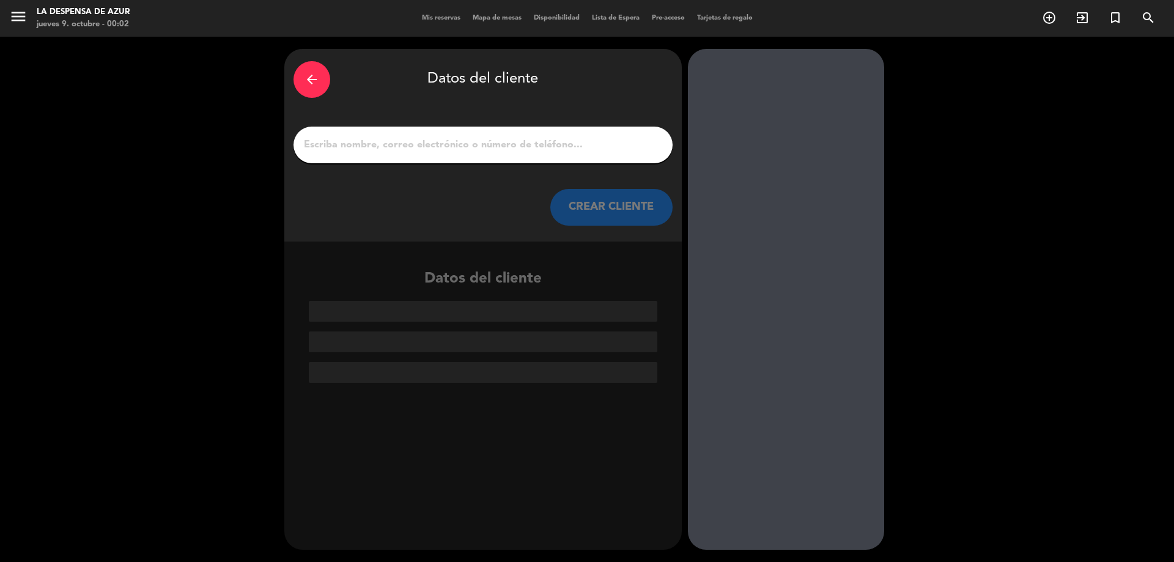
click at [455, 138] on input "1" at bounding box center [483, 144] width 361 height 17
paste input "Exp 360 - [PERSON_NAME] y [PERSON_NAME]"
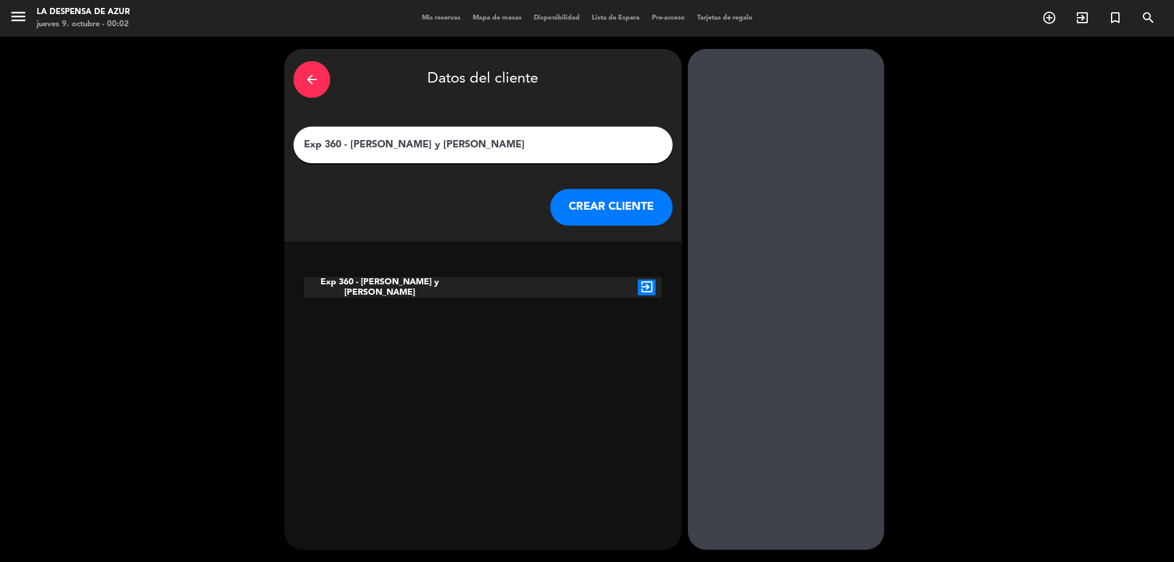
type input "Exp 360 - [PERSON_NAME] y [PERSON_NAME]"
click at [447, 288] on div "Exp 360 - [PERSON_NAME] y [PERSON_NAME]" at bounding box center [378, 287] width 149 height 21
click at [648, 282] on icon "exit_to_app" at bounding box center [647, 287] width 18 height 16
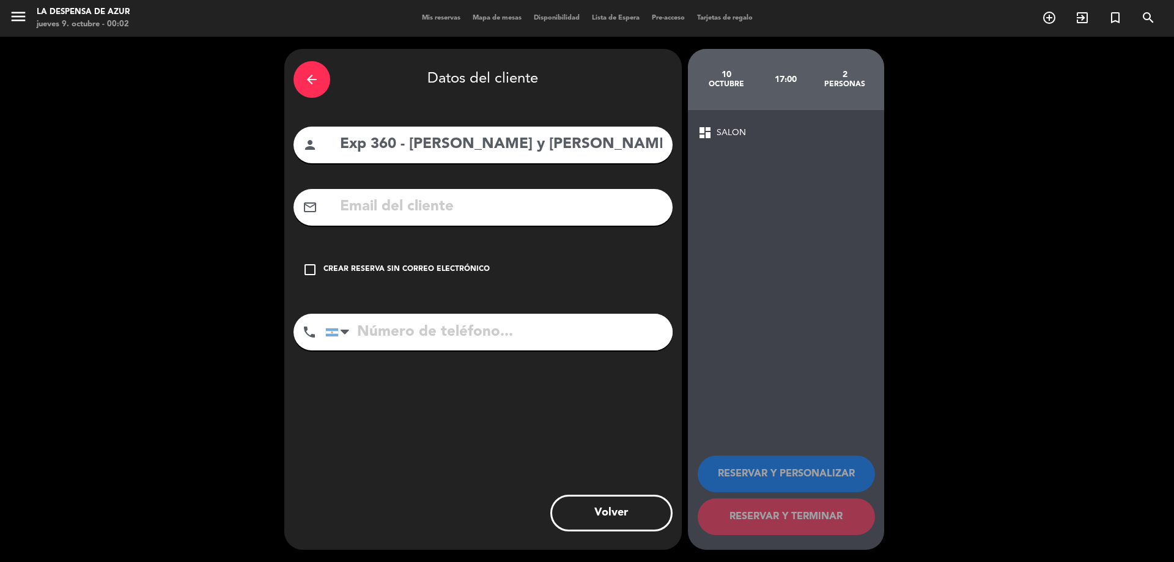
click at [304, 274] on icon "check_box_outline_blank" at bounding box center [310, 269] width 15 height 15
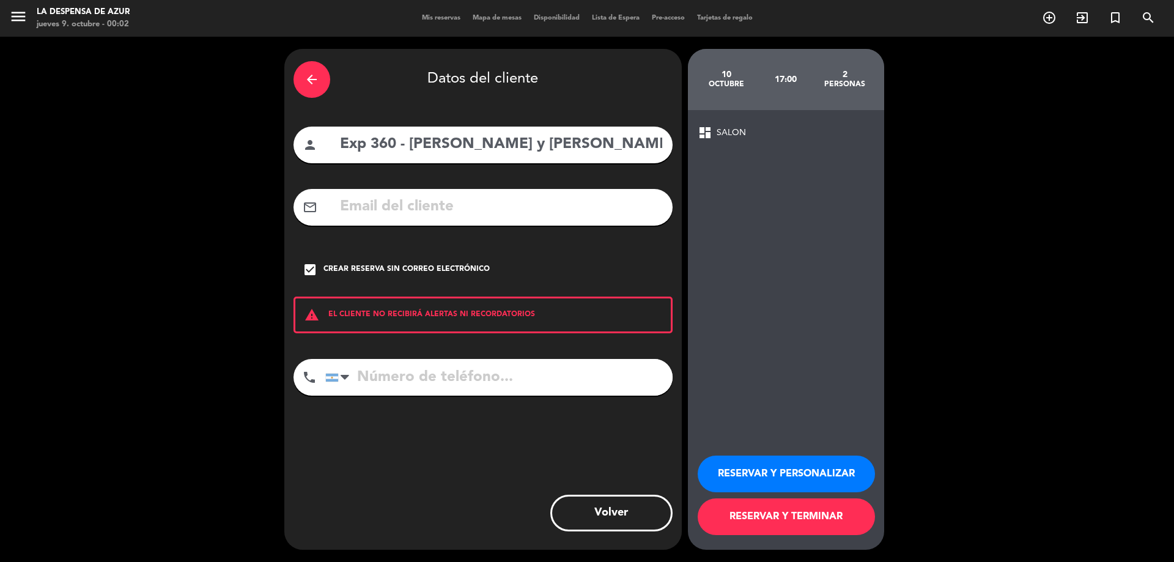
click at [828, 458] on button "RESERVAR Y PERSONALIZAR" at bounding box center [785, 473] width 177 height 37
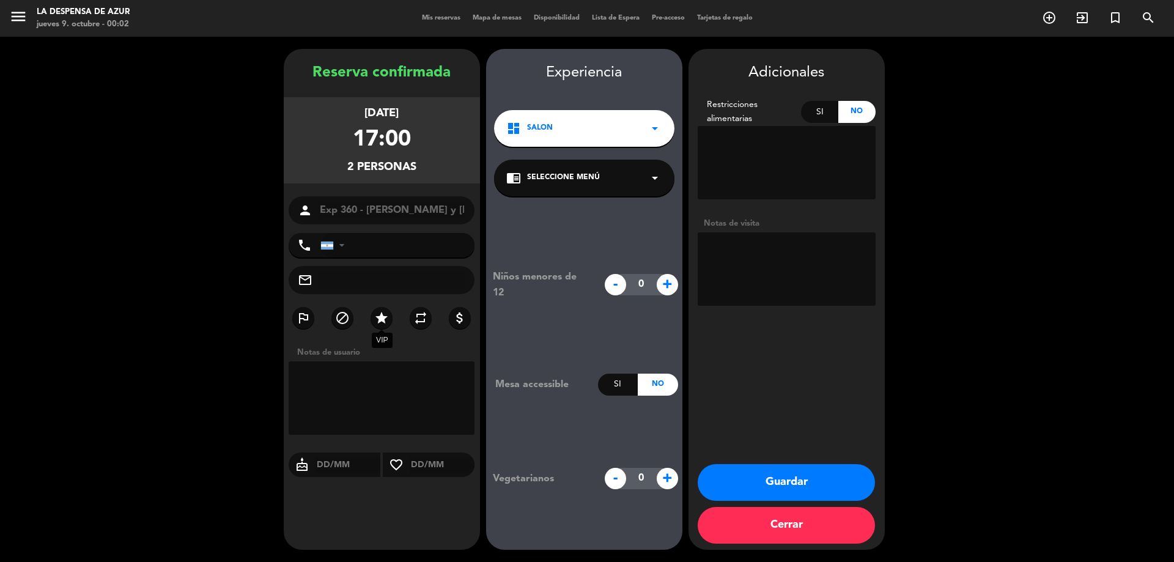
click at [384, 319] on icon "star" at bounding box center [381, 318] width 15 height 15
click at [733, 246] on textarea at bounding box center [786, 268] width 178 height 73
type textarea "Merienda libre en mesón // Salen del spa 16:30hs // AD"
click at [763, 473] on button "Guardar" at bounding box center [785, 482] width 177 height 37
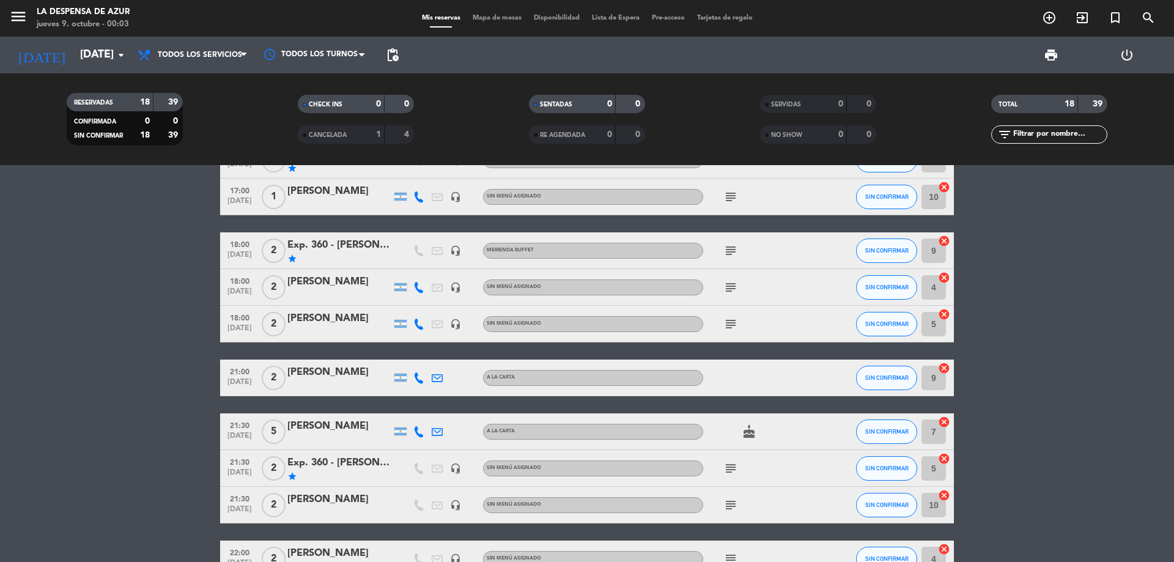
scroll to position [489, 0]
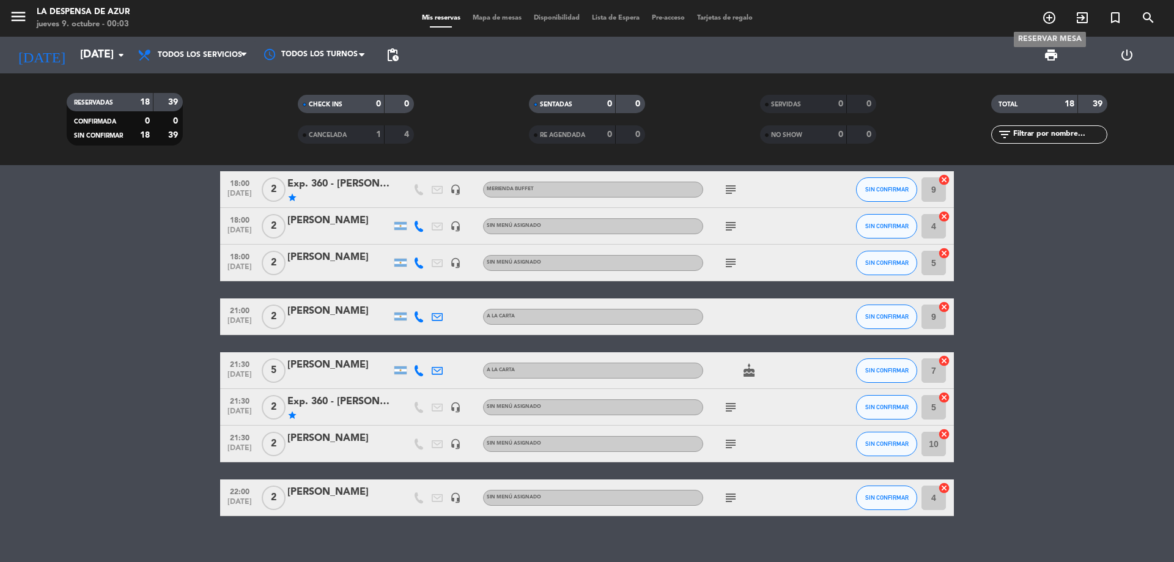
click at [1053, 18] on icon "add_circle_outline" at bounding box center [1049, 17] width 15 height 15
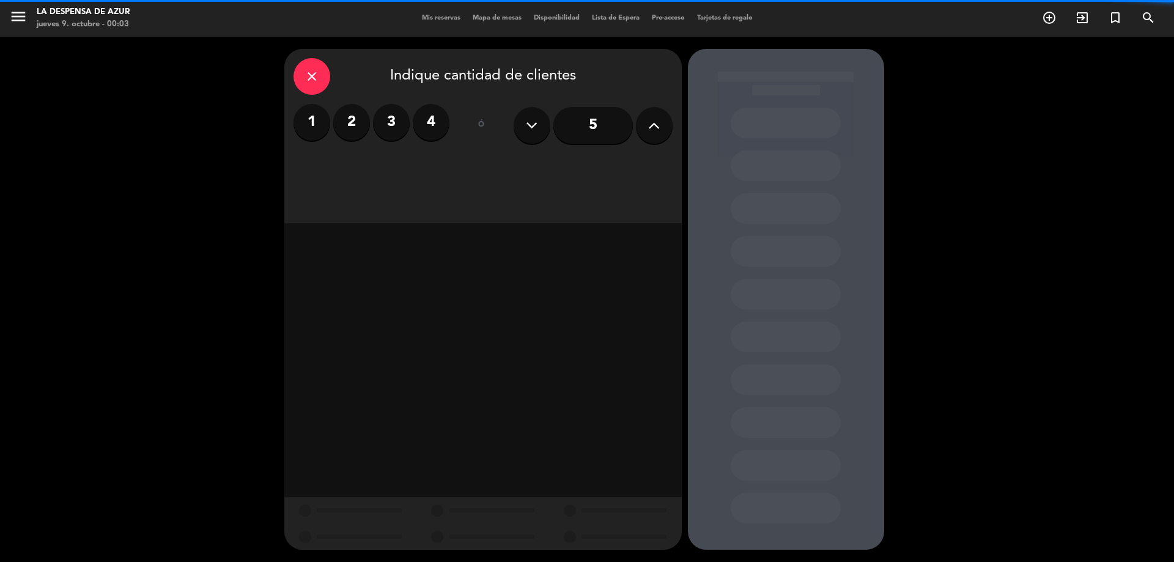
click at [350, 124] on label "2" at bounding box center [351, 122] width 37 height 37
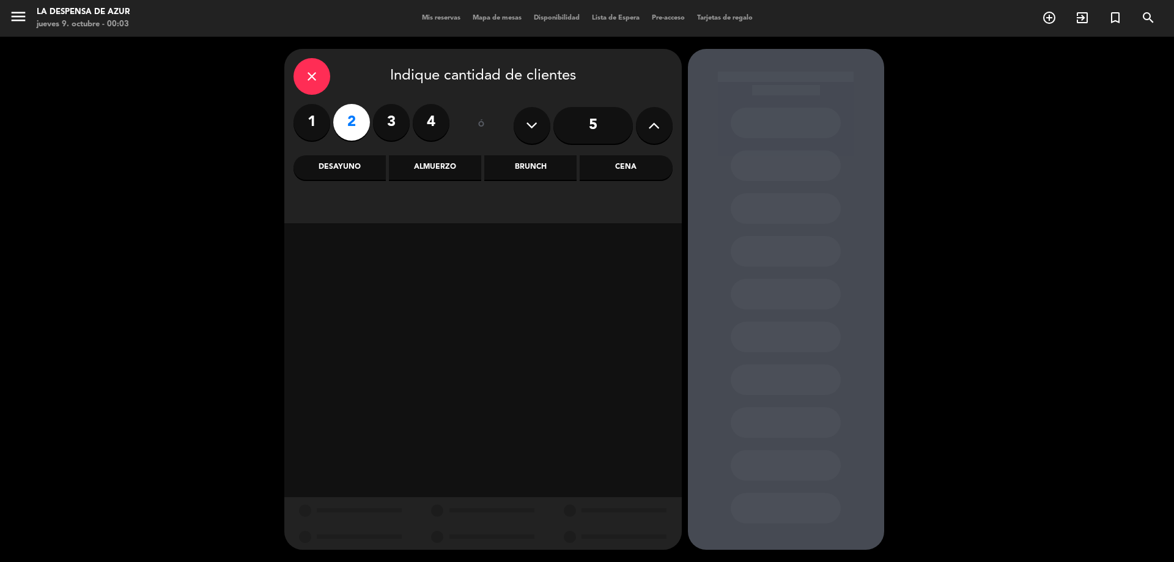
click at [538, 169] on div "Brunch" at bounding box center [530, 167] width 92 height 24
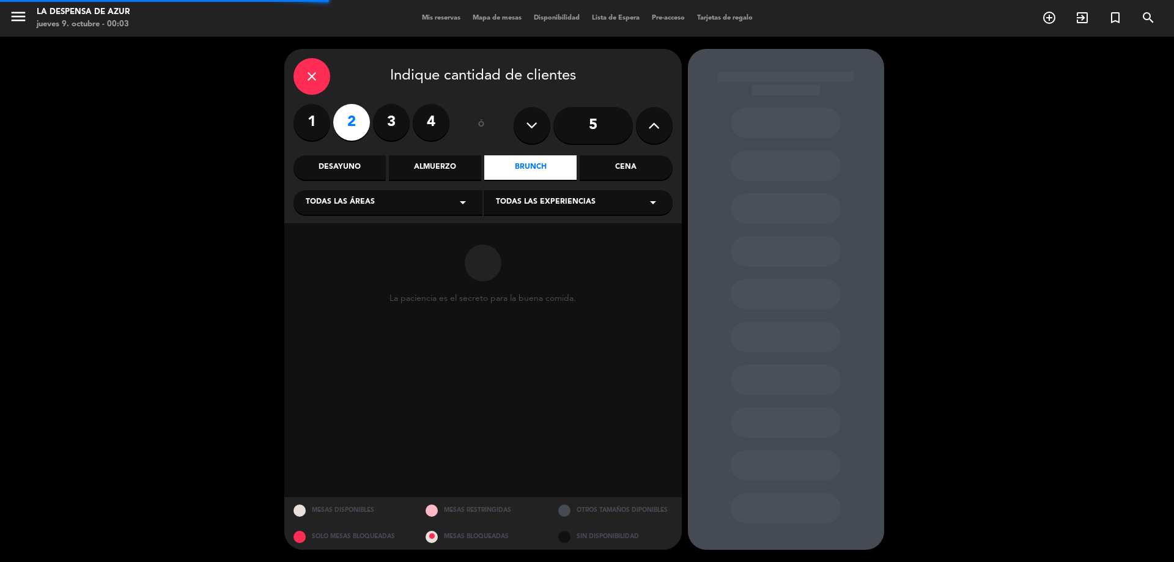
click at [620, 163] on div "Cena" at bounding box center [625, 167] width 92 height 24
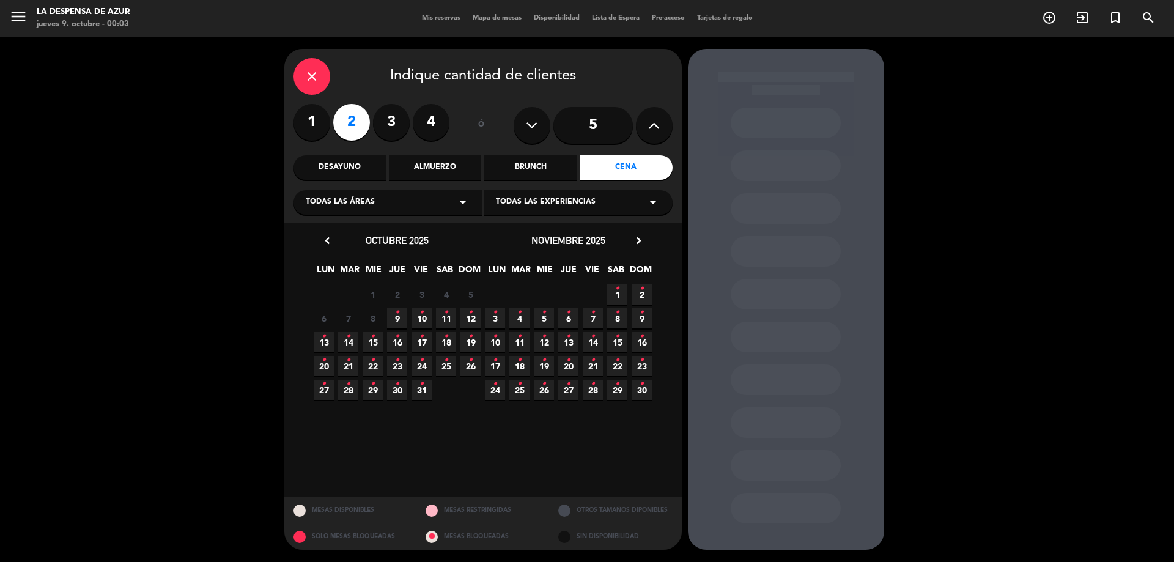
click at [425, 315] on span "10 •" at bounding box center [421, 318] width 20 height 20
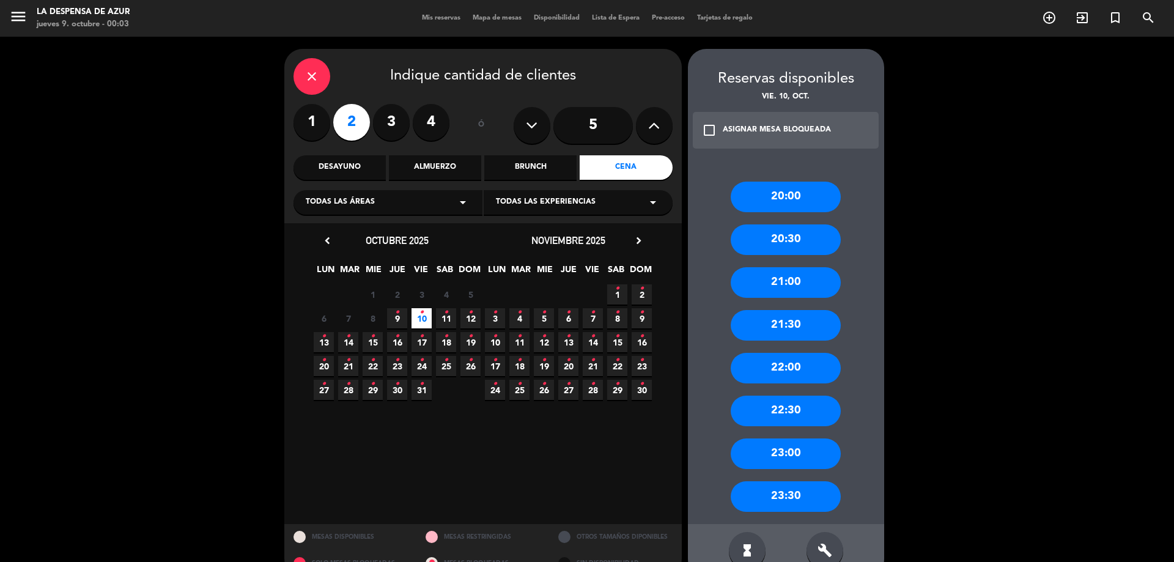
click at [795, 330] on div "21:30" at bounding box center [785, 325] width 110 height 31
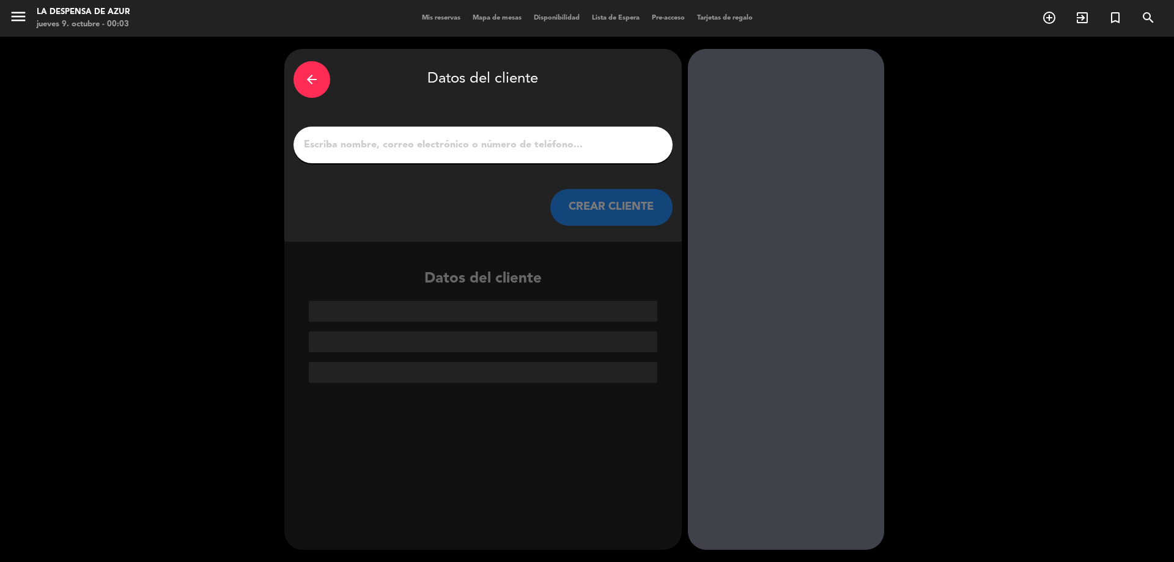
click at [473, 149] on input "1" at bounding box center [483, 144] width 361 height 17
paste input "Exp 360 - [PERSON_NAME] y [PERSON_NAME]"
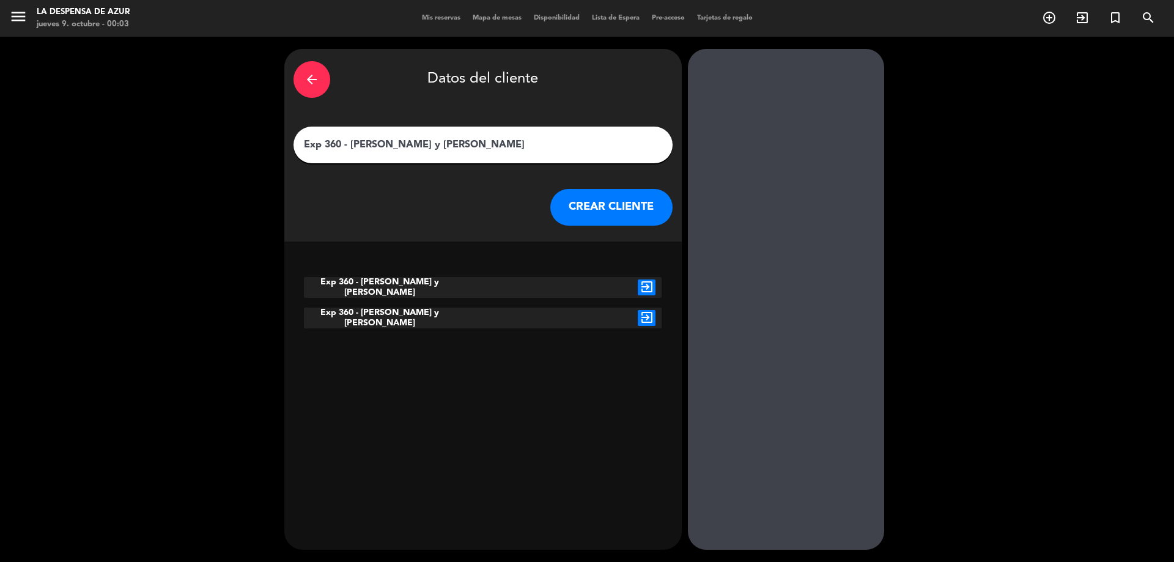
type input "Exp 360 - [PERSON_NAME] y [PERSON_NAME]"
click at [642, 284] on icon "exit_to_app" at bounding box center [647, 287] width 18 height 16
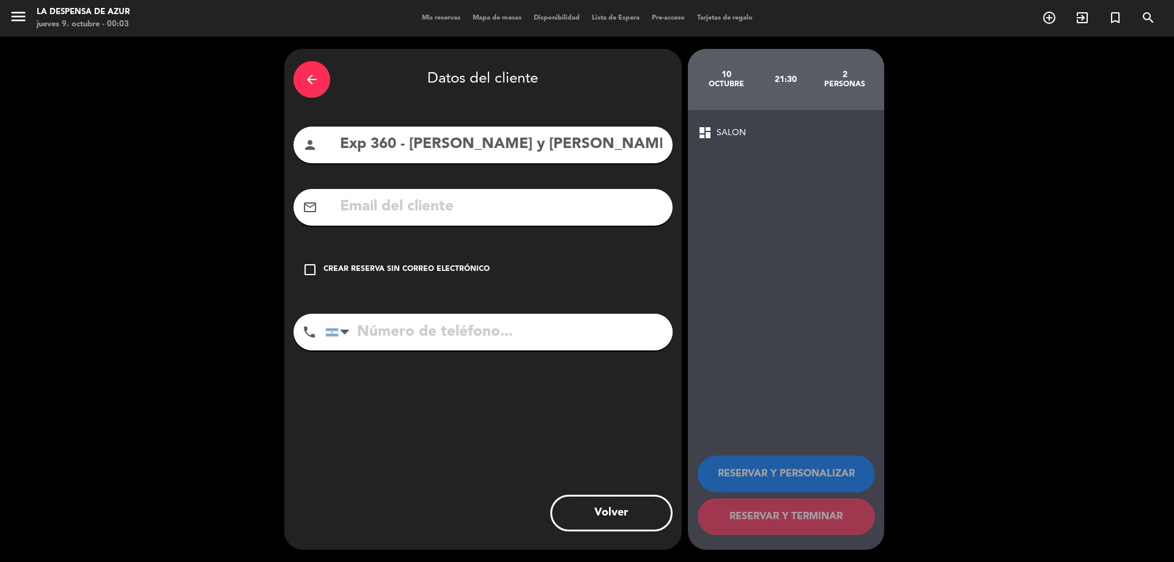
click at [311, 87] on div "arrow_back" at bounding box center [311, 79] width 37 height 37
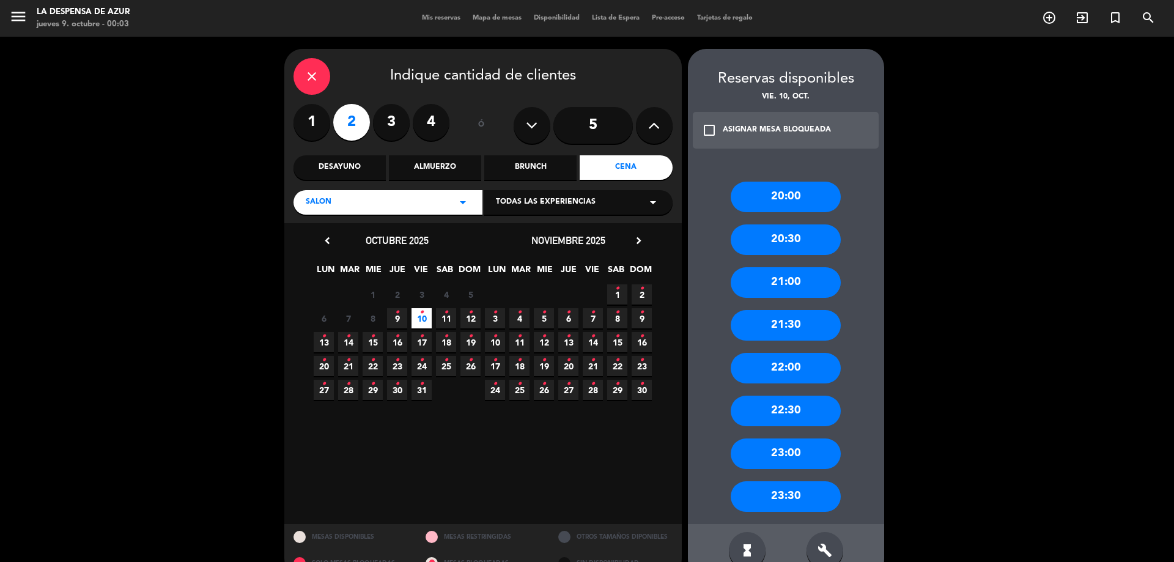
click at [788, 327] on div "21:30" at bounding box center [785, 325] width 110 height 31
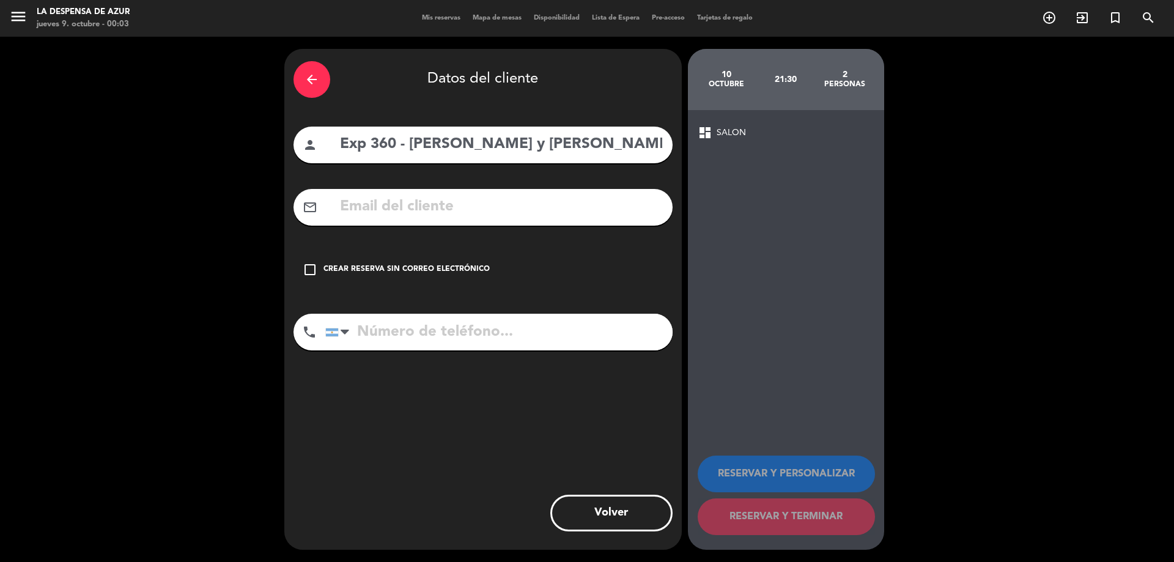
click at [301, 270] on div "check_box_outline_blank Crear reserva sin correo electrónico" at bounding box center [482, 269] width 379 height 37
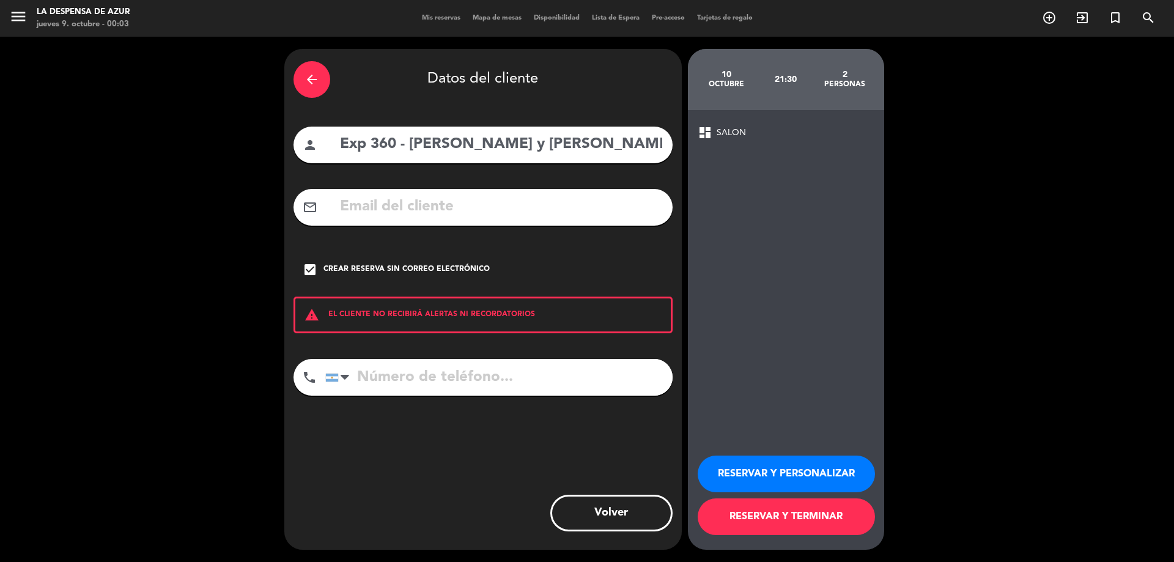
click at [795, 475] on button "RESERVAR Y PERSONALIZAR" at bounding box center [785, 473] width 177 height 37
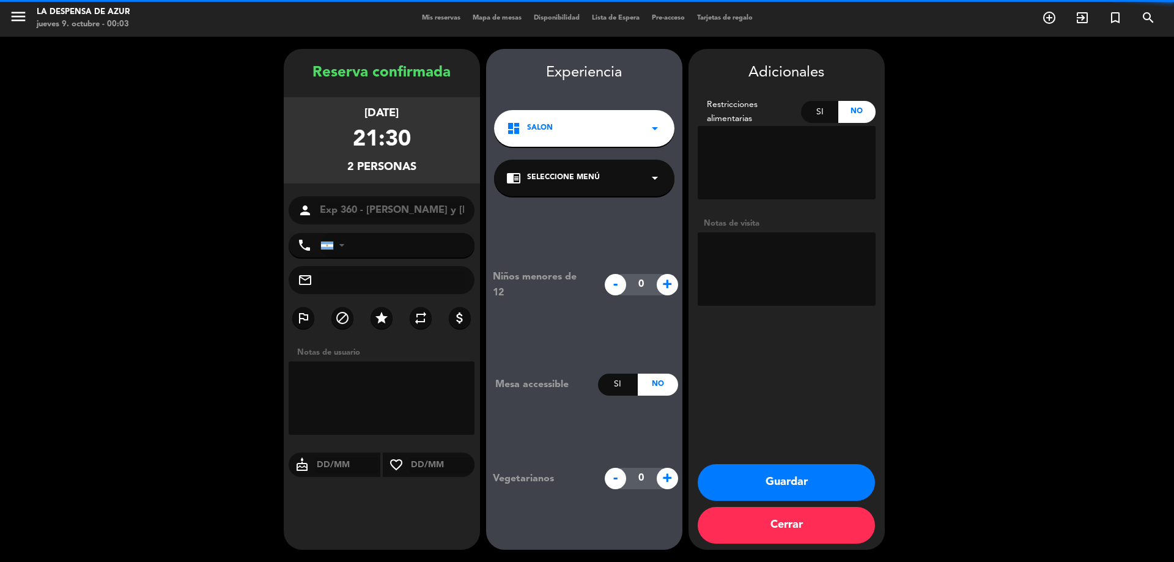
click at [784, 266] on textarea at bounding box center [786, 268] width 178 height 73
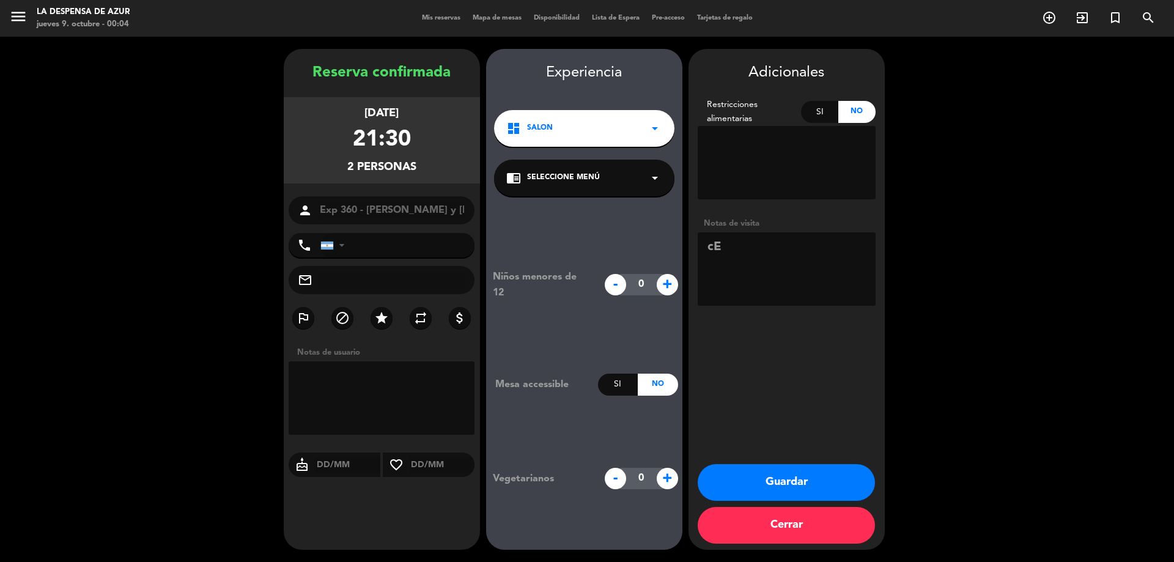
type textarea "c"
click at [722, 266] on textarea at bounding box center [786, 268] width 178 height 73
paste textarea "No les gusta el coliflor, cesos, hígado"
paste textarea "En los postres las frutillas (las frutas en general) o chees cake con mermelada…"
click at [709, 251] on textarea at bounding box center [786, 268] width 178 height 73
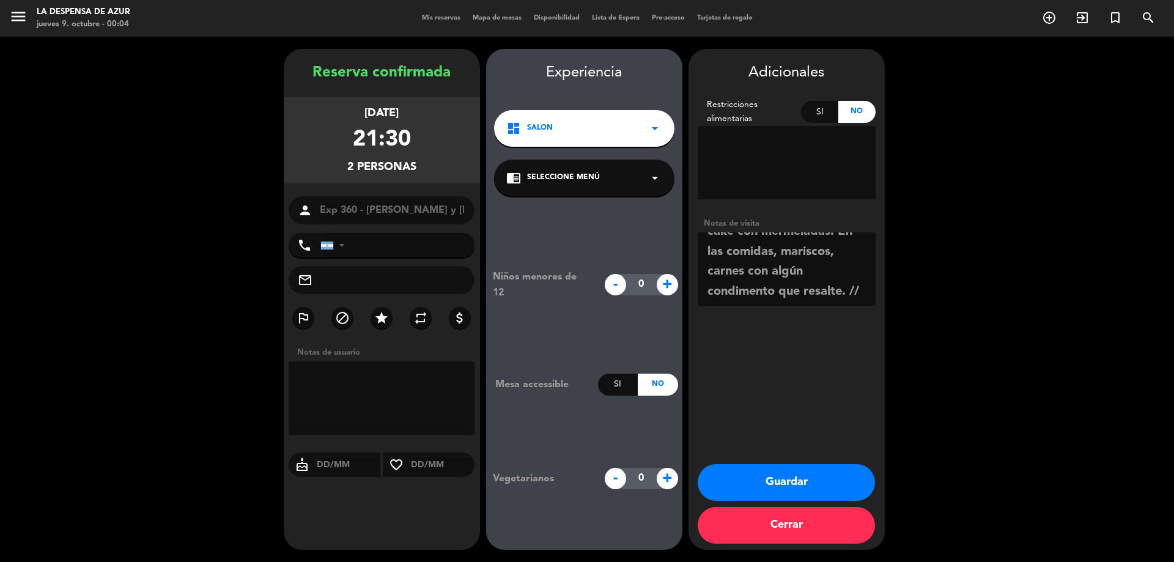
scroll to position [136, 0]
drag, startPoint x: 708, startPoint y: 265, endPoint x: 914, endPoint y: 358, distance: 226.2
click at [914, 358] on booking-confirmed "Reserva confirmada [DATE] 21:30 2 personas person Exp 360 - [PERSON_NAME] y [PE…" at bounding box center [586, 299] width 1149 height 501
type textarea "Cena a la carta con bebidas // No les gusta el coliflor, cesos, hígado - En los…"
click at [389, 312] on label "star" at bounding box center [381, 318] width 22 height 22
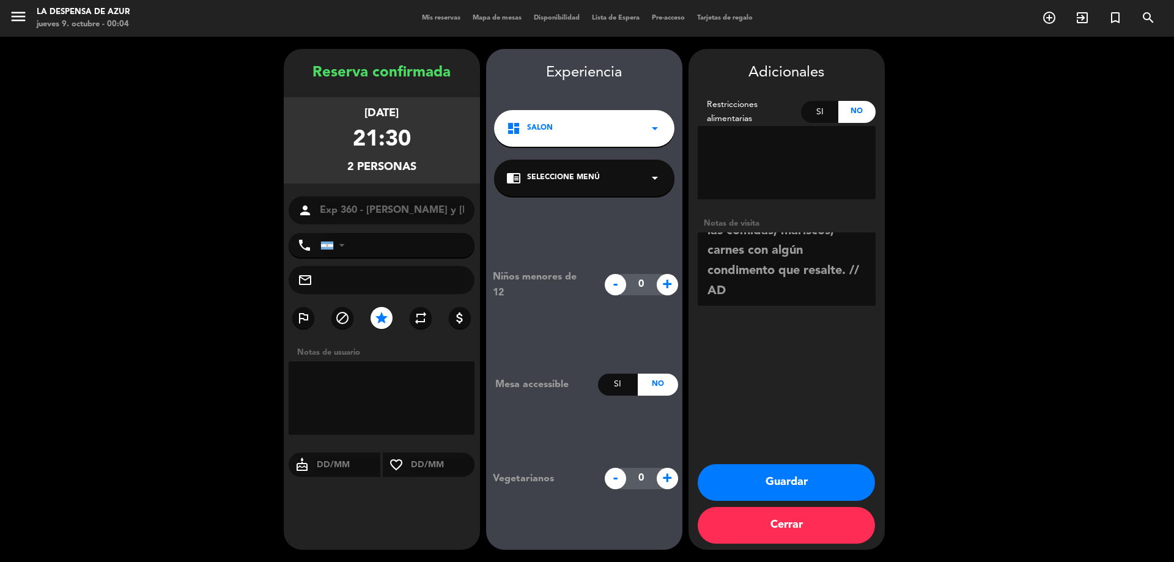
click at [771, 477] on button "Guardar" at bounding box center [785, 482] width 177 height 37
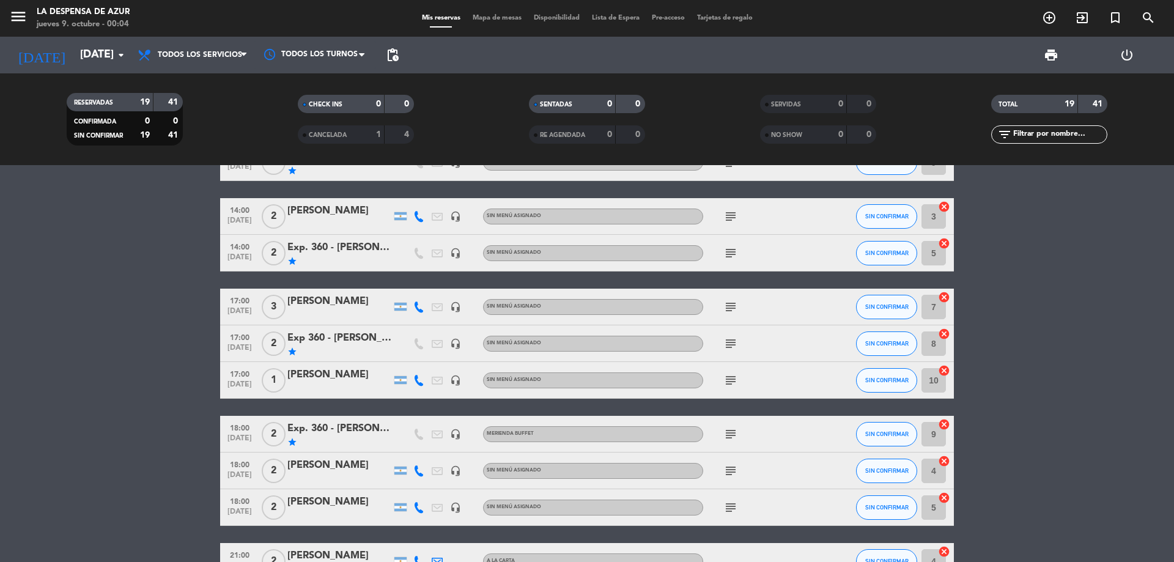
scroll to position [183, 0]
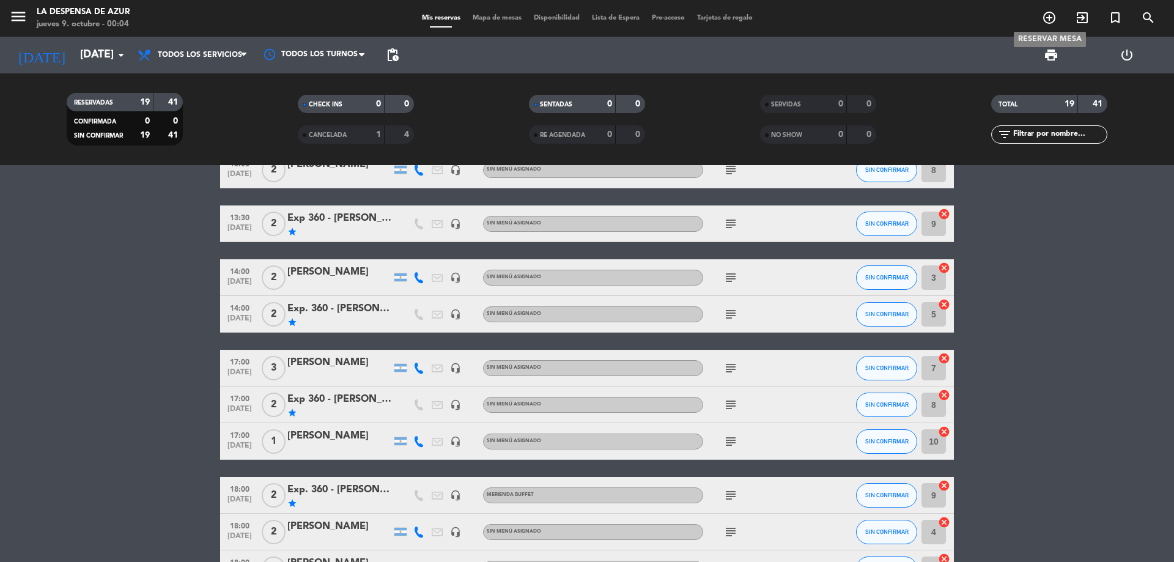
click at [1046, 18] on icon "add_circle_outline" at bounding box center [1049, 17] width 15 height 15
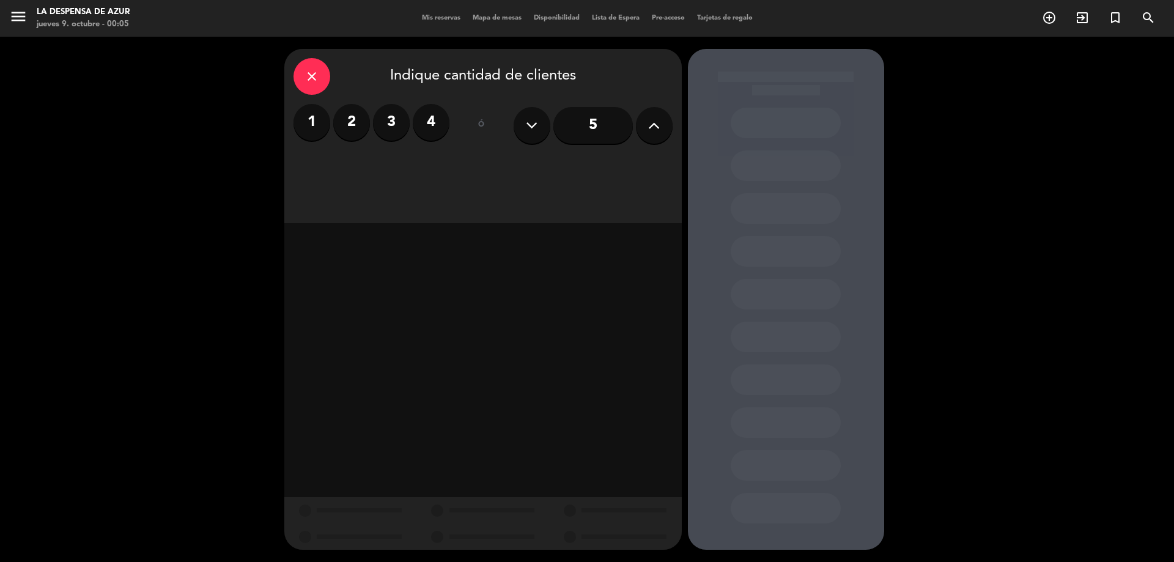
click at [348, 114] on label "2" at bounding box center [351, 122] width 37 height 37
click at [424, 170] on div "Almuerzo" at bounding box center [435, 167] width 92 height 24
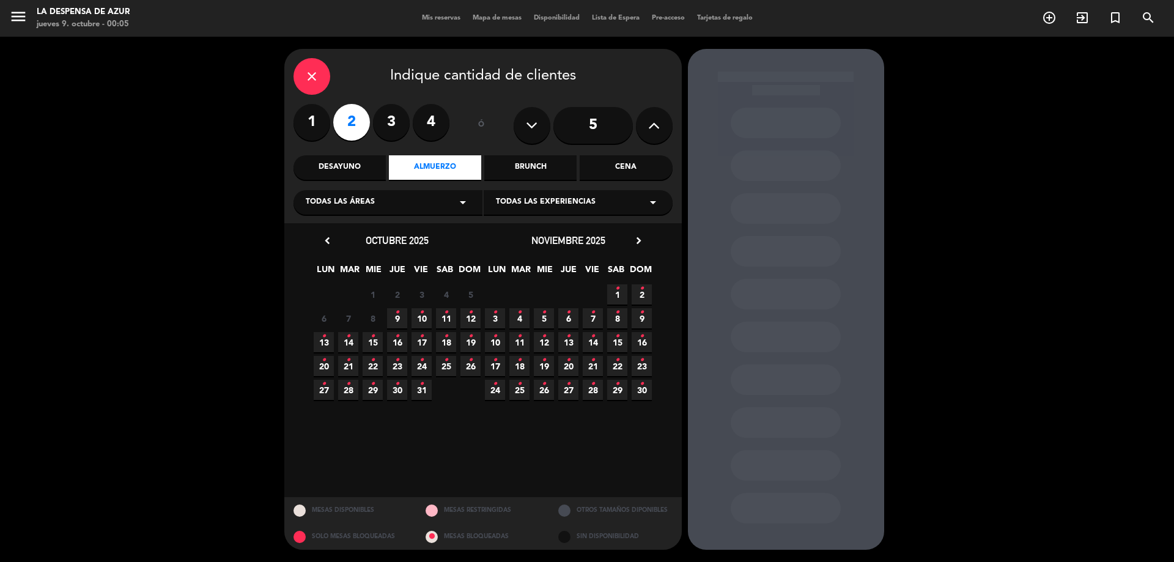
click at [444, 315] on icon "•" at bounding box center [446, 313] width 4 height 20
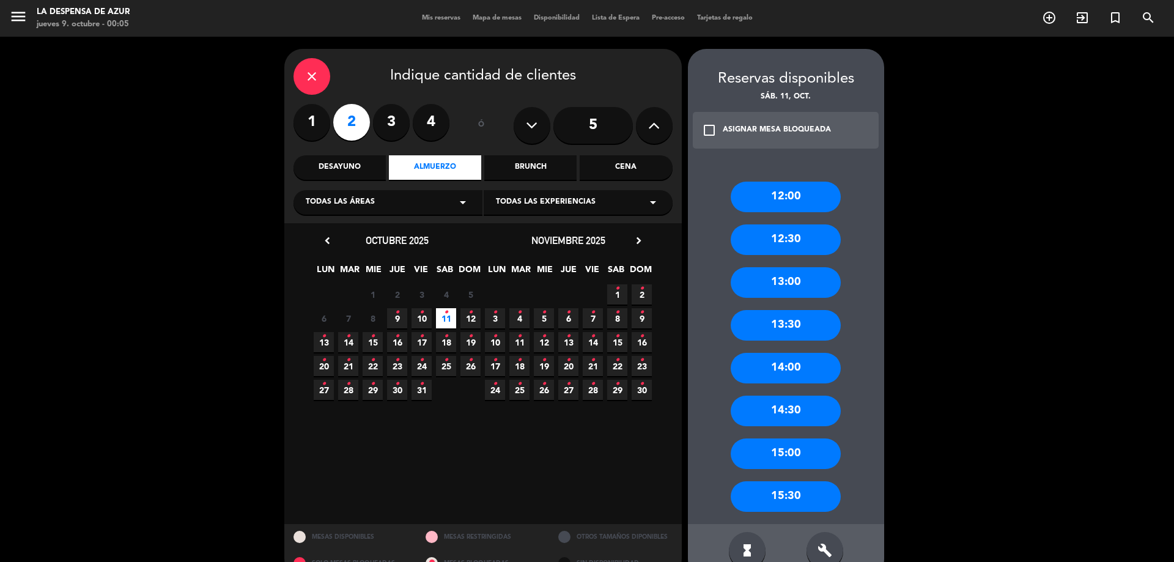
click at [784, 291] on div "13:00" at bounding box center [785, 282] width 110 height 31
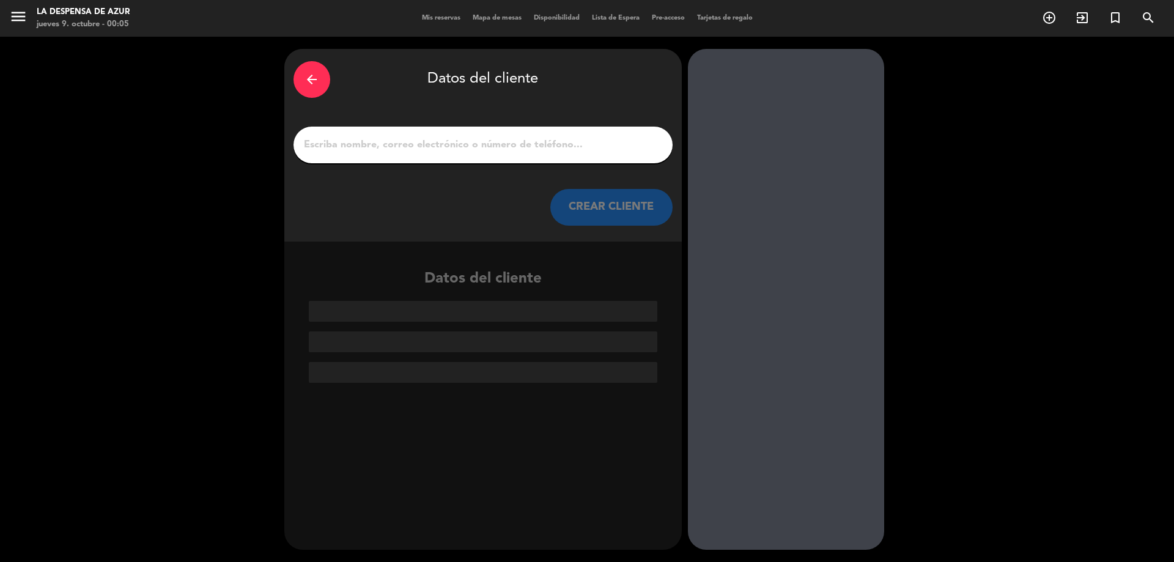
click at [452, 127] on div at bounding box center [482, 145] width 379 height 37
click at [450, 139] on input "1" at bounding box center [483, 144] width 361 height 17
click at [499, 143] on input "1" at bounding box center [483, 144] width 361 height 17
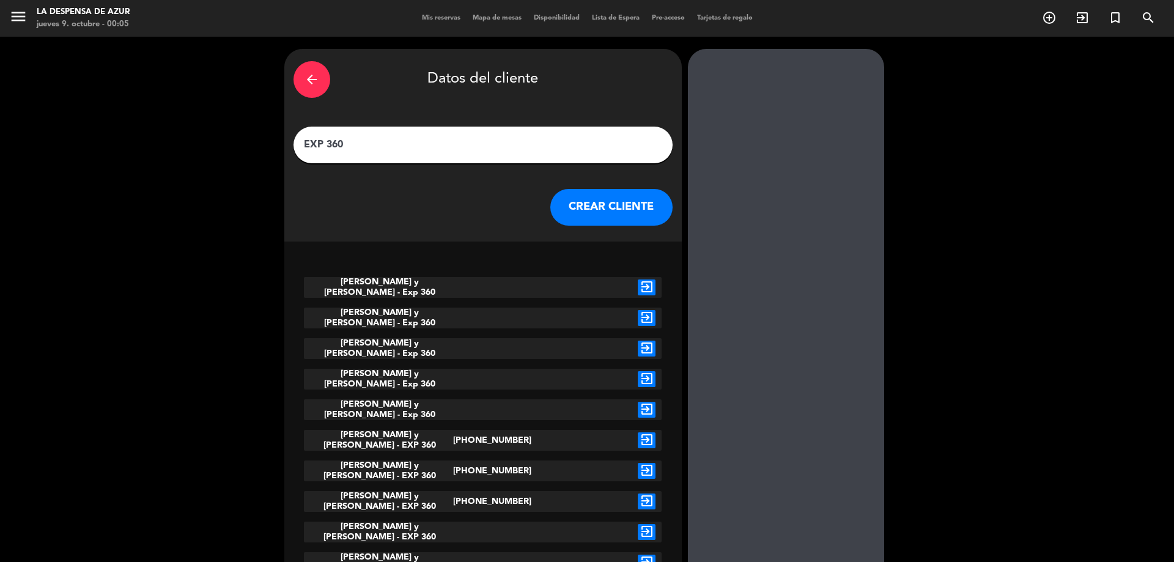
drag, startPoint x: 499, startPoint y: 143, endPoint x: 489, endPoint y: 150, distance: 12.2
click at [490, 150] on input "EXP 360" at bounding box center [483, 144] width 361 height 17
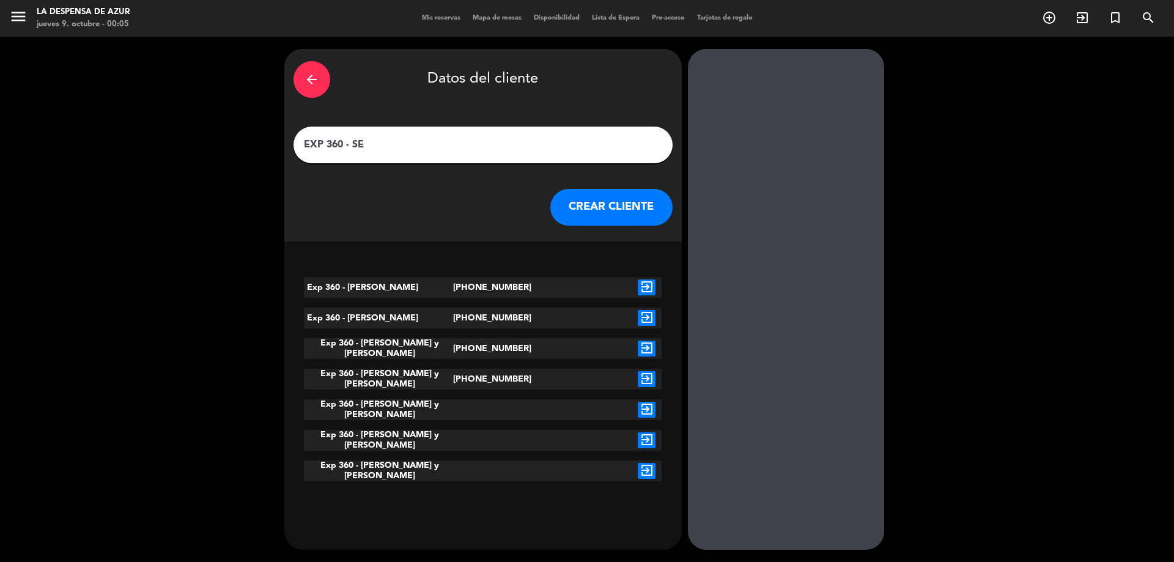
type input "EXP 360 - SE"
click at [526, 402] on div at bounding box center [571, 409] width 119 height 21
click at [388, 407] on div "Exp 360 - [PERSON_NAME] y [PERSON_NAME]" at bounding box center [378, 409] width 149 height 21
click at [415, 411] on div "Exp 360 - [PERSON_NAME] y [PERSON_NAME]" at bounding box center [378, 409] width 149 height 21
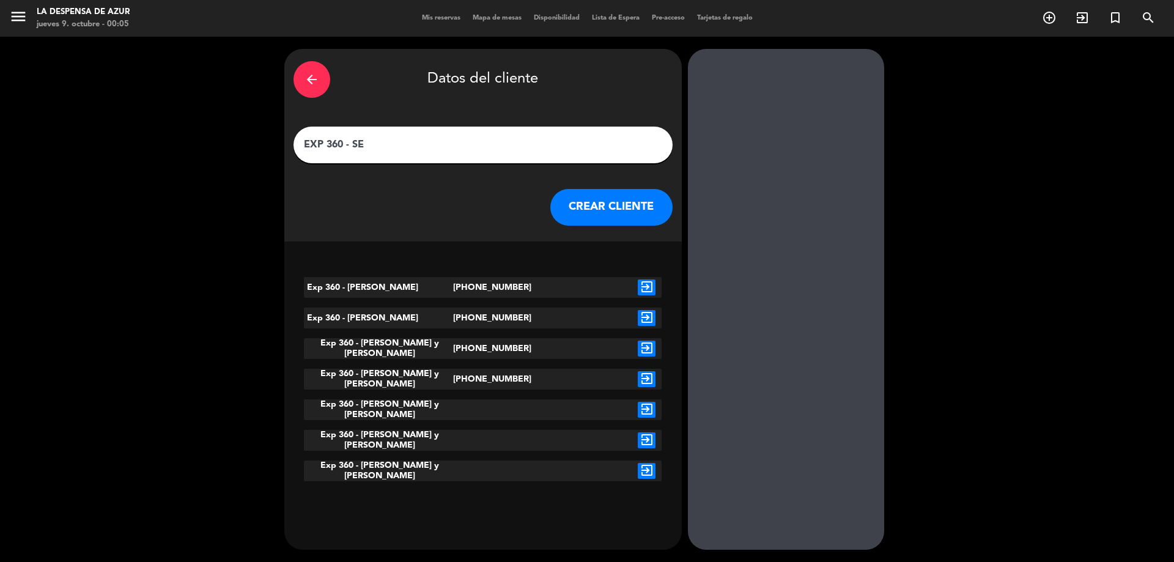
click at [634, 405] on div "exit_to_app" at bounding box center [646, 409] width 30 height 21
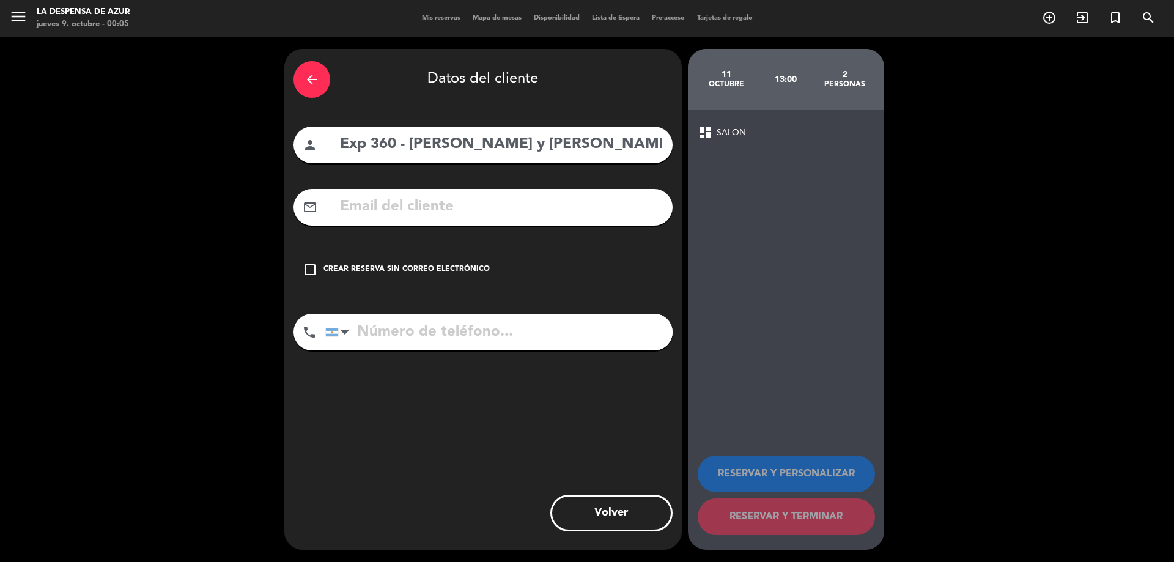
click at [303, 266] on icon "check_box_outline_blank" at bounding box center [310, 269] width 15 height 15
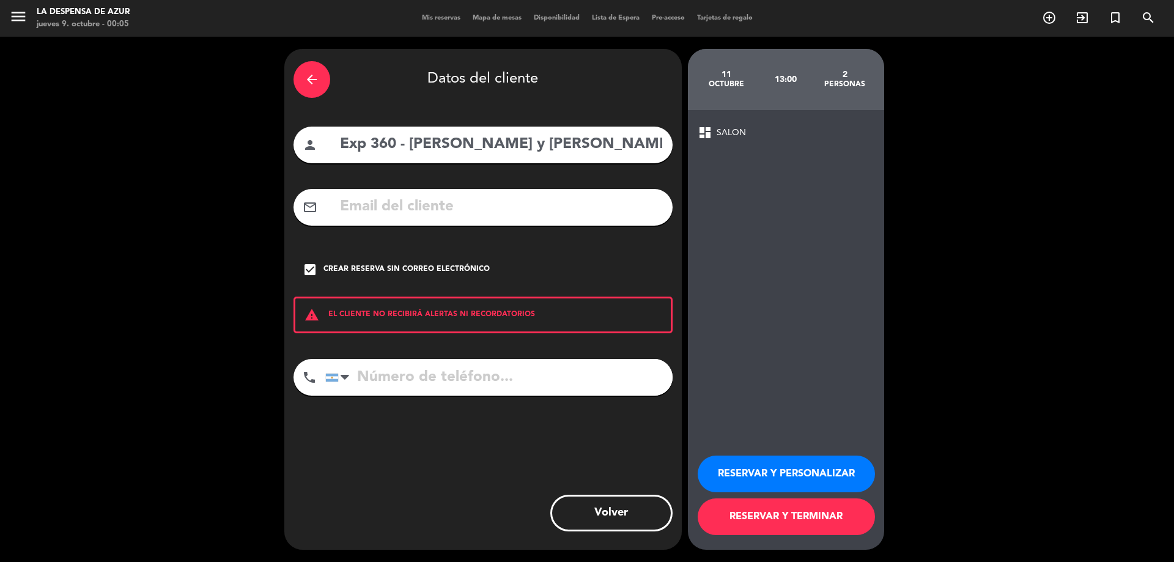
click at [749, 469] on button "RESERVAR Y PERSONALIZAR" at bounding box center [785, 473] width 177 height 37
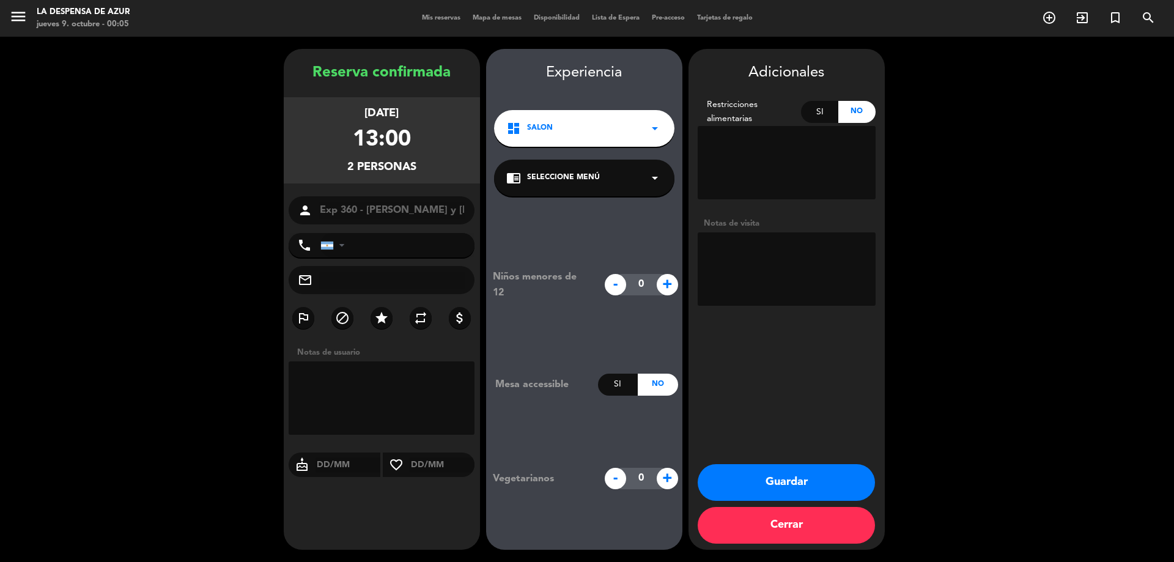
click at [774, 266] on textarea at bounding box center [786, 268] width 178 height 73
paste textarea "// No les gusta el coliflor, cesos, hígado - En los postres las frutillas (las …"
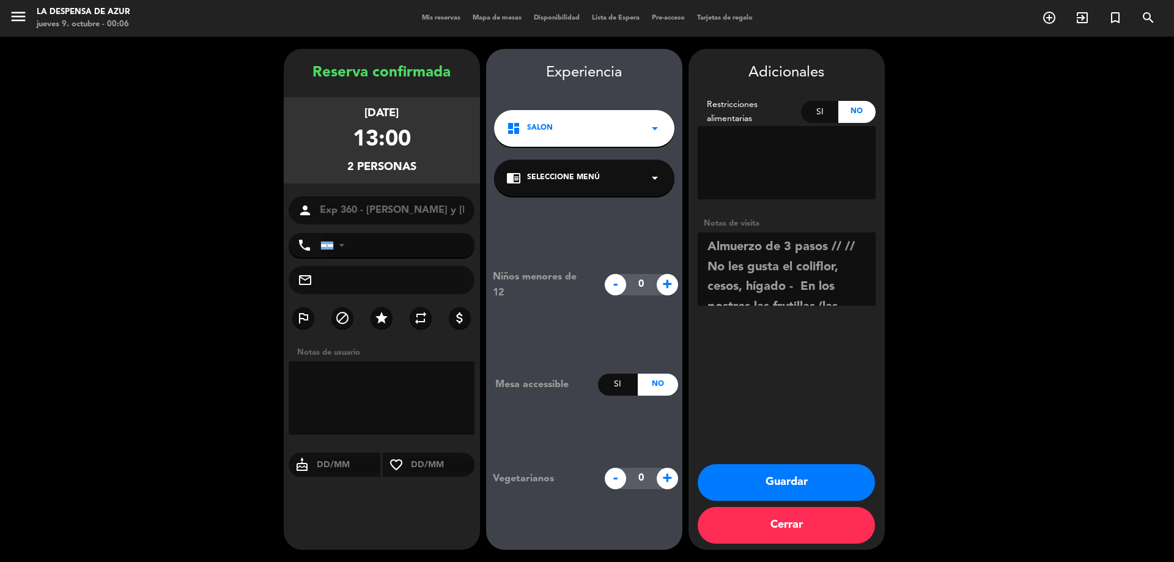
type textarea "Almuerzo de 3 pasos // // No les gusta el coliflor, cesos, hígado - En los post…"
click at [787, 482] on button "Guardar" at bounding box center [785, 482] width 177 height 37
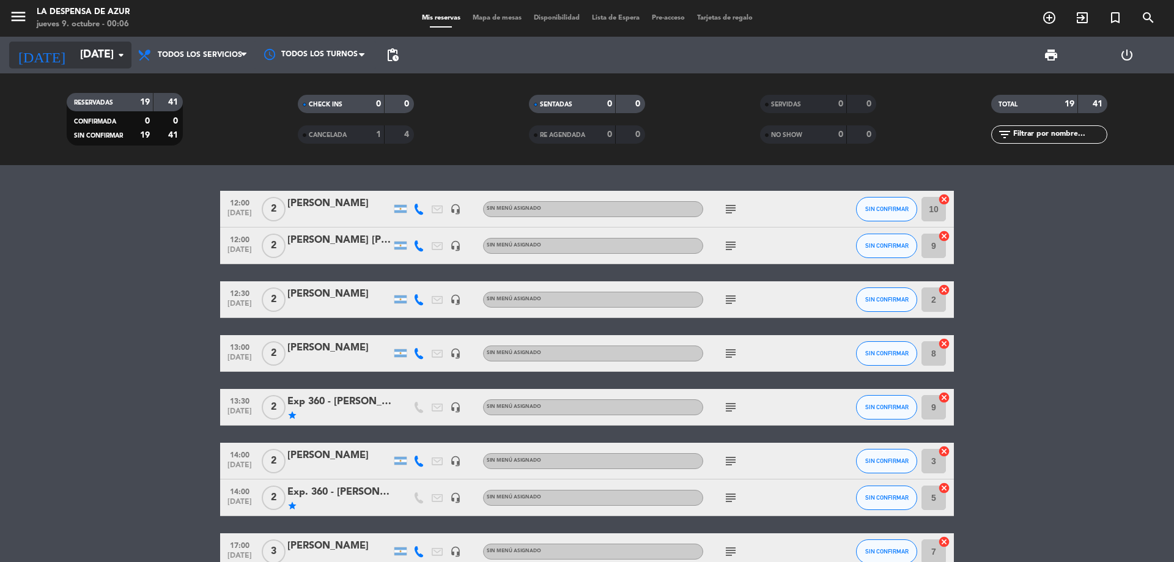
click at [109, 44] on input "[DATE]" at bounding box center [145, 55] width 142 height 24
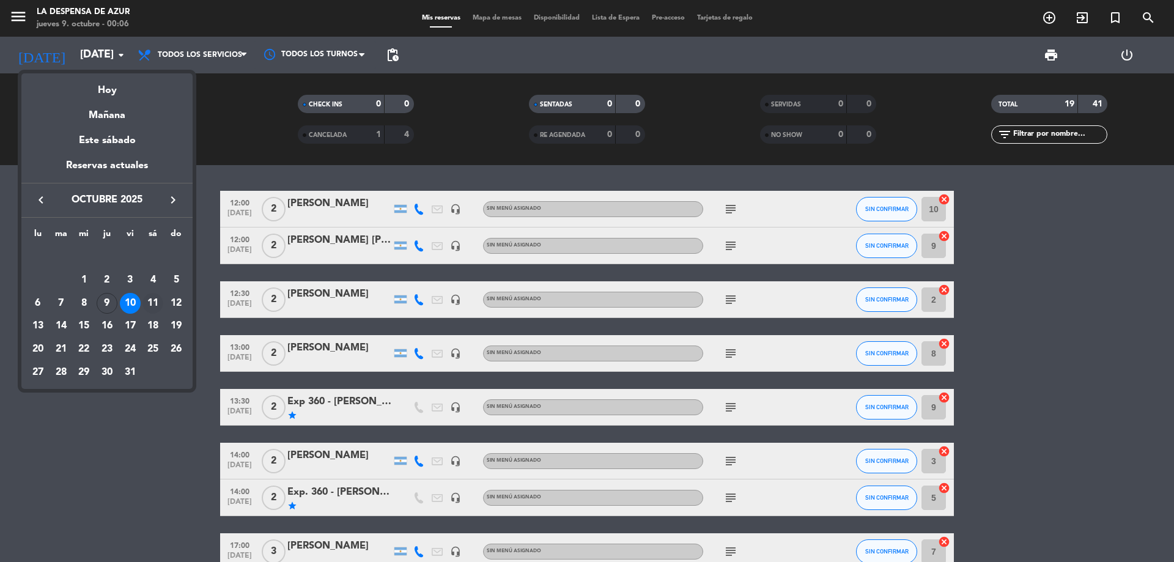
click at [150, 295] on div "11" at bounding box center [152, 303] width 21 height 21
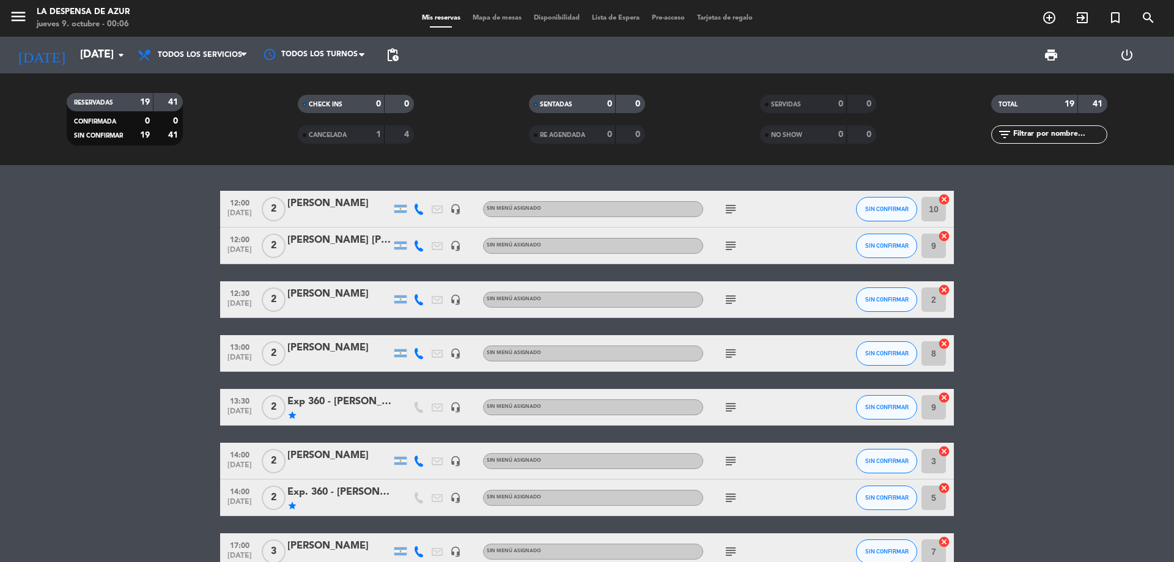
type input "[DATE]"
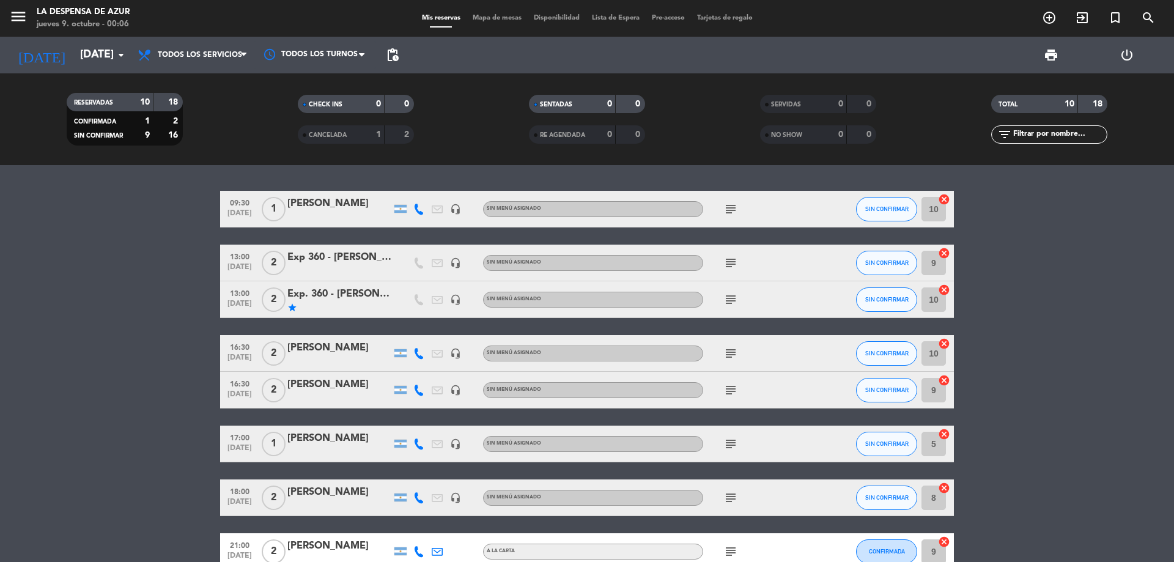
click at [344, 258] on div "Exp 360 - [PERSON_NAME] y [PERSON_NAME]" at bounding box center [339, 257] width 104 height 16
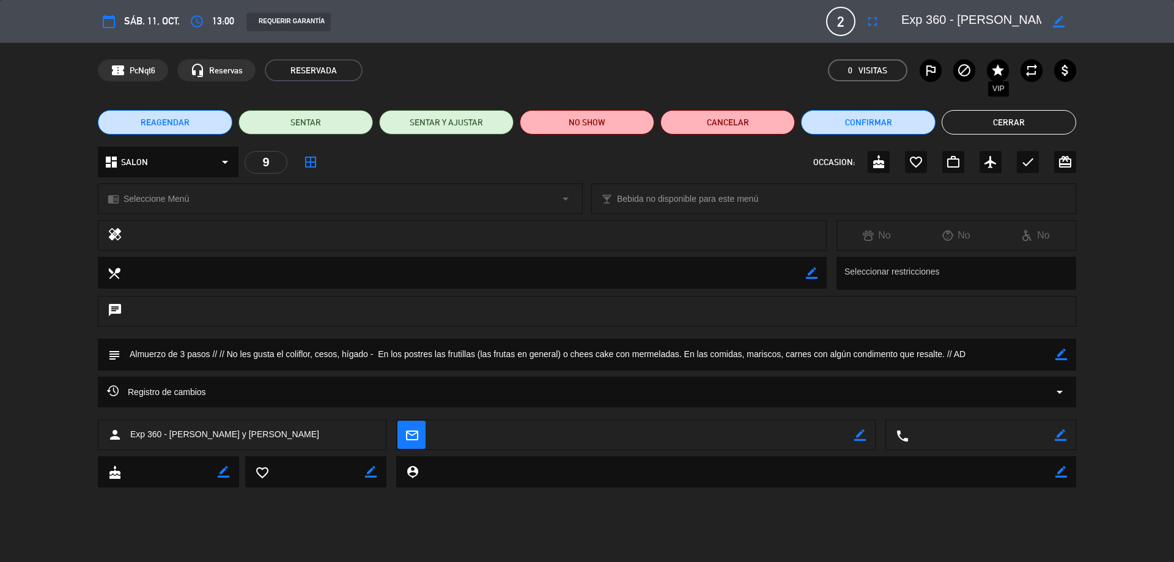
click at [998, 70] on icon "star" at bounding box center [997, 70] width 15 height 15
click at [991, 119] on button "Cerrar" at bounding box center [1008, 122] width 134 height 24
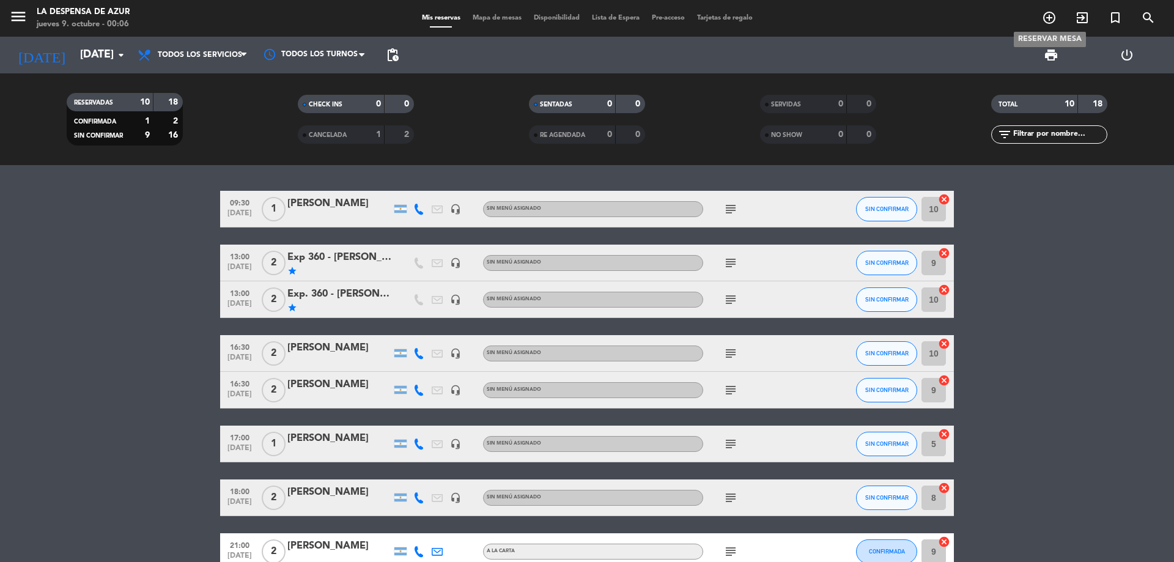
click at [1047, 18] on icon "add_circle_outline" at bounding box center [1049, 17] width 15 height 15
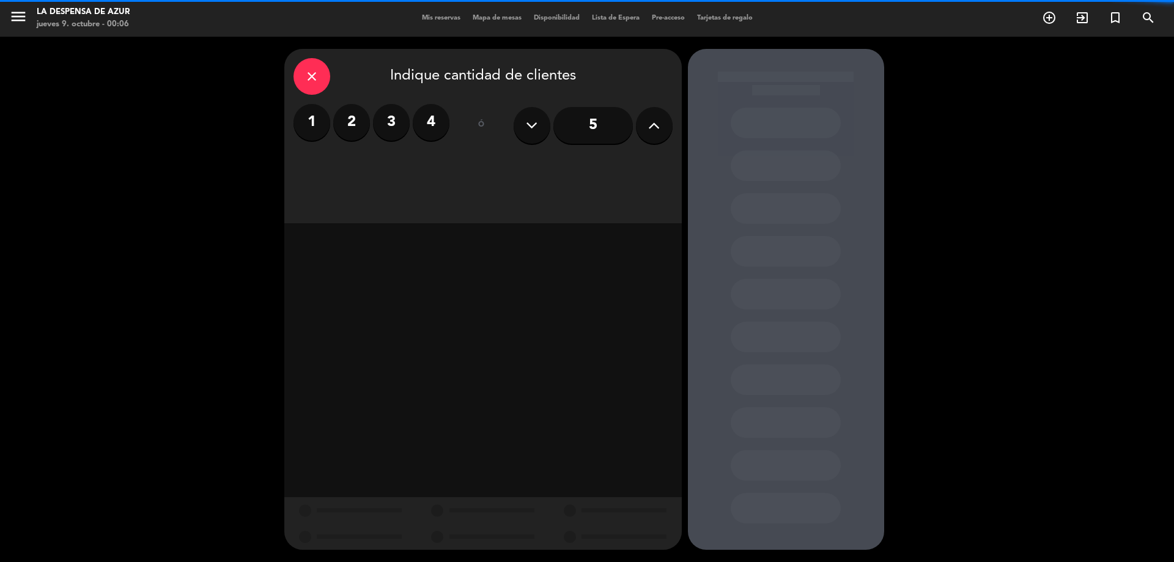
click at [351, 118] on label "2" at bounding box center [351, 122] width 37 height 37
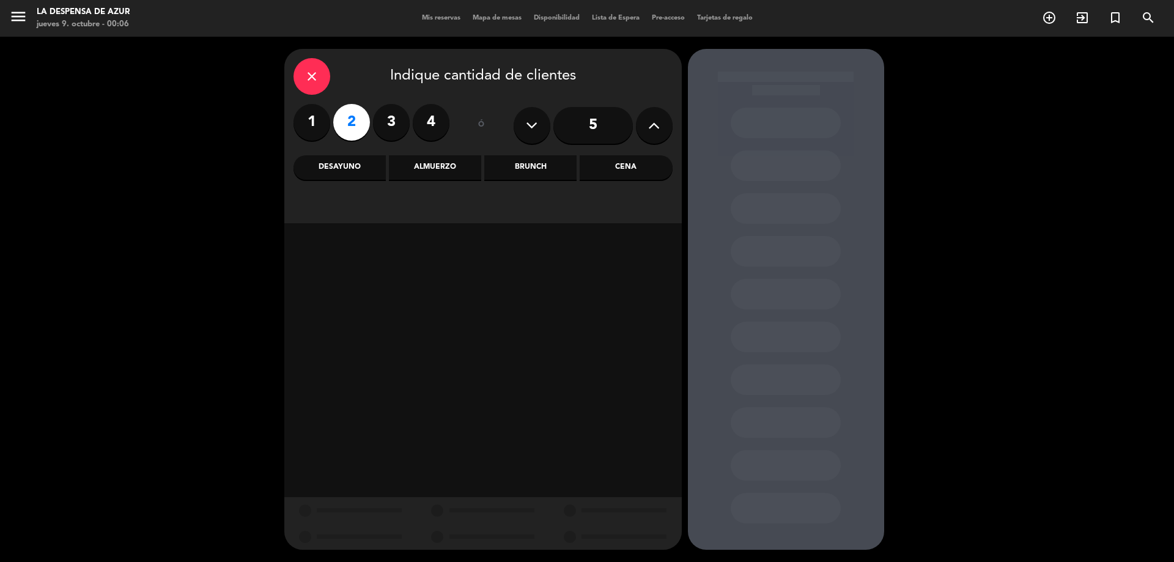
click at [630, 178] on div "Cena" at bounding box center [625, 167] width 92 height 24
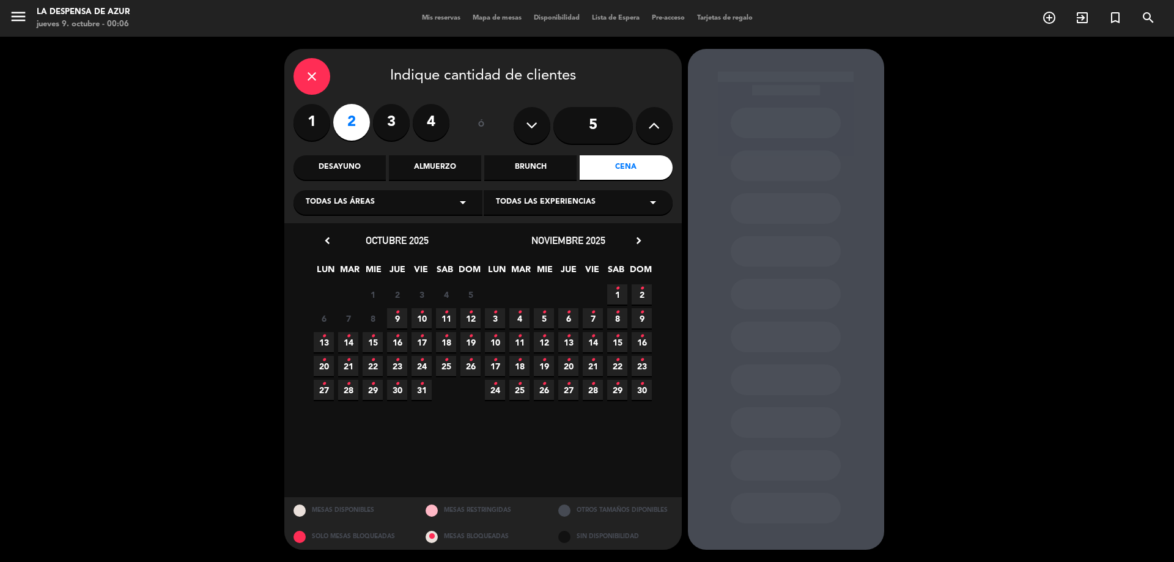
click at [438, 315] on span "11 •" at bounding box center [446, 318] width 20 height 20
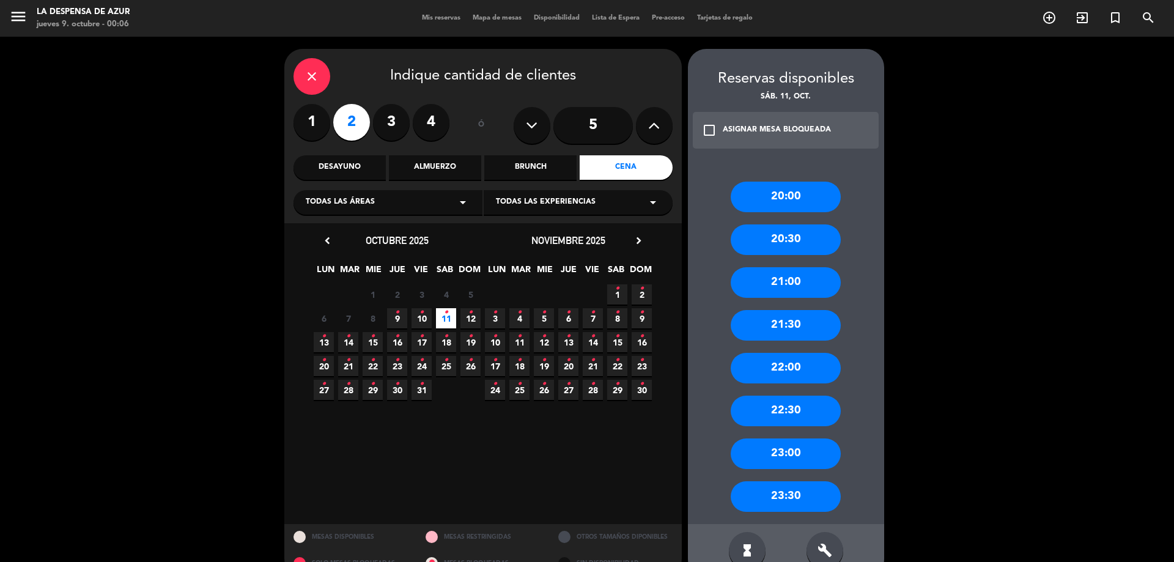
click at [798, 333] on div "21:30" at bounding box center [785, 325] width 110 height 31
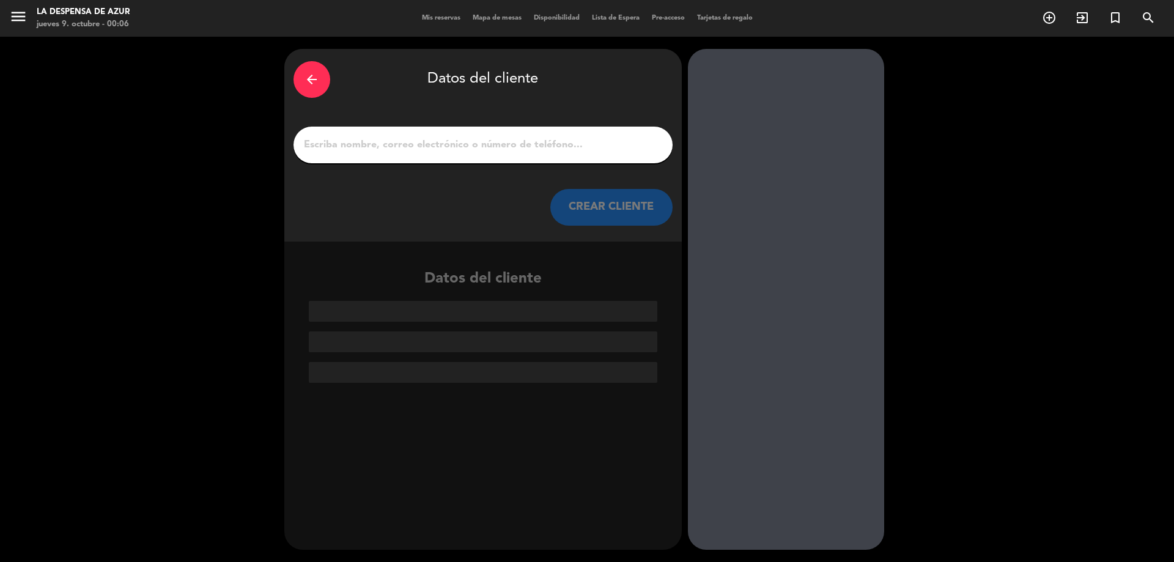
click at [515, 138] on input "1" at bounding box center [483, 144] width 361 height 17
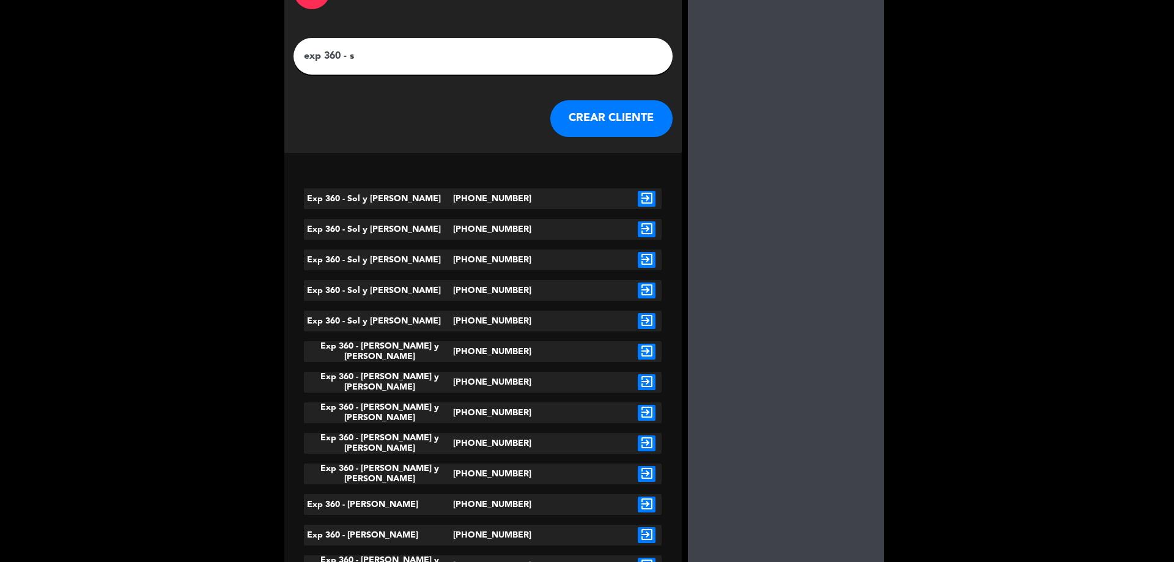
scroll to position [268, 0]
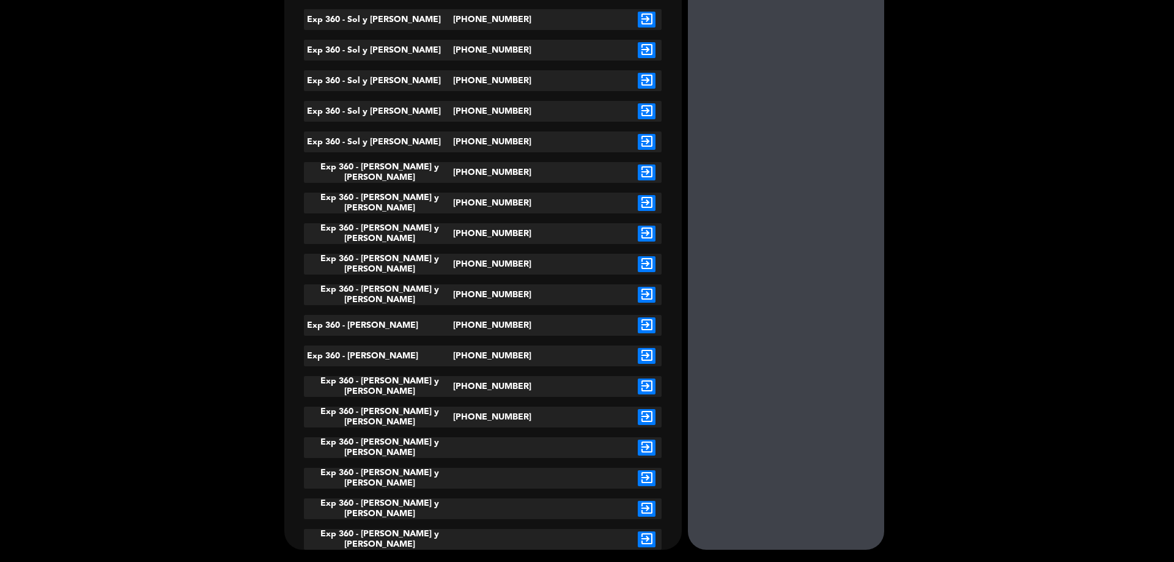
type input "exp 360 - s"
click at [419, 450] on div "Exp 360 - [PERSON_NAME] y [PERSON_NAME]" at bounding box center [378, 447] width 149 height 21
click at [650, 450] on icon "exit_to_app" at bounding box center [647, 447] width 18 height 16
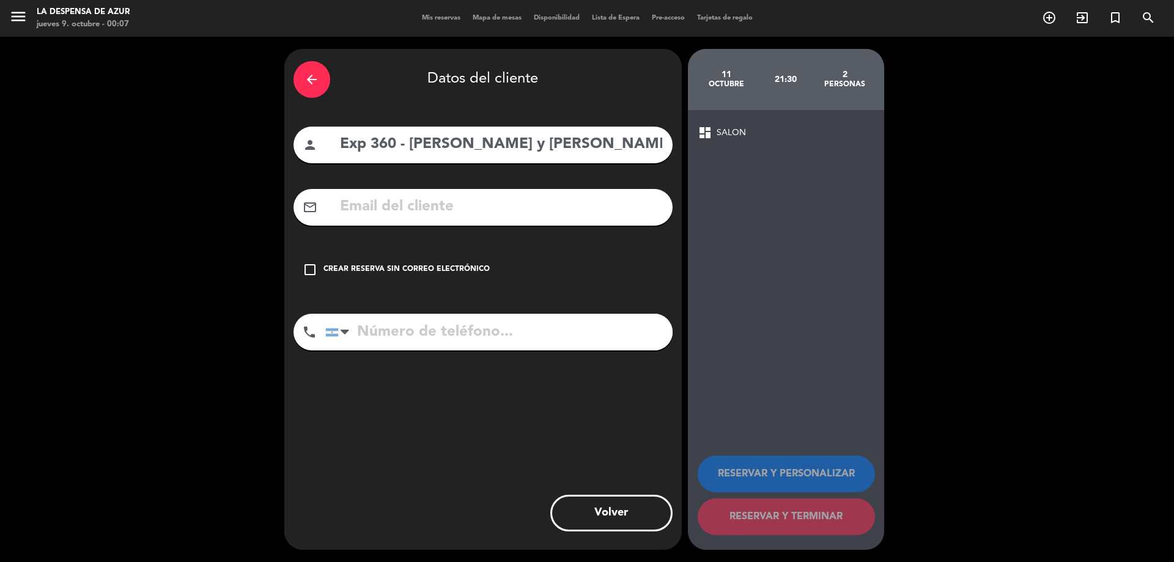
click at [309, 263] on icon "check_box_outline_blank" at bounding box center [310, 269] width 15 height 15
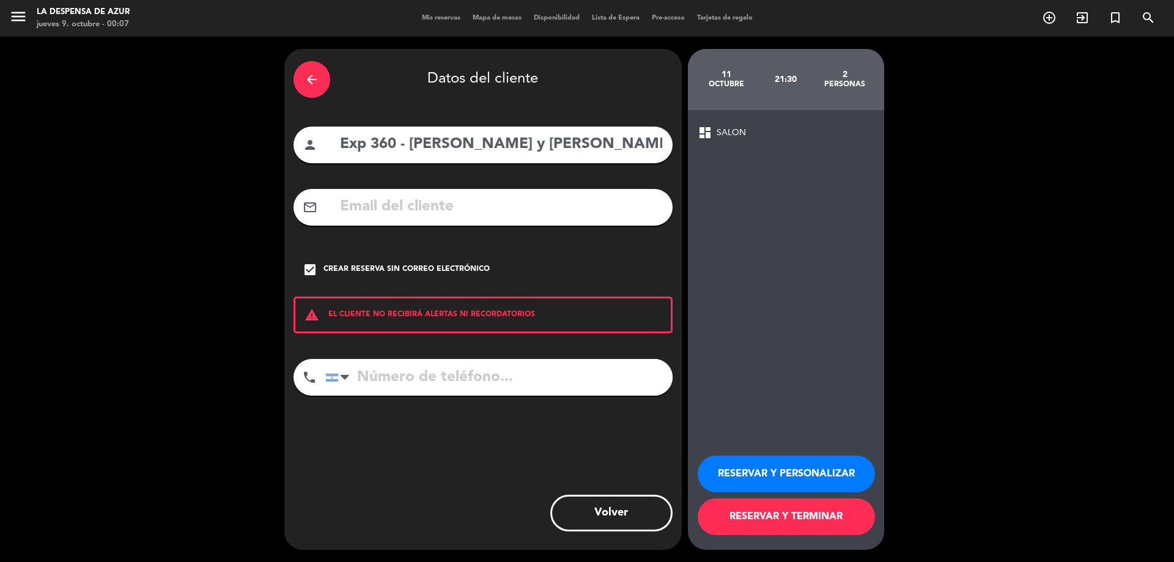
click at [774, 491] on button "RESERVAR Y PERSONALIZAR" at bounding box center [785, 473] width 177 height 37
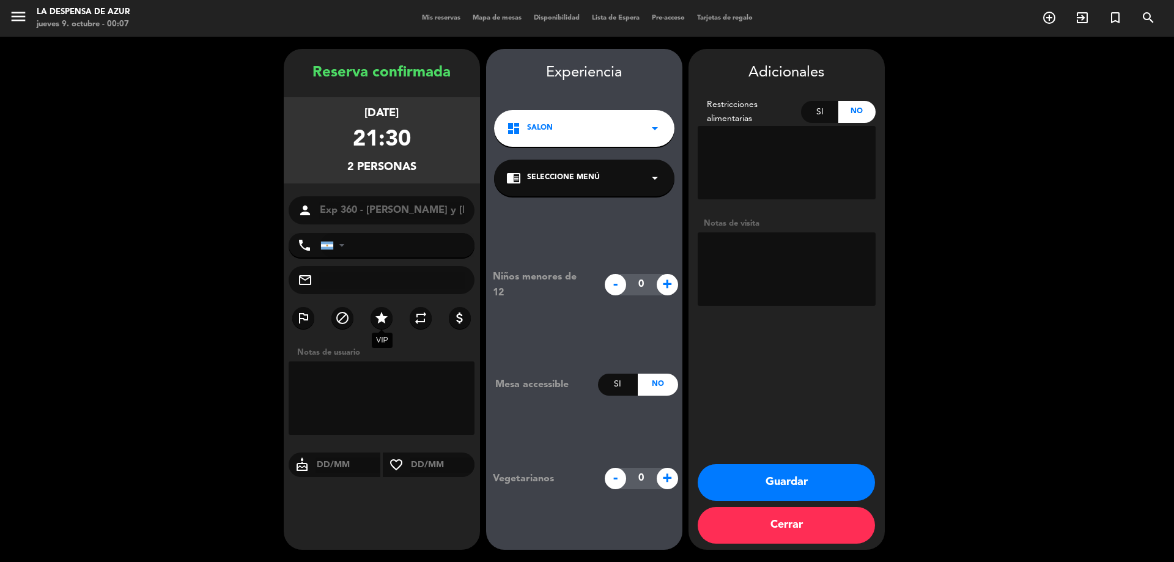
drag, startPoint x: 383, startPoint y: 311, endPoint x: 628, endPoint y: 306, distance: 245.8
click at [383, 310] on label "star" at bounding box center [381, 318] width 22 height 22
click at [774, 257] on textarea at bounding box center [786, 268] width 178 height 73
paste textarea "// No les gusta el coliflor, cesos, hígado - En los postres las frutillas (las …"
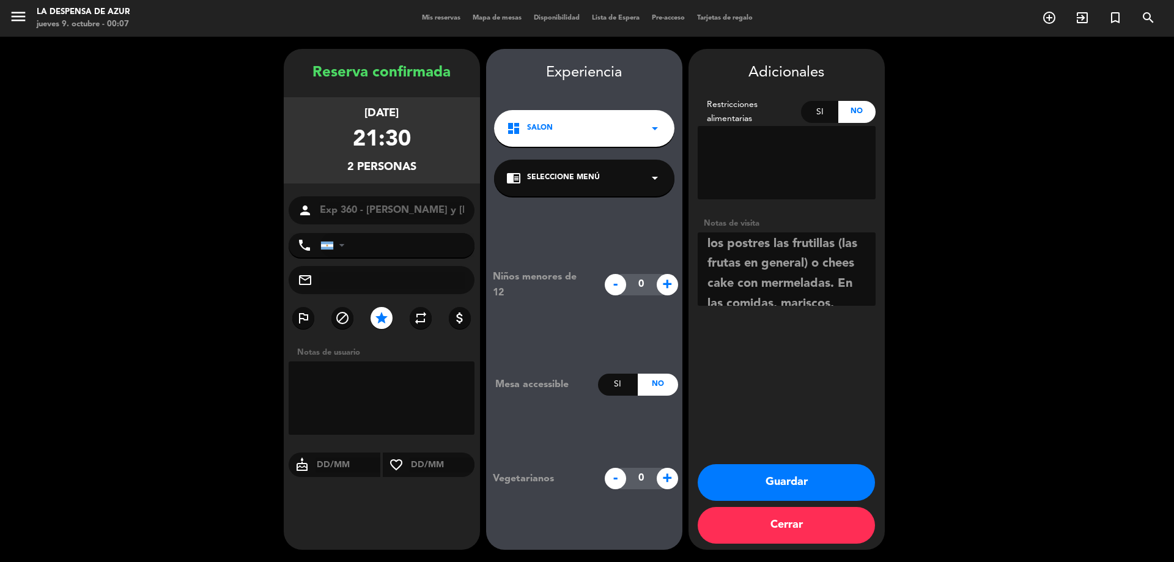
scroll to position [6, 0]
type textarea "Cena personalizada de 5 pasos // // No les gusta el coliflor, cesos, hígado - E…"
click at [792, 480] on button "Guardar" at bounding box center [785, 482] width 177 height 37
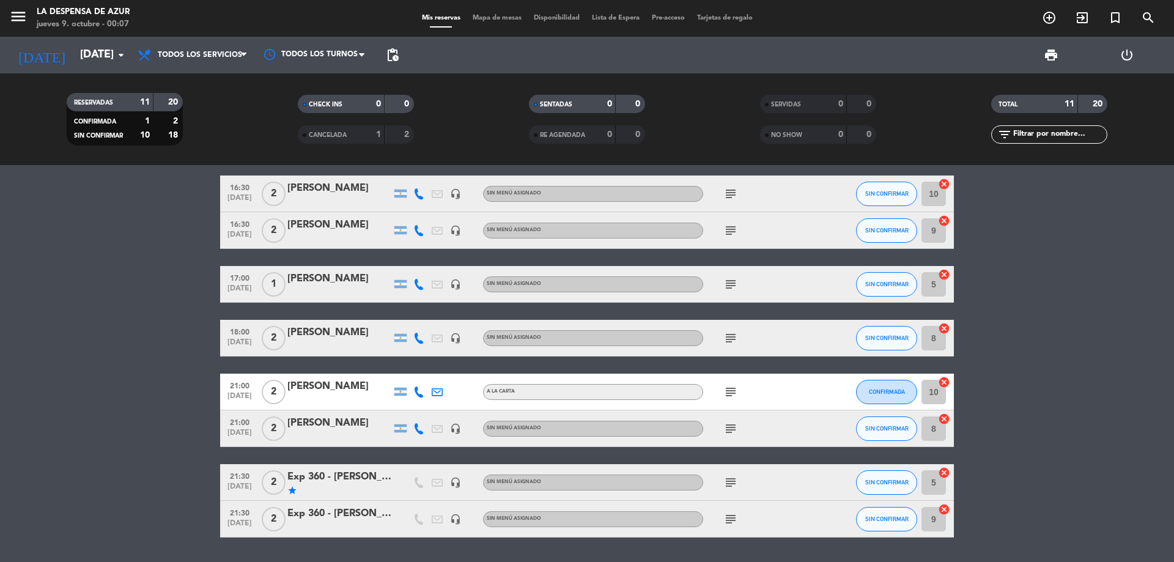
scroll to position [183, 0]
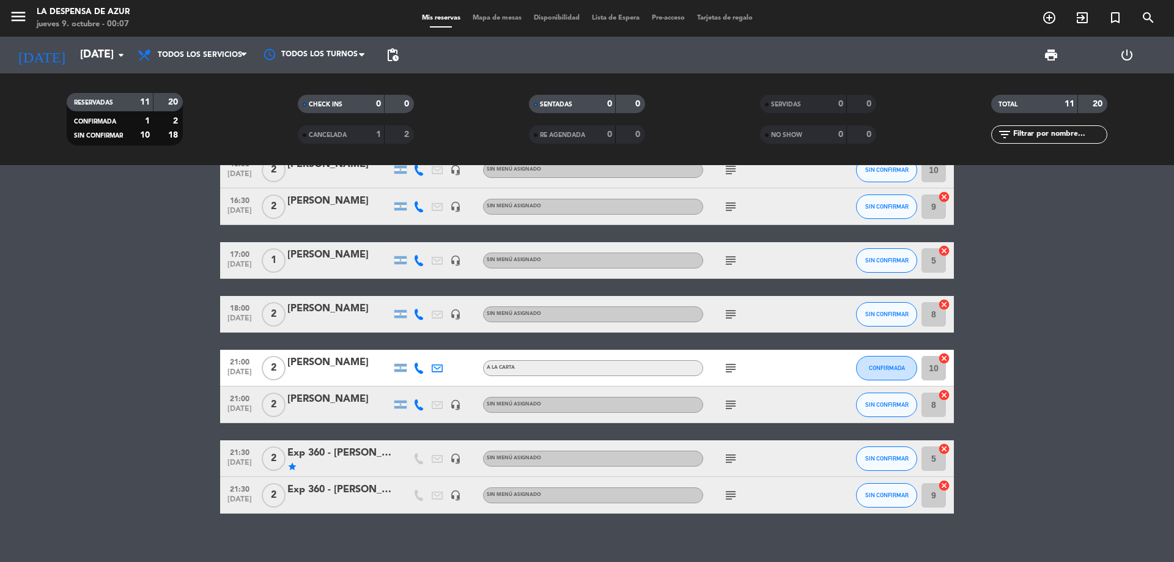
click at [319, 488] on div "Exp 360 - [PERSON_NAME] y [PERSON_NAME]" at bounding box center [339, 490] width 104 height 16
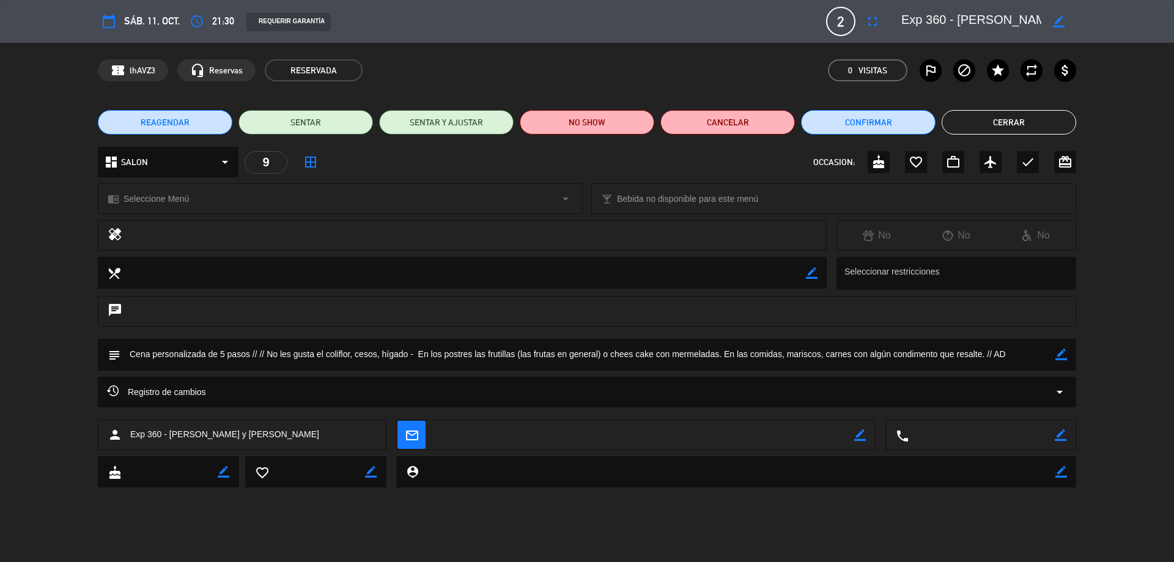
click at [1015, 70] on div "outlined_flag block star repeat attach_money" at bounding box center [997, 70] width 156 height 22
click at [997, 65] on icon "star" at bounding box center [997, 70] width 15 height 15
click at [1013, 130] on button "Cerrar" at bounding box center [1008, 122] width 134 height 24
